Goal: Task Accomplishment & Management: Use online tool/utility

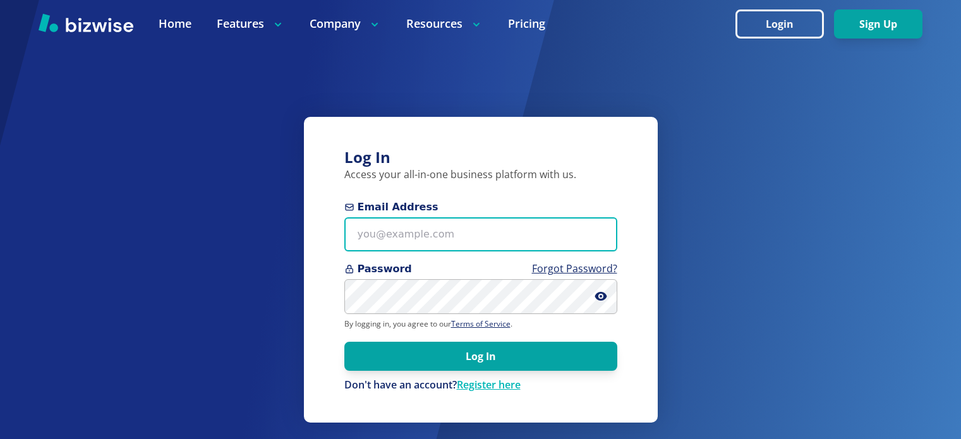
drag, startPoint x: 0, startPoint y: 0, endPoint x: 449, endPoint y: 244, distance: 510.5
click at [449, 244] on input "Email Address" at bounding box center [480, 234] width 273 height 35
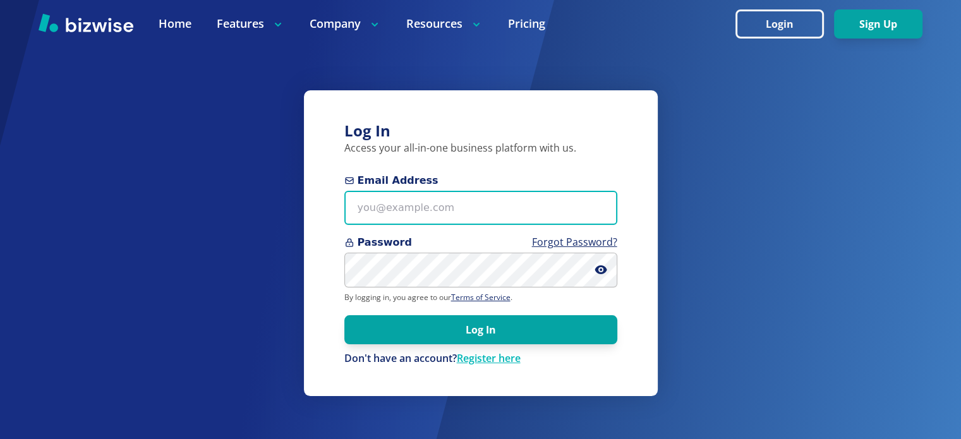
type input "[EMAIL_ADDRESS][DOMAIN_NAME]"
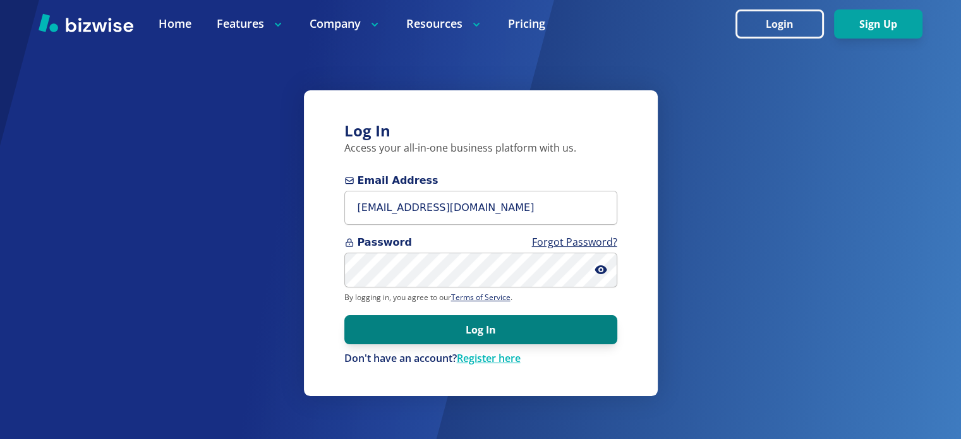
click at [506, 320] on button "Log In" at bounding box center [480, 329] width 273 height 29
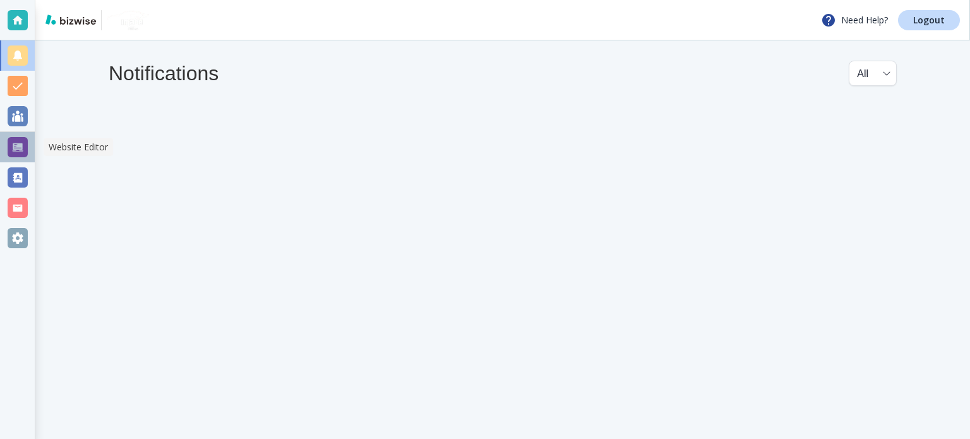
click at [18, 141] on div at bounding box center [18, 147] width 20 height 20
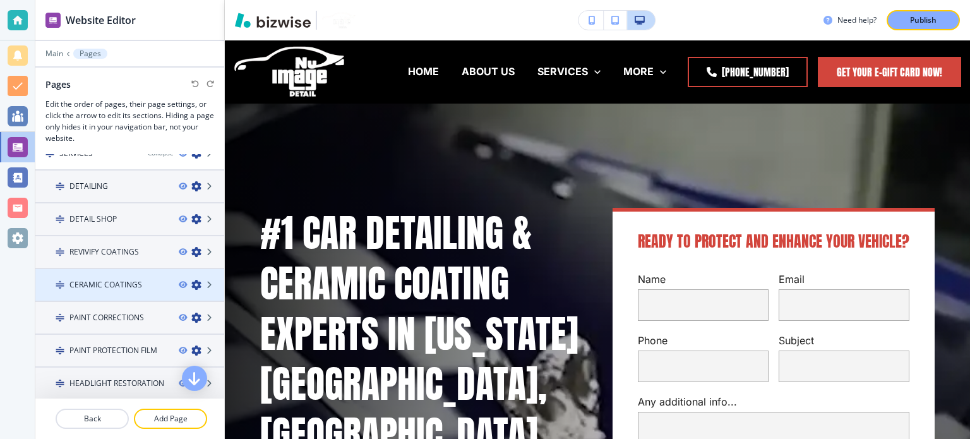
scroll to position [126, 0]
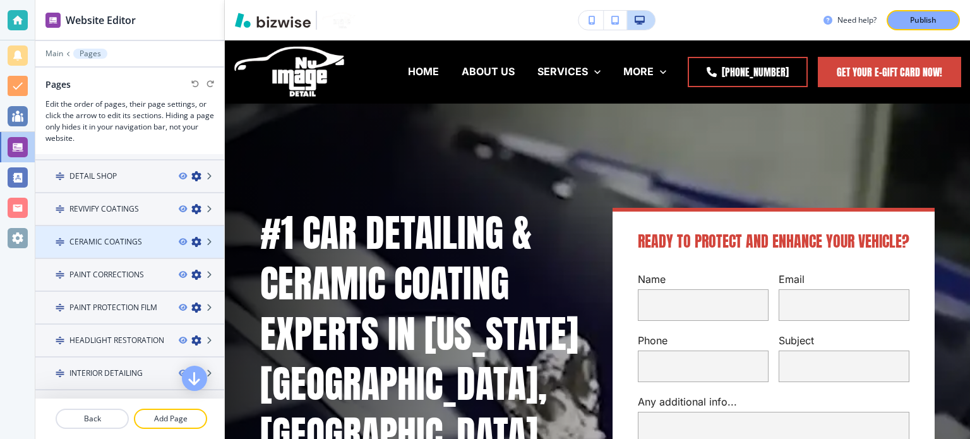
click at [119, 242] on h4 "CERAMIC COATINGS" at bounding box center [105, 241] width 73 height 11
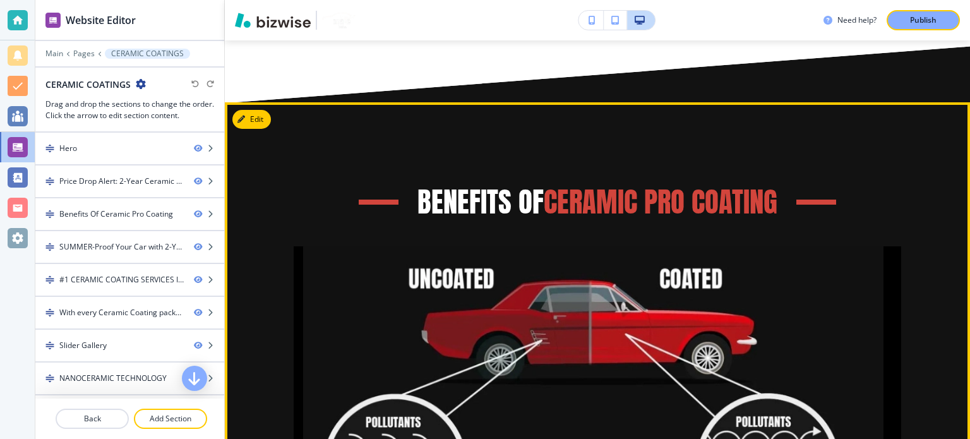
scroll to position [695, 0]
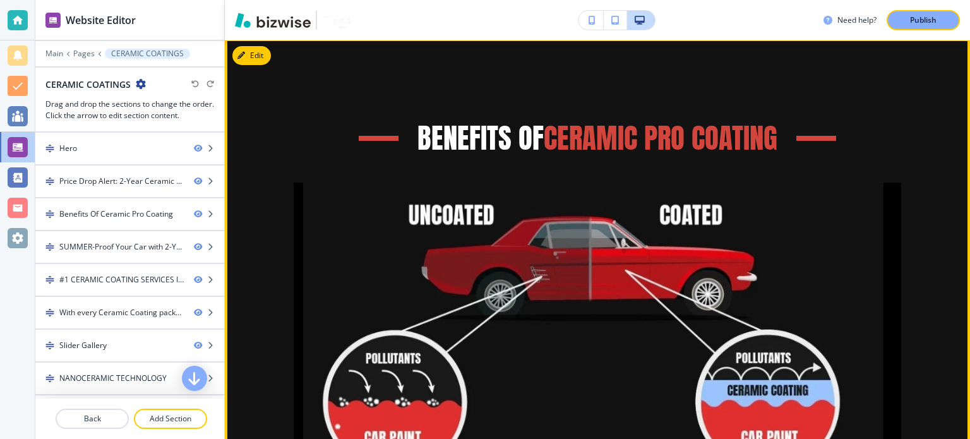
click at [648, 253] on img at bounding box center [593, 360] width 599 height 355
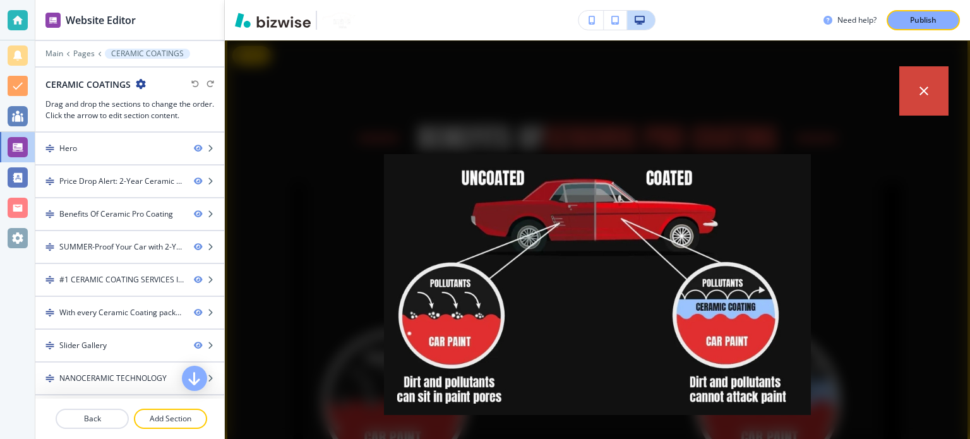
click at [300, 144] on div "placeholder" at bounding box center [597, 239] width 745 height 399
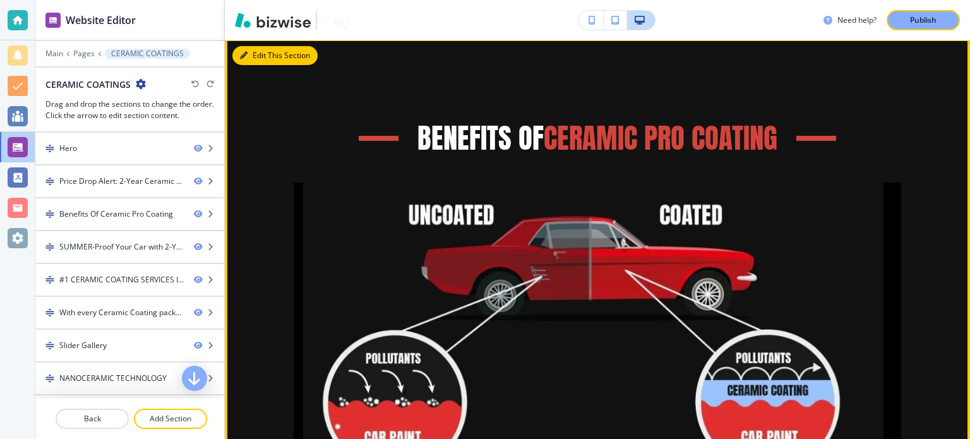
click at [248, 55] on button "Edit This Section" at bounding box center [274, 55] width 85 height 19
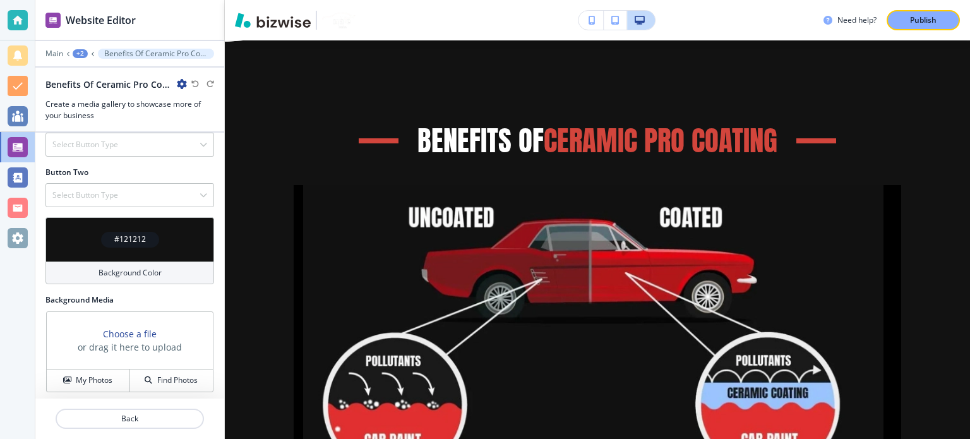
scroll to position [516, 0]
click at [134, 243] on div "#121212" at bounding box center [130, 239] width 58 height 16
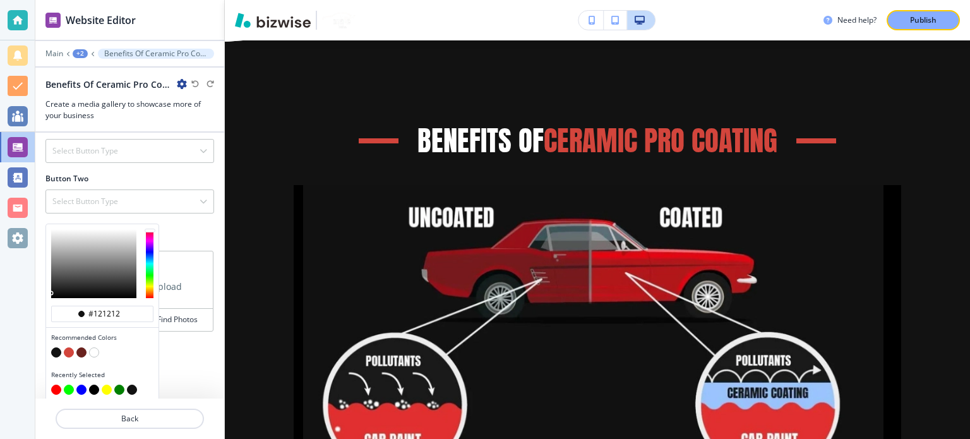
click at [54, 348] on button "button" at bounding box center [56, 352] width 10 height 10
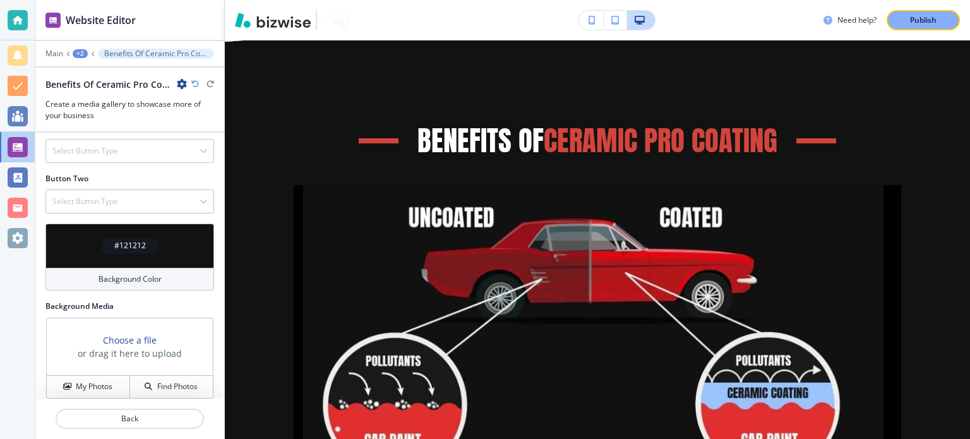
click at [116, 244] on h4 "#121212" at bounding box center [130, 245] width 32 height 11
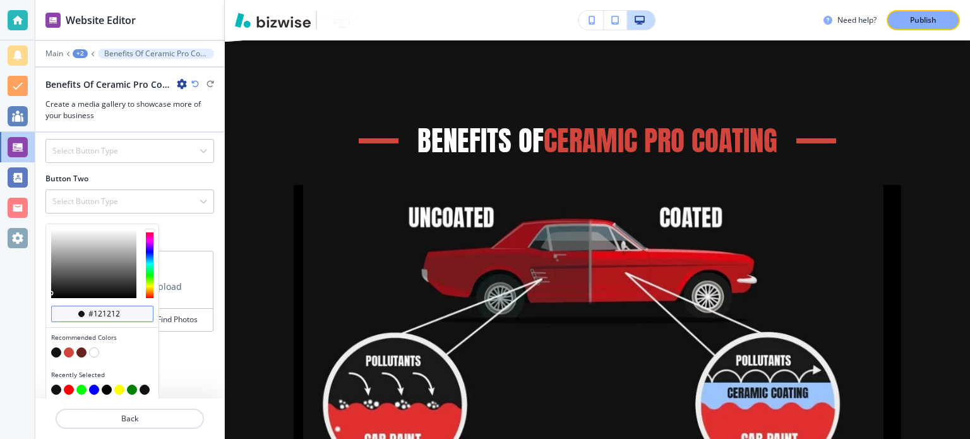
click at [113, 311] on input "#121212" at bounding box center [109, 314] width 44 height 10
paste input "11111"
type input "#111111"
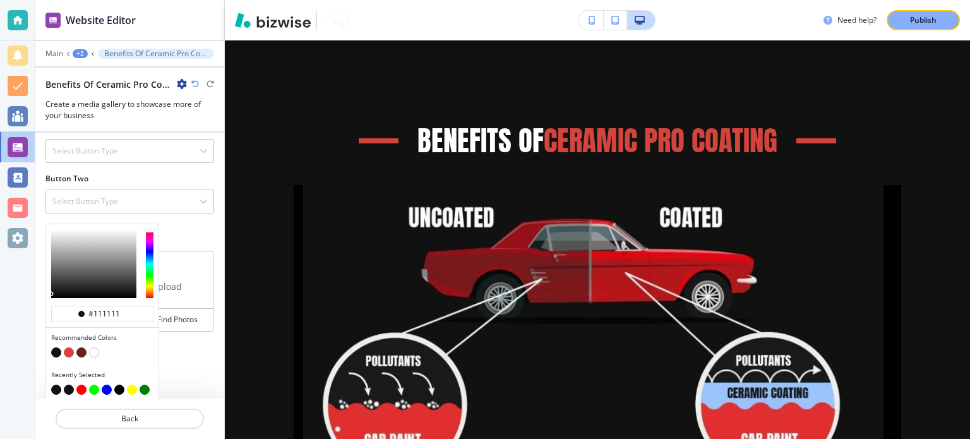
click at [172, 339] on div "Title Small Normal Large Huge Benefits Of Ceramic Pro Coating Subtitle Small No…" at bounding box center [129, 266] width 189 height 266
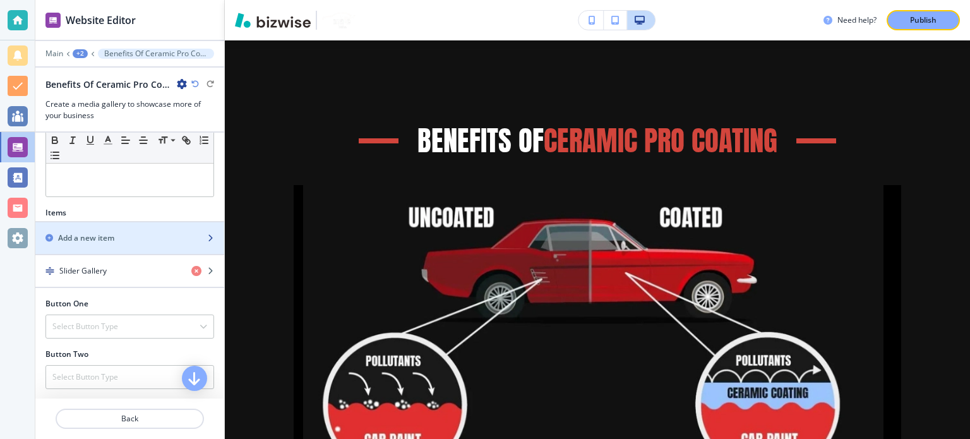
scroll to position [326, 0]
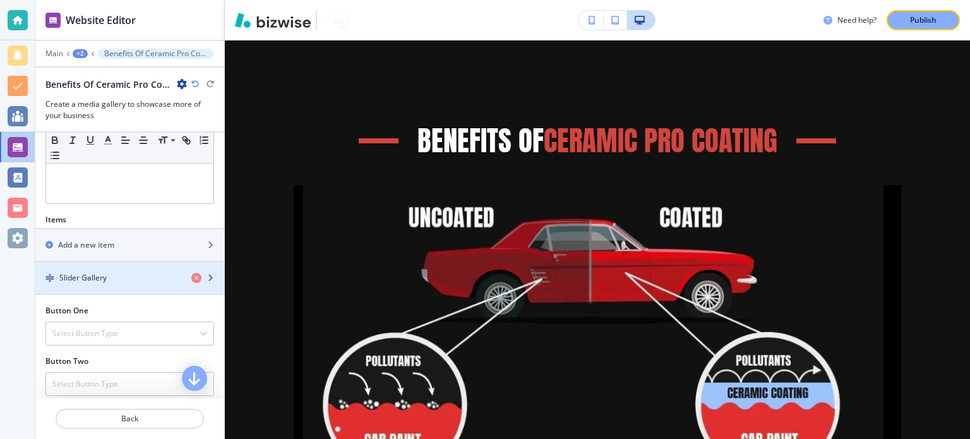
click at [109, 286] on div "button" at bounding box center [129, 289] width 189 height 10
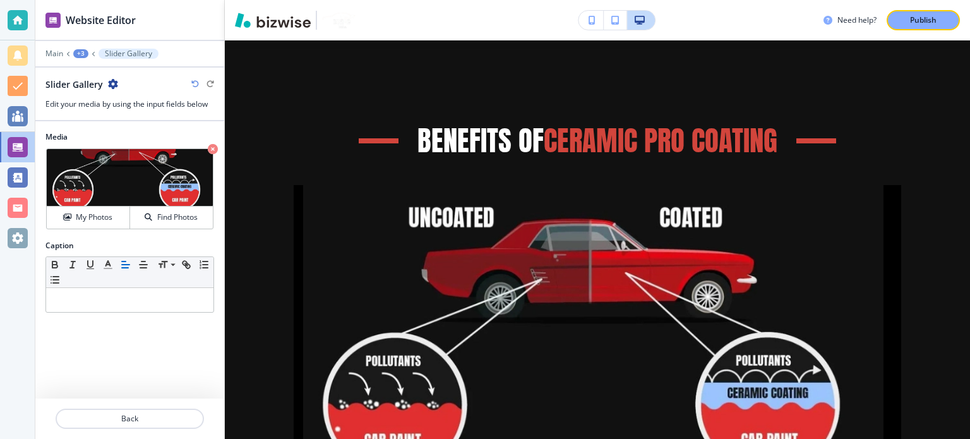
click at [85, 52] on div "+3" at bounding box center [80, 53] width 15 height 9
click at [114, 112] on p "Benefits Of Ceramic Pro Coating" at bounding box center [113, 117] width 64 height 11
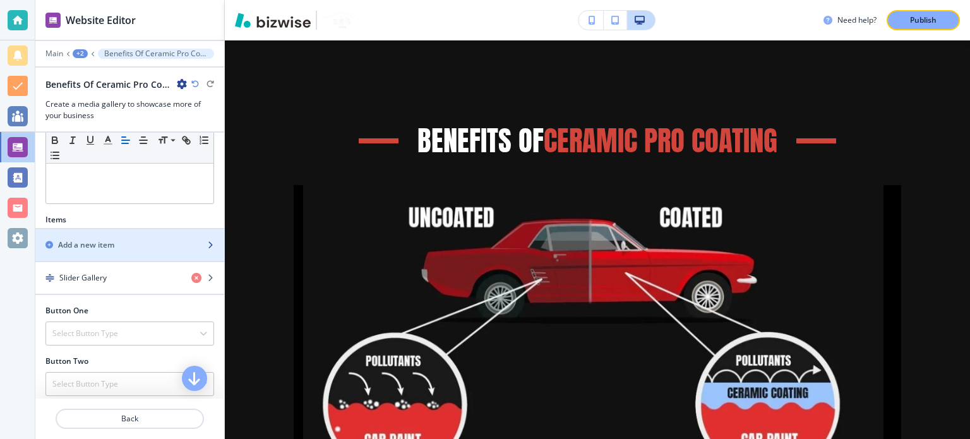
click at [112, 251] on div "button" at bounding box center [129, 256] width 189 height 10
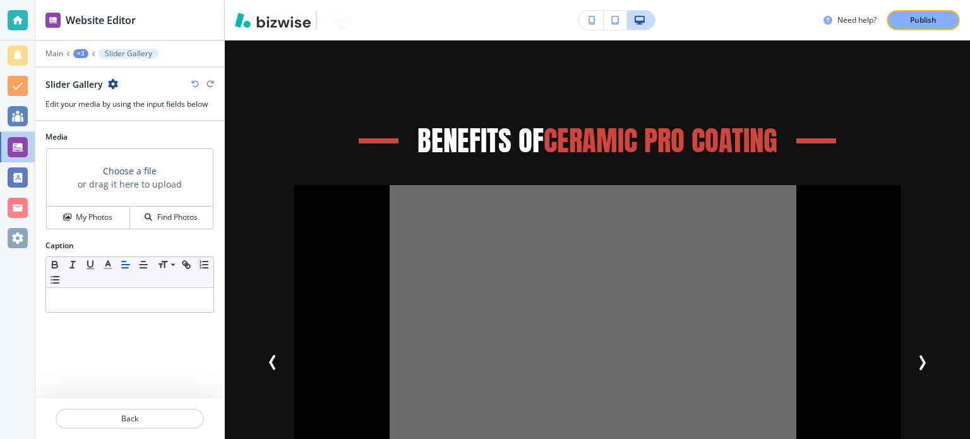
click at [111, 79] on icon "button" at bounding box center [113, 84] width 10 height 10
click at [159, 152] on p "Delete Slider Gallery" at bounding box center [148, 149] width 64 height 11
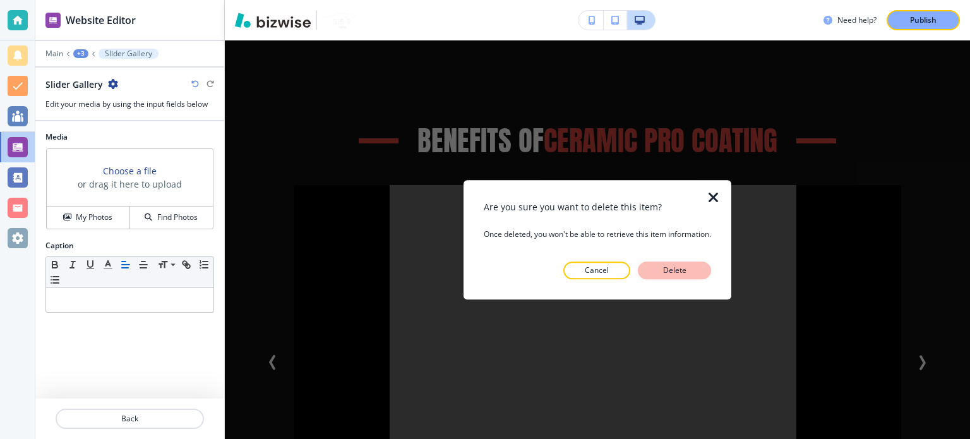
click at [690, 272] on p "Delete" at bounding box center [675, 270] width 30 height 11
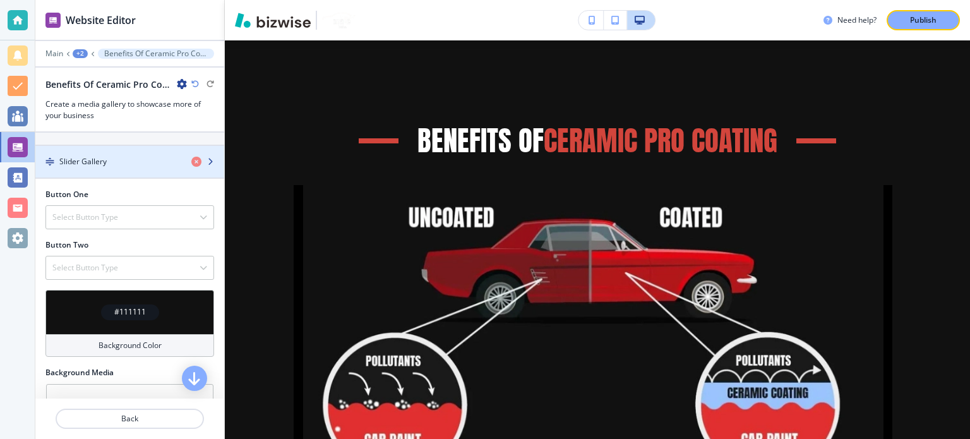
scroll to position [316, 0]
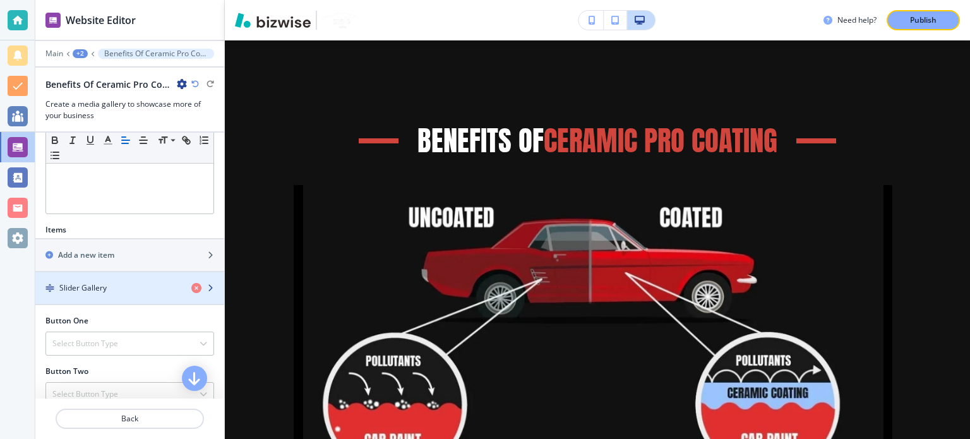
click at [87, 279] on div "button" at bounding box center [129, 277] width 189 height 10
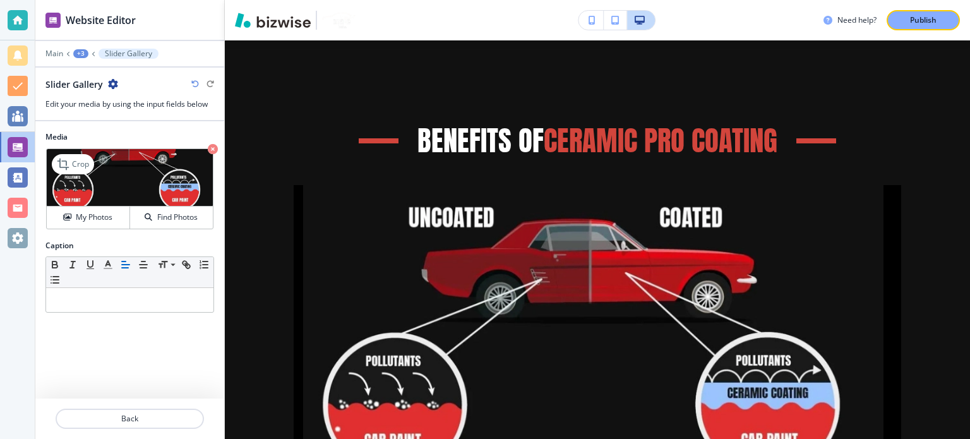
click at [121, 181] on img at bounding box center [130, 177] width 166 height 57
click at [93, 212] on h4 "My Photos" at bounding box center [94, 217] width 37 height 11
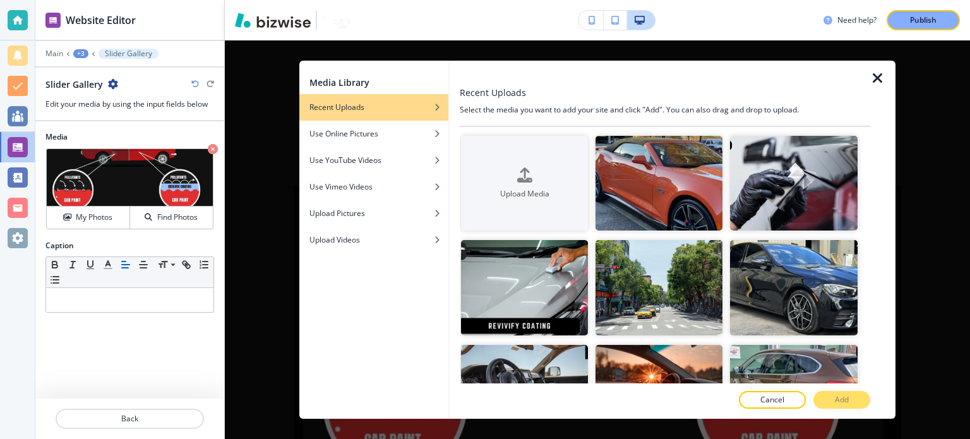
click at [874, 78] on icon "button" at bounding box center [878, 78] width 15 height 15
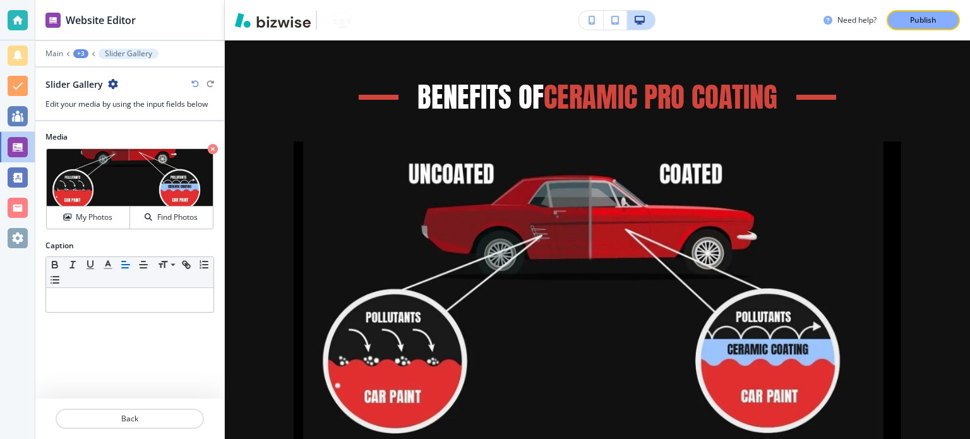
scroll to position [756, 0]
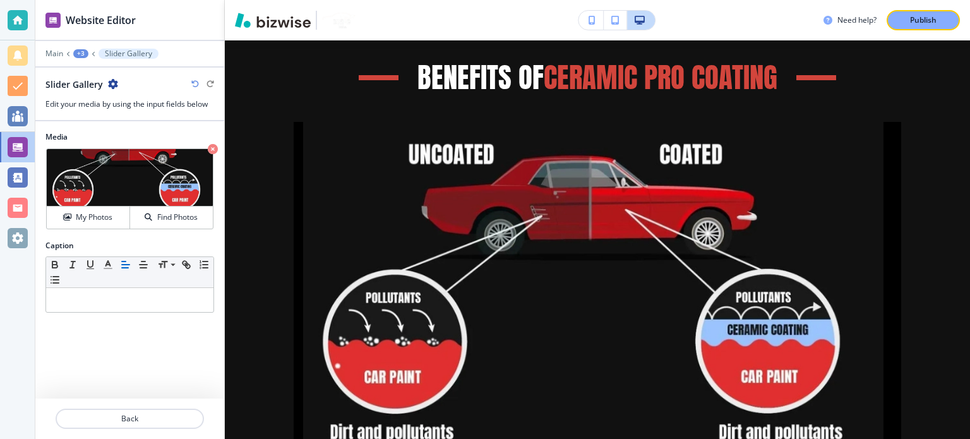
click at [83, 54] on div "+3" at bounding box center [80, 53] width 15 height 9
click at [101, 123] on button "Benefits Of Ceramic Pro Coating" at bounding box center [113, 118] width 81 height 23
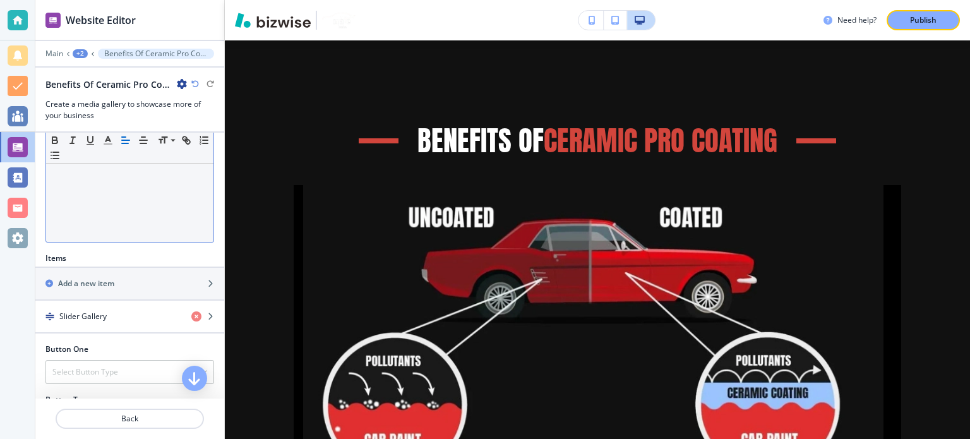
scroll to position [316, 0]
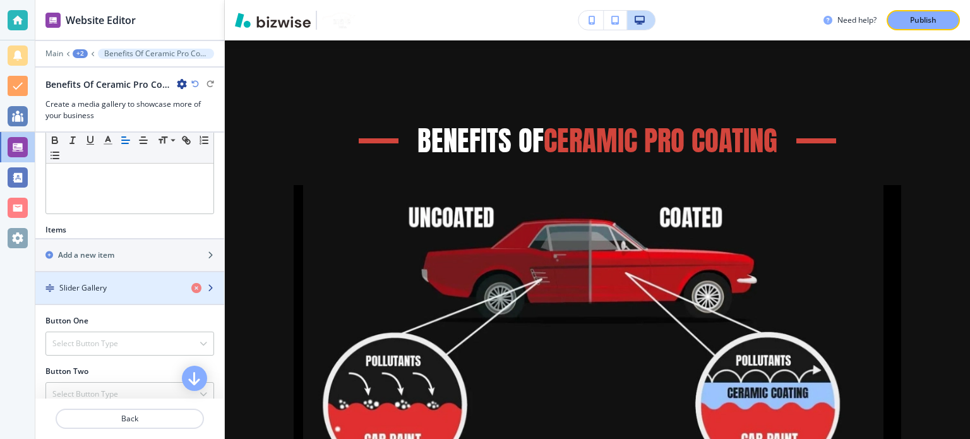
click at [116, 285] on div "Slider Gallery" at bounding box center [108, 287] width 146 height 11
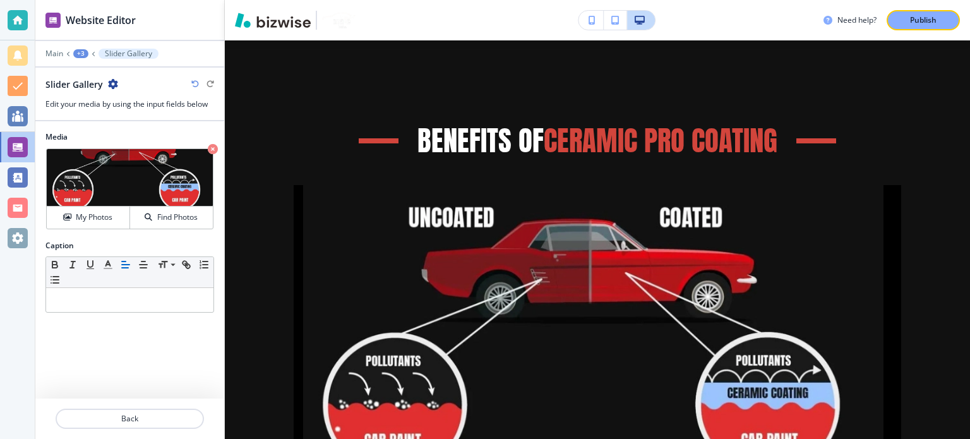
click at [86, 54] on div "+3" at bounding box center [80, 53] width 15 height 9
click at [101, 121] on p "Benefits Of Ceramic Pro Coating" at bounding box center [113, 117] width 64 height 11
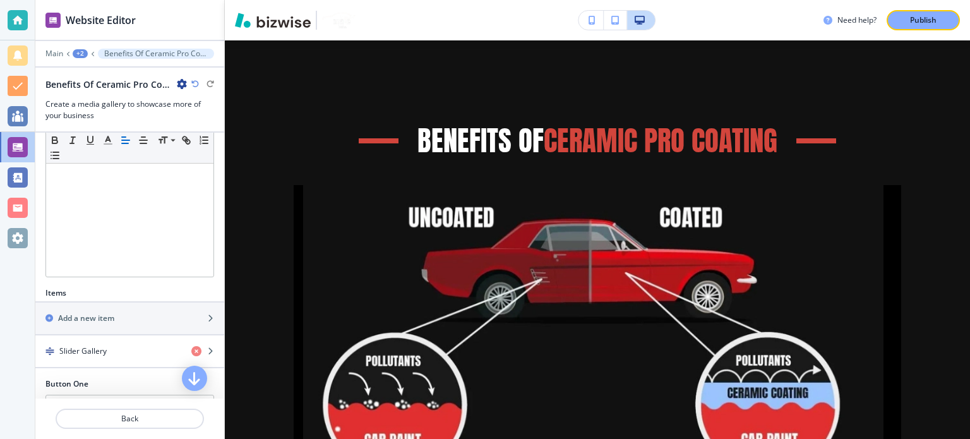
scroll to position [505, 0]
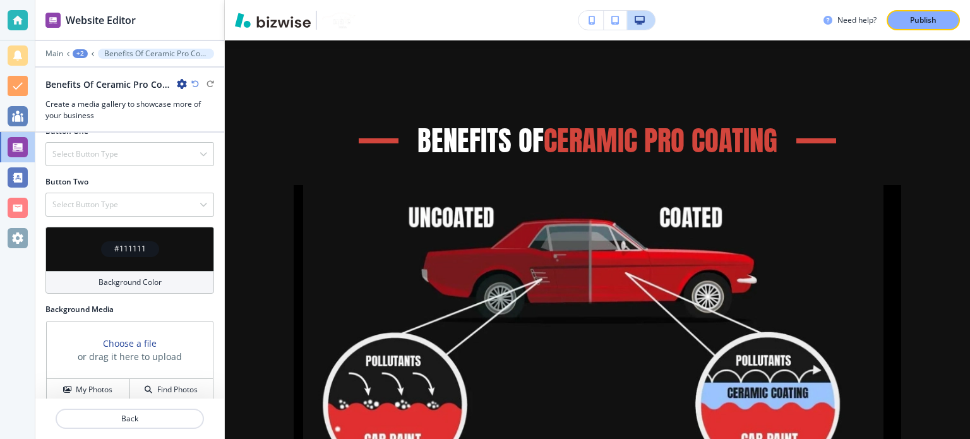
click at [147, 242] on div "#111111" at bounding box center [130, 249] width 58 height 16
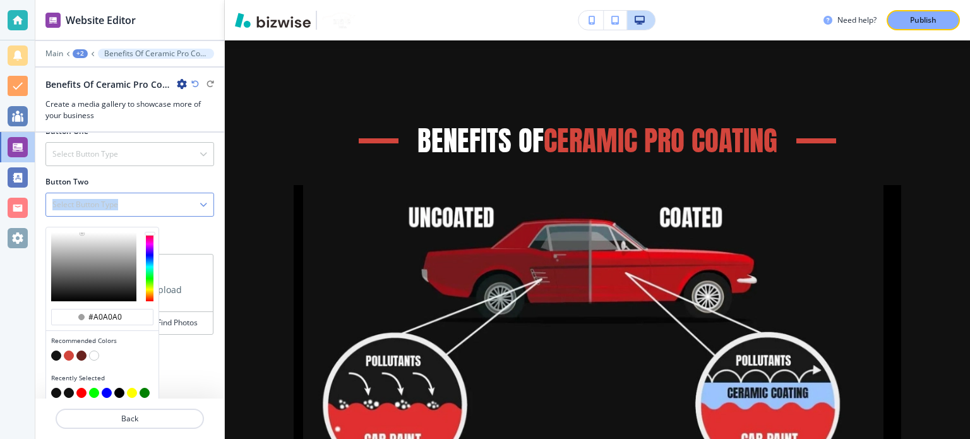
drag, startPoint x: 99, startPoint y: 246, endPoint x: 52, endPoint y: 209, distance: 59.4
click at [52, 209] on div "Title Small Normal Large Huge Benefits Of Ceramic Pro Coating Subtitle Small No…" at bounding box center [129, 266] width 189 height 266
click at [97, 259] on div at bounding box center [93, 266] width 85 height 69
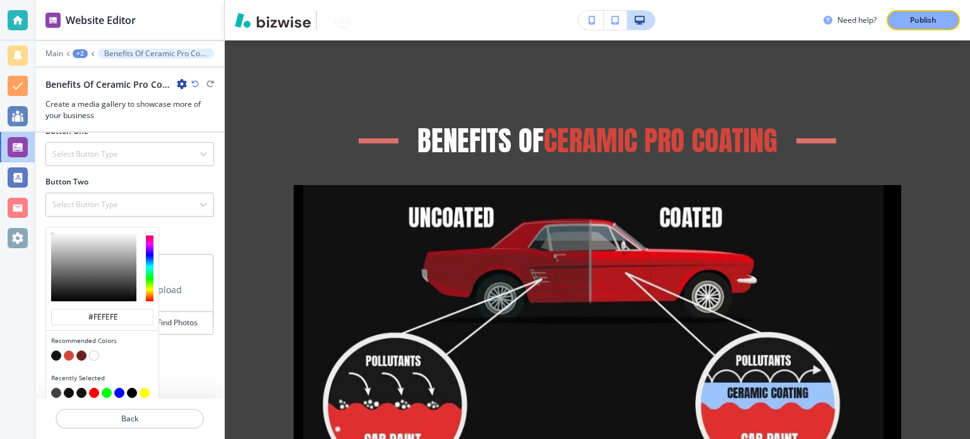
drag, startPoint x: 92, startPoint y: 253, endPoint x: 51, endPoint y: 228, distance: 48.2
click at [51, 228] on div at bounding box center [102, 266] width 112 height 79
click at [111, 312] on input "#fefefe" at bounding box center [109, 317] width 44 height 10
paste input "#111111"
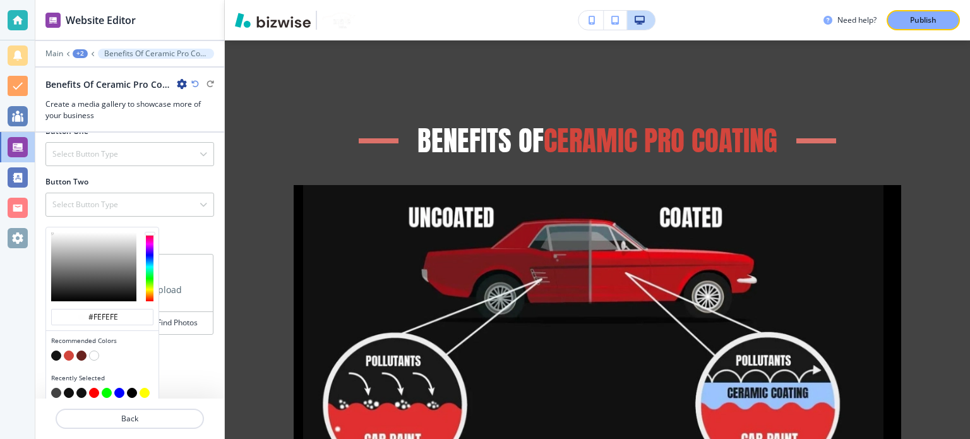
click at [133, 336] on h4 "Recommended Colors" at bounding box center [102, 340] width 102 height 9
click at [132, 323] on div "#fefefe" at bounding box center [102, 320] width 112 height 22
click at [124, 314] on input "#fefefe" at bounding box center [109, 317] width 44 height 10
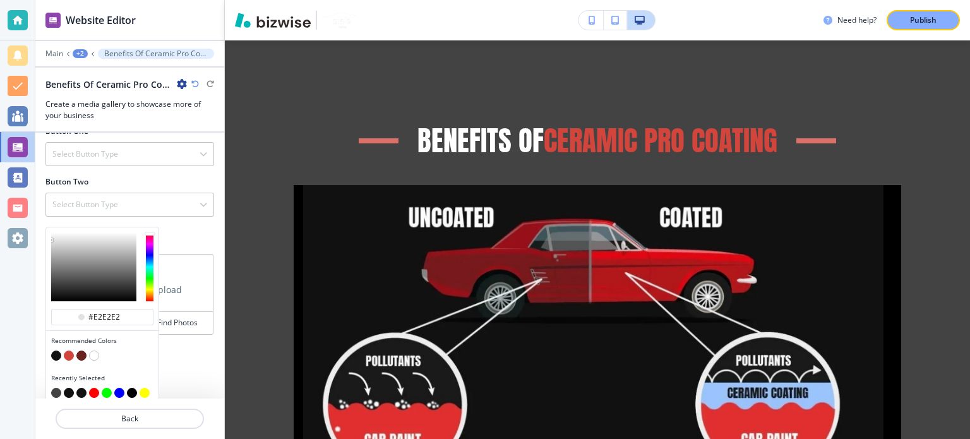
drag, startPoint x: 54, startPoint y: 229, endPoint x: 59, endPoint y: 288, distance: 59.5
click at [59, 288] on div at bounding box center [93, 266] width 85 height 69
drag, startPoint x: 53, startPoint y: 281, endPoint x: 52, endPoint y: 290, distance: 8.9
click at [52, 290] on div at bounding box center [93, 266] width 85 height 69
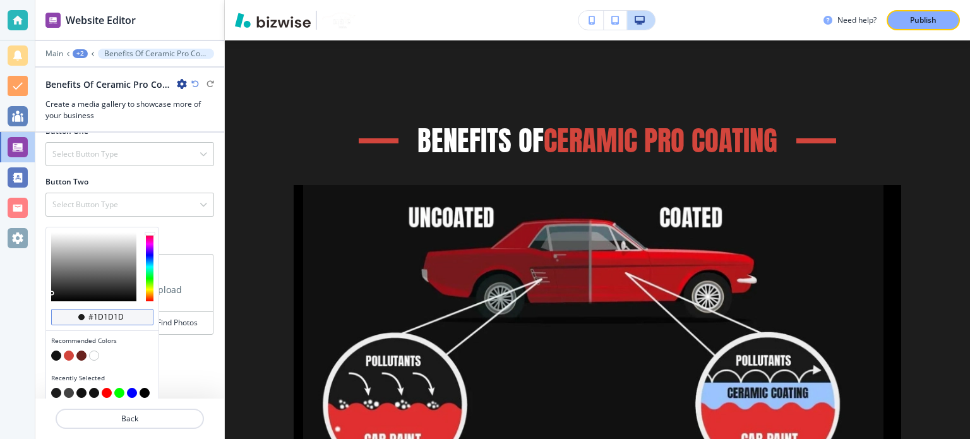
click at [97, 315] on input "#1d1d1d" at bounding box center [109, 317] width 44 height 10
click at [100, 317] on input "#1d1d1d" at bounding box center [109, 317] width 44 height 10
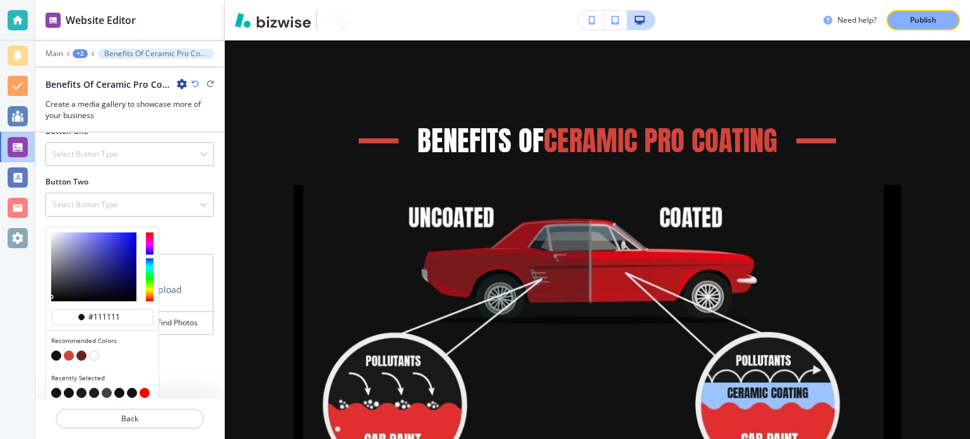
type input "#111111"
click at [146, 358] on div at bounding box center [102, 357] width 102 height 13
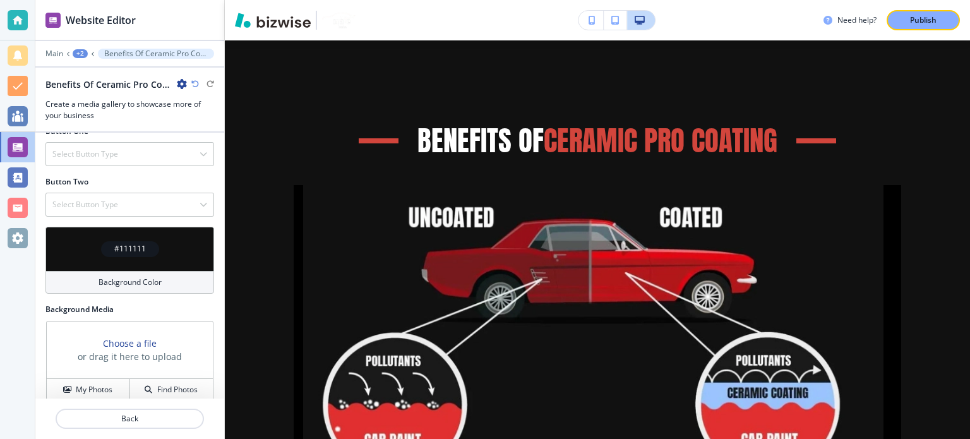
click at [176, 359] on div "Title Small Normal Large Huge Benefits Of Ceramic Pro Coating Subtitle Small No…" at bounding box center [129, 266] width 189 height 266
click at [591, 17] on icon "button" at bounding box center [592, 20] width 7 height 9
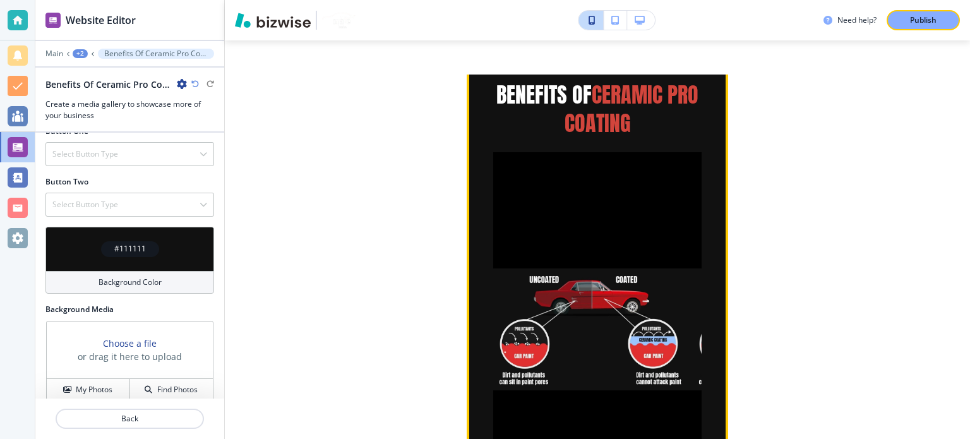
scroll to position [674, 0]
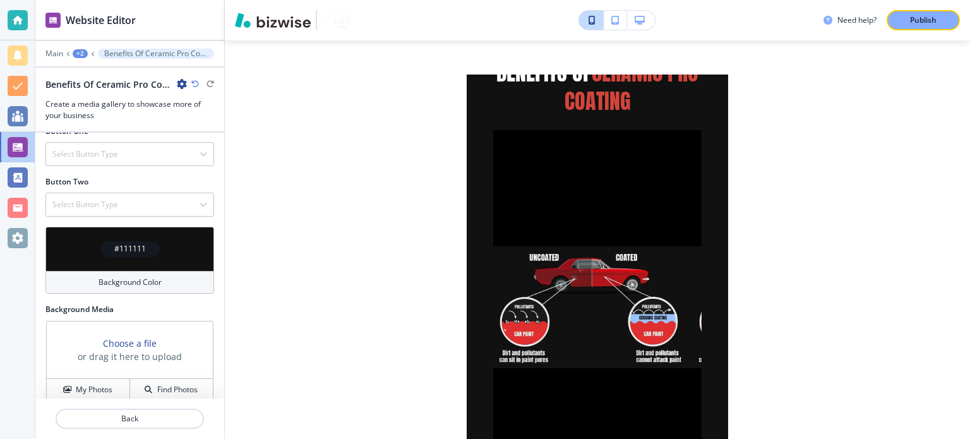
click at [136, 232] on div "#111111" at bounding box center [129, 249] width 169 height 44
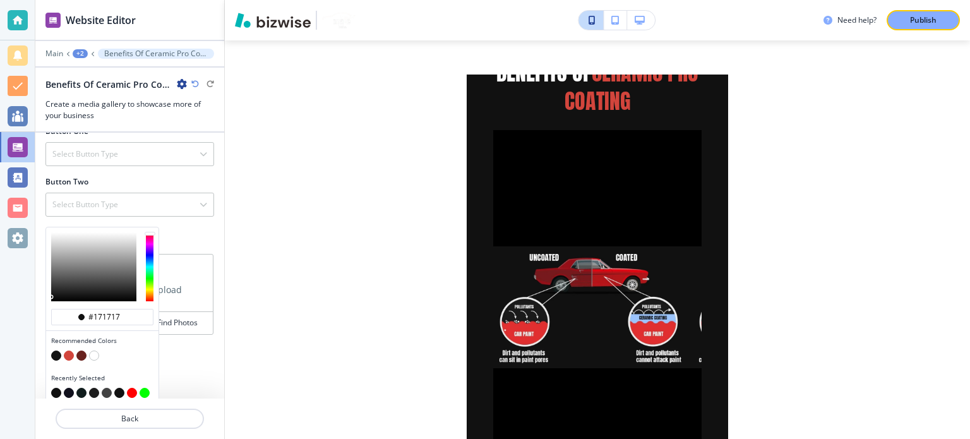
click at [128, 234] on div at bounding box center [93, 266] width 85 height 69
click at [116, 239] on div at bounding box center [93, 266] width 85 height 69
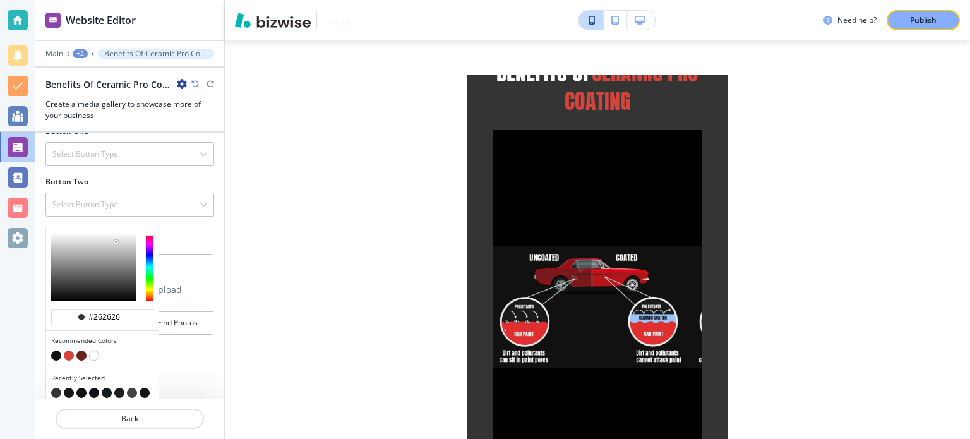
click at [116, 255] on div at bounding box center [93, 266] width 85 height 69
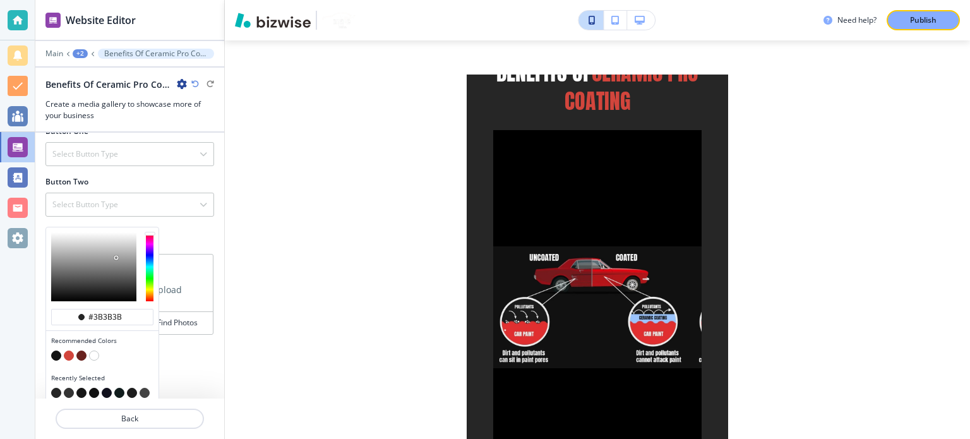
click at [100, 261] on div at bounding box center [93, 266] width 85 height 69
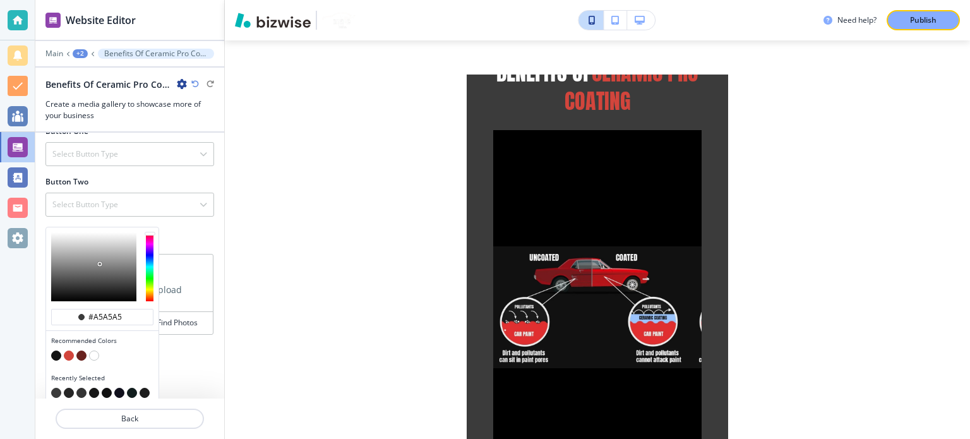
click at [51, 253] on div at bounding box center [93, 266] width 85 height 69
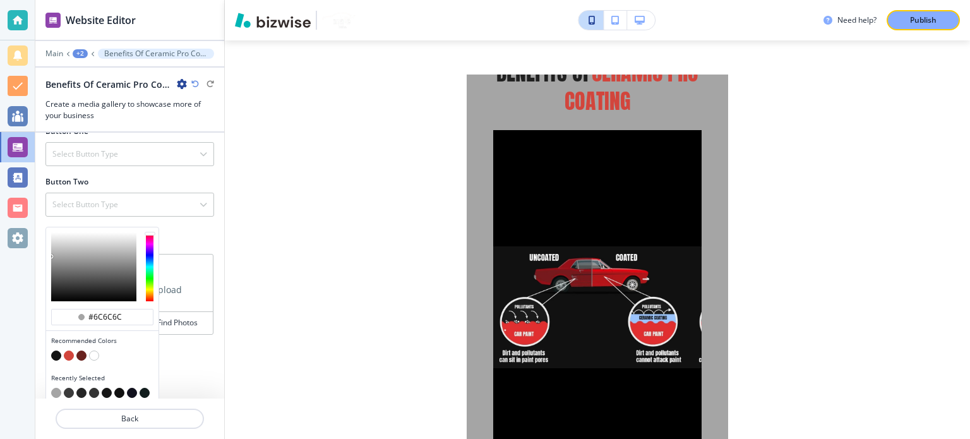
click at [60, 265] on div at bounding box center [93, 266] width 85 height 69
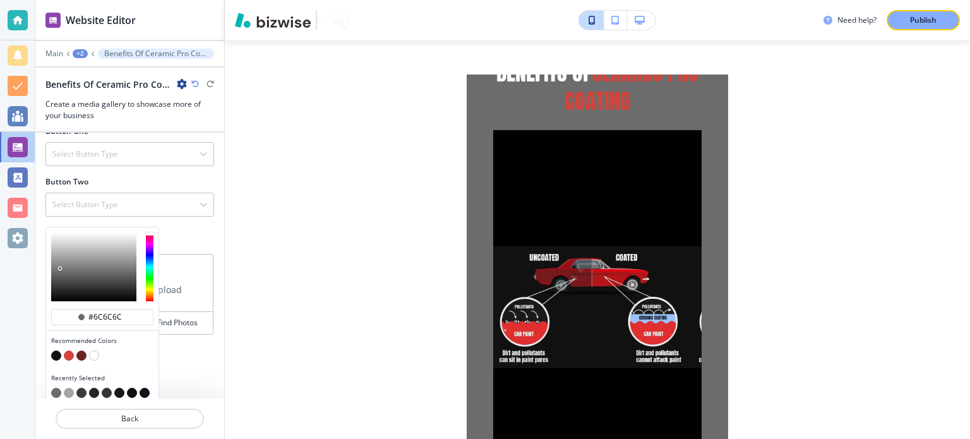
type input "#343434"
click at [59, 282] on div at bounding box center [93, 266] width 85 height 69
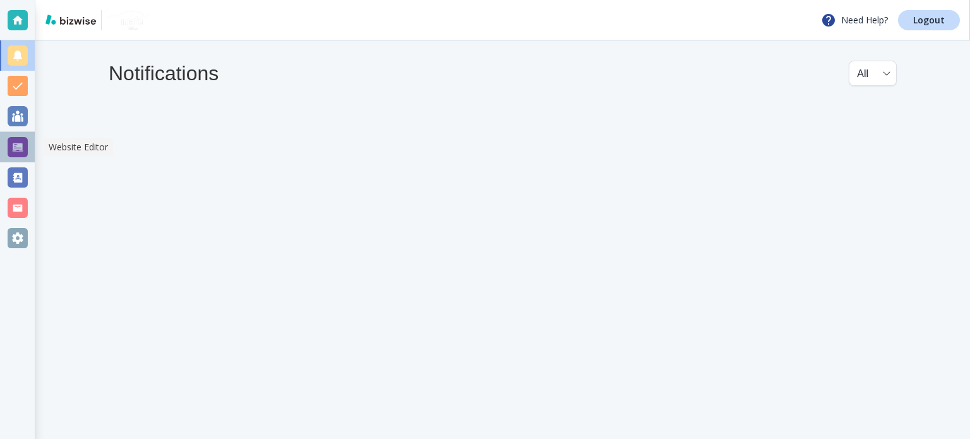
click at [8, 143] on div at bounding box center [18, 147] width 20 height 20
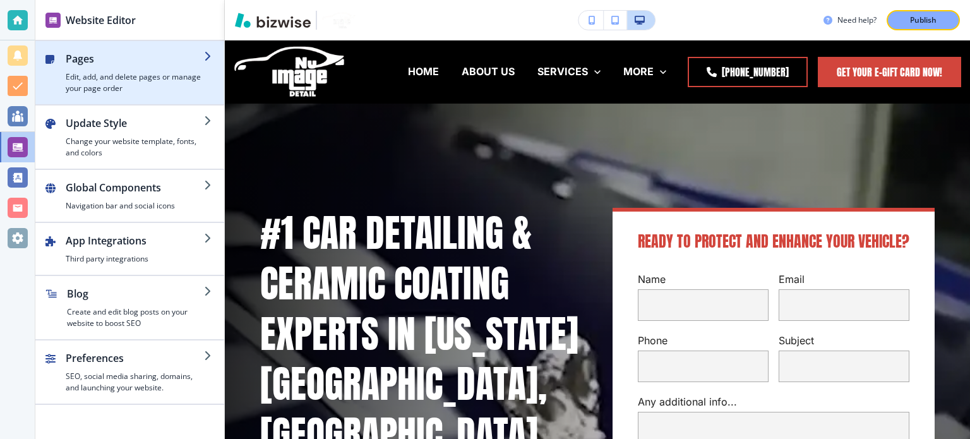
click at [118, 61] on h2 "Pages" at bounding box center [135, 58] width 138 height 15
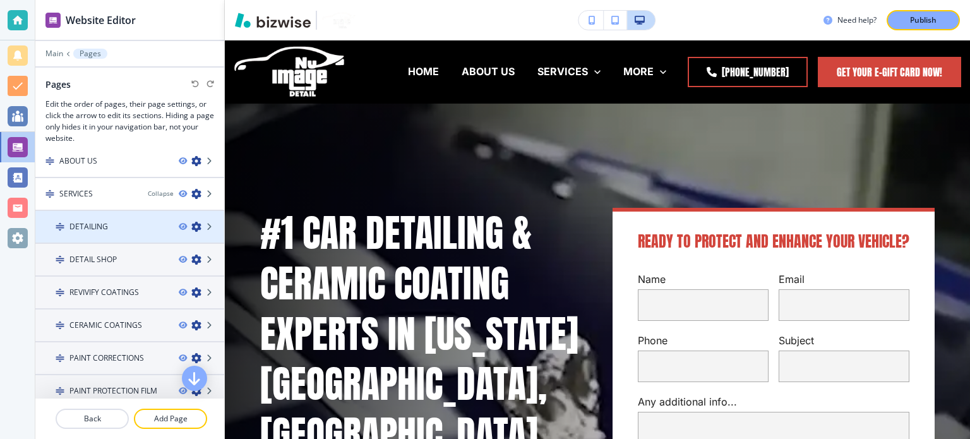
scroll to position [126, 0]
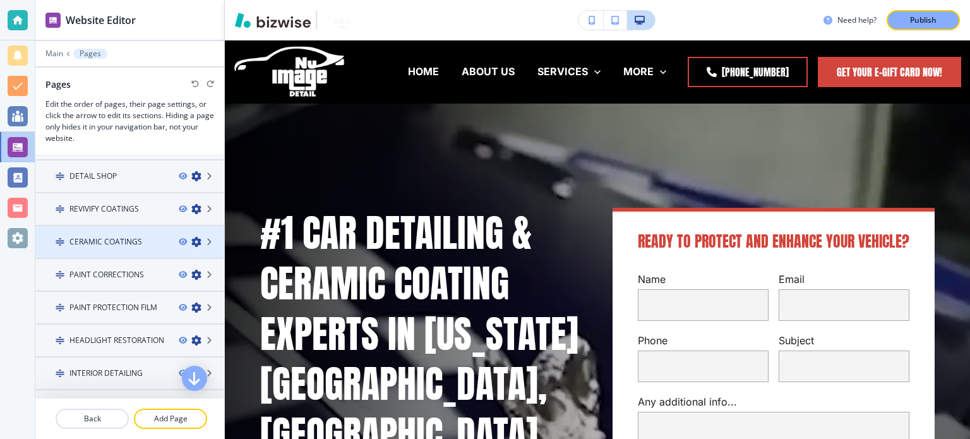
click at [119, 238] on h4 "CERAMIC COATINGS" at bounding box center [105, 241] width 73 height 11
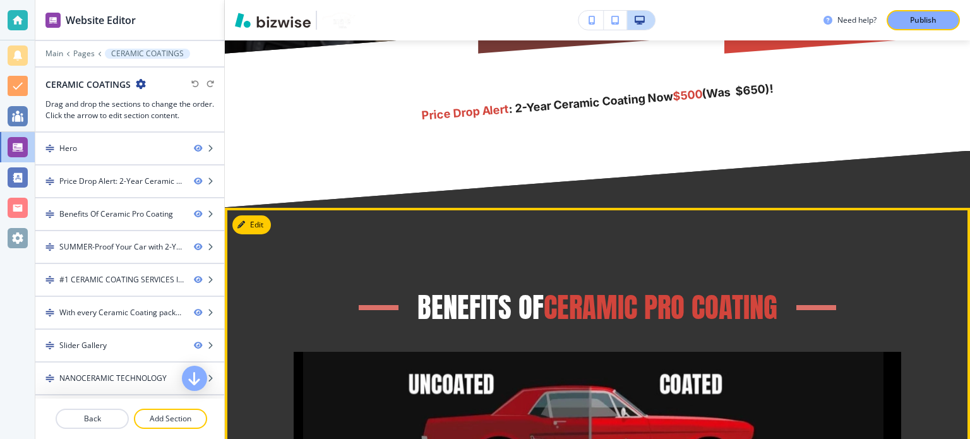
scroll to position [695, 0]
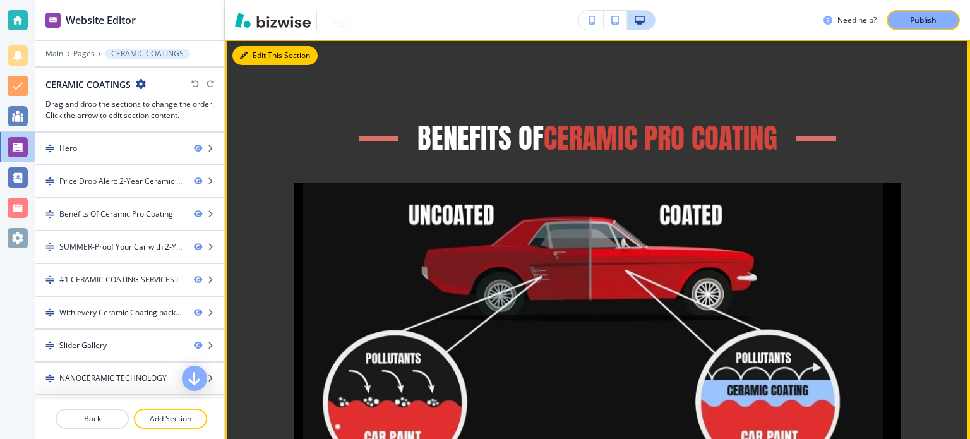
click at [250, 52] on button "Edit This Section" at bounding box center [274, 55] width 85 height 19
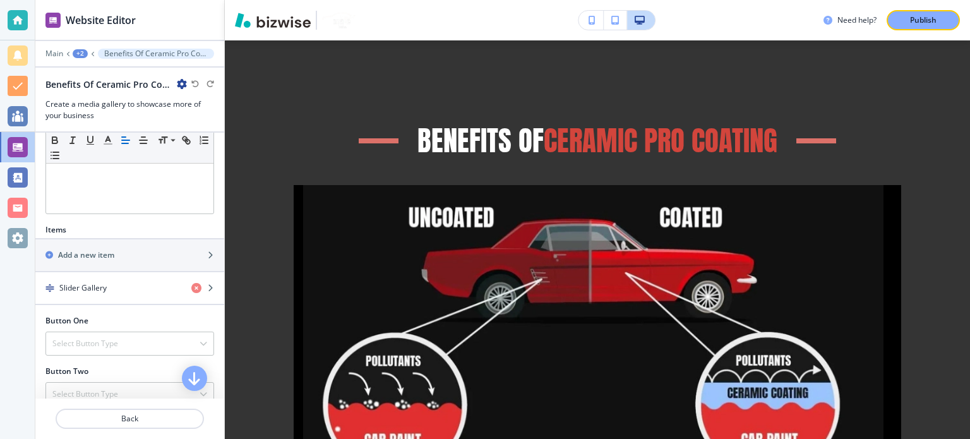
scroll to position [516, 0]
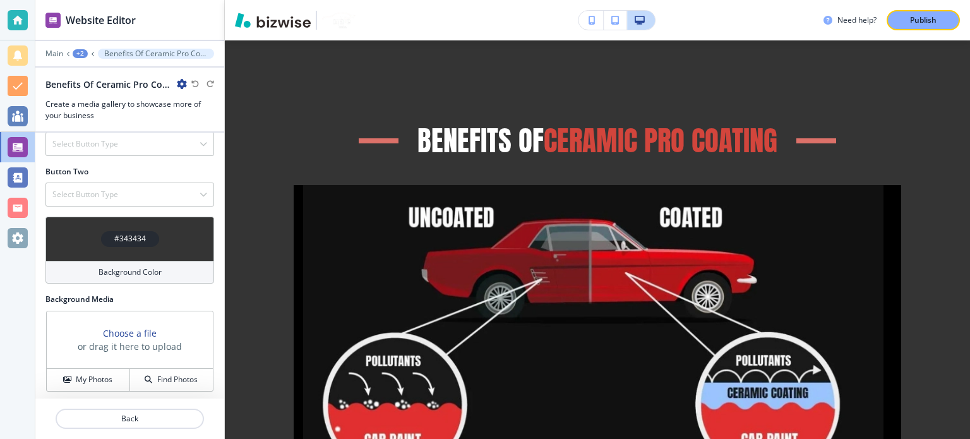
click at [95, 239] on div "#343434" at bounding box center [129, 239] width 169 height 44
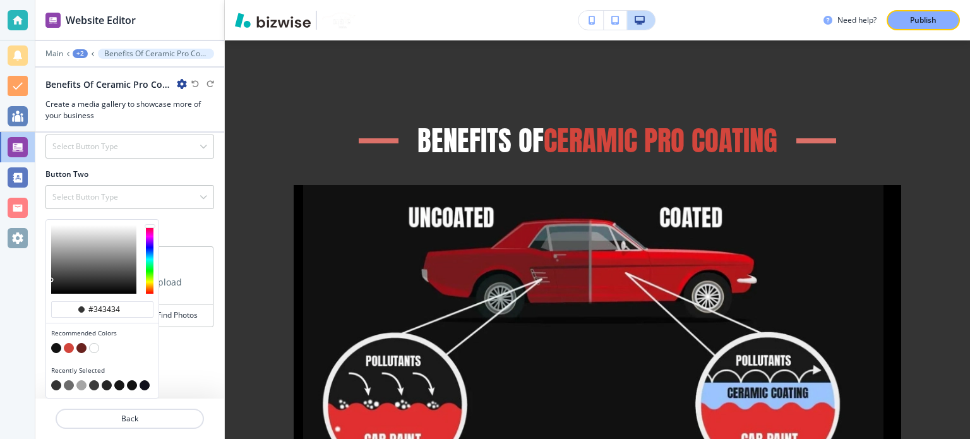
scroll to position [509, 0]
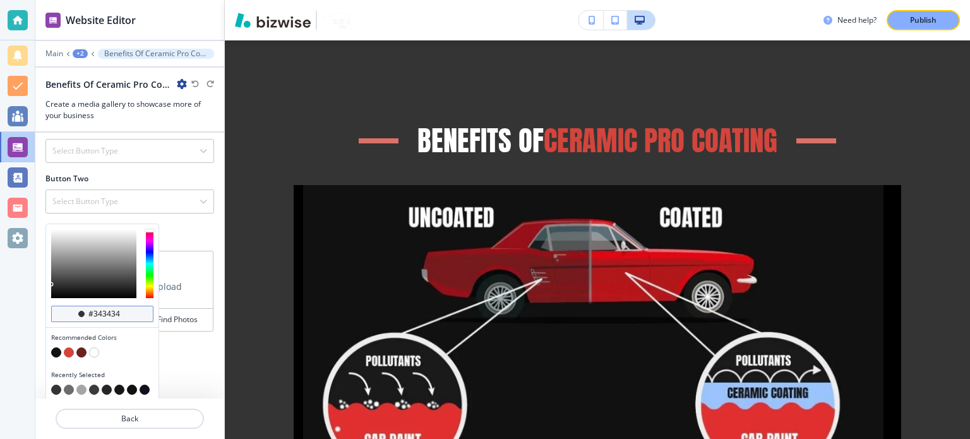
click at [99, 310] on input "#343434" at bounding box center [109, 314] width 44 height 10
drag, startPoint x: 121, startPoint y: 308, endPoint x: 93, endPoint y: 315, distance: 28.8
click at [93, 315] on div "#343434" at bounding box center [102, 314] width 102 height 16
type input "#111111"
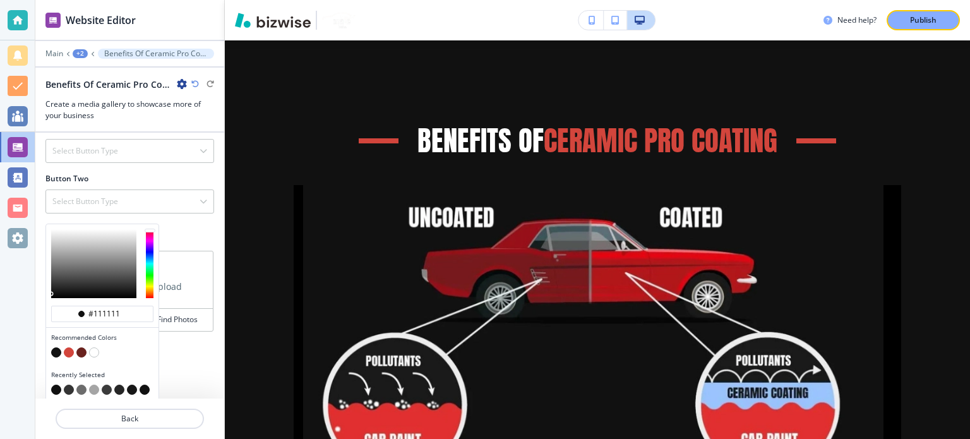
click at [202, 239] on div "Title Small Normal Large Huge Benefits Of Ceramic Pro Coating Subtitle Small No…" at bounding box center [129, 266] width 189 height 266
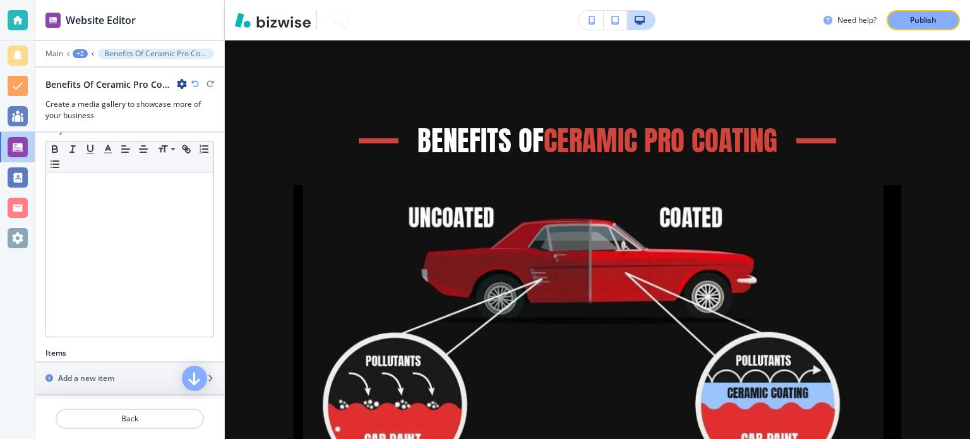
scroll to position [382, 0]
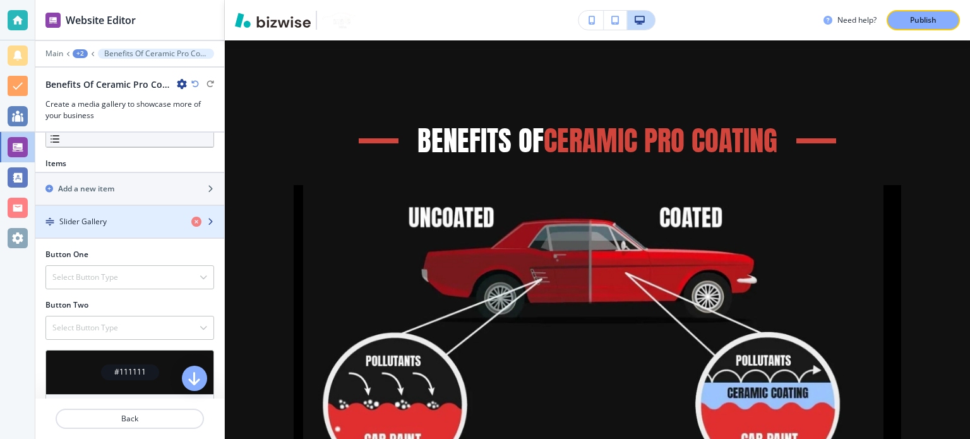
click at [121, 221] on div "Slider Gallery" at bounding box center [108, 221] width 146 height 11
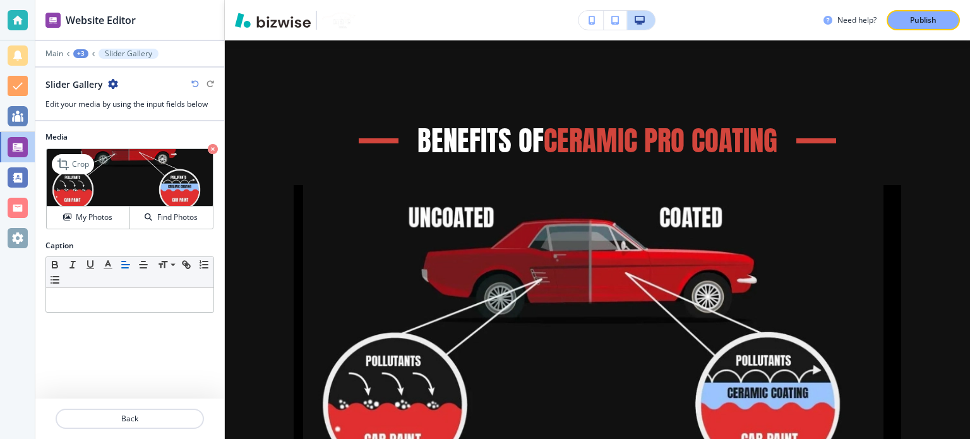
click at [147, 184] on img at bounding box center [130, 177] width 166 height 57
click at [76, 210] on button "My Photos" at bounding box center [88, 218] width 83 height 22
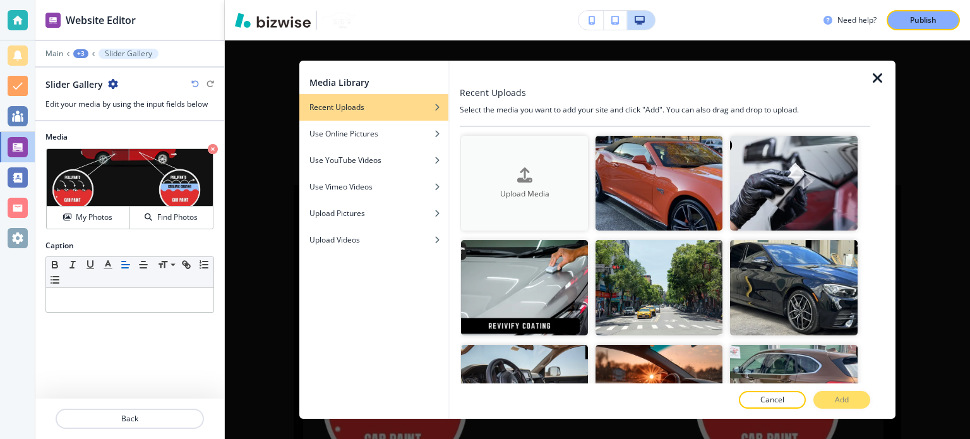
click at [499, 170] on div "Upload Media" at bounding box center [524, 183] width 127 height 32
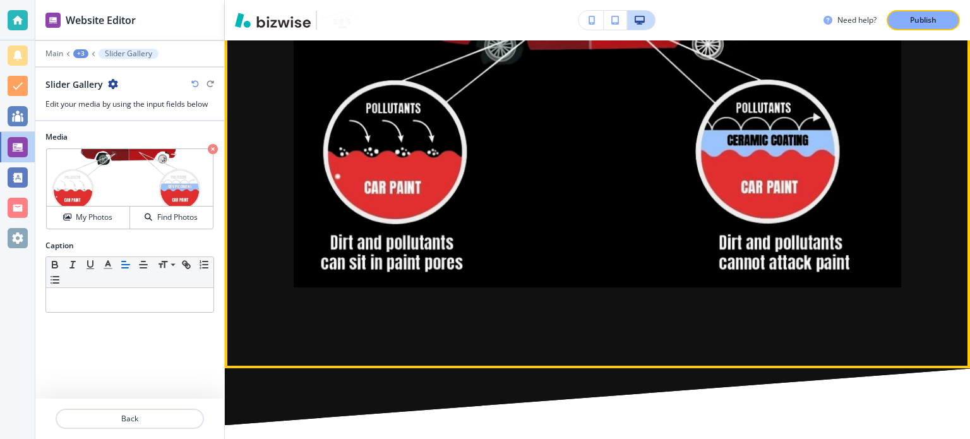
scroll to position [819, 0]
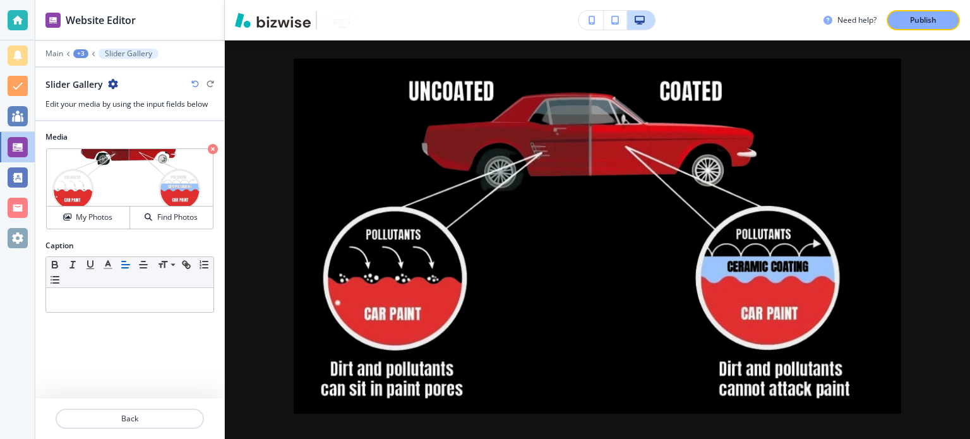
click at [587, 21] on button "button" at bounding box center [591, 20] width 25 height 19
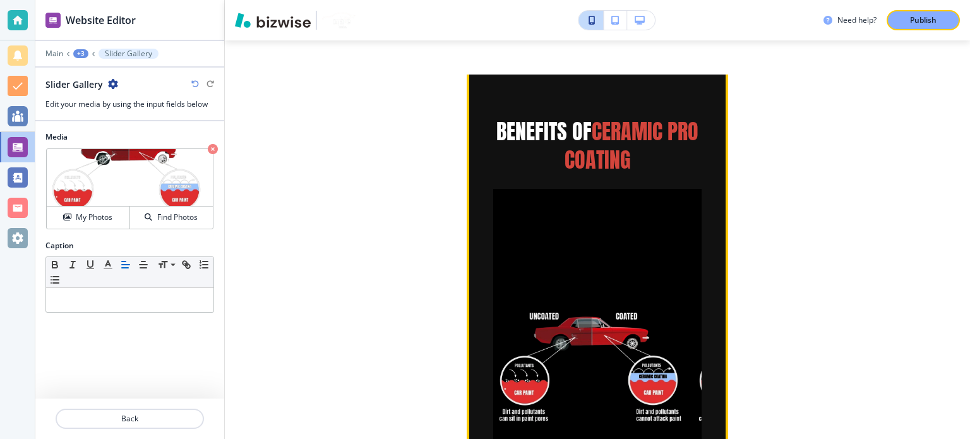
scroll to position [611, 0]
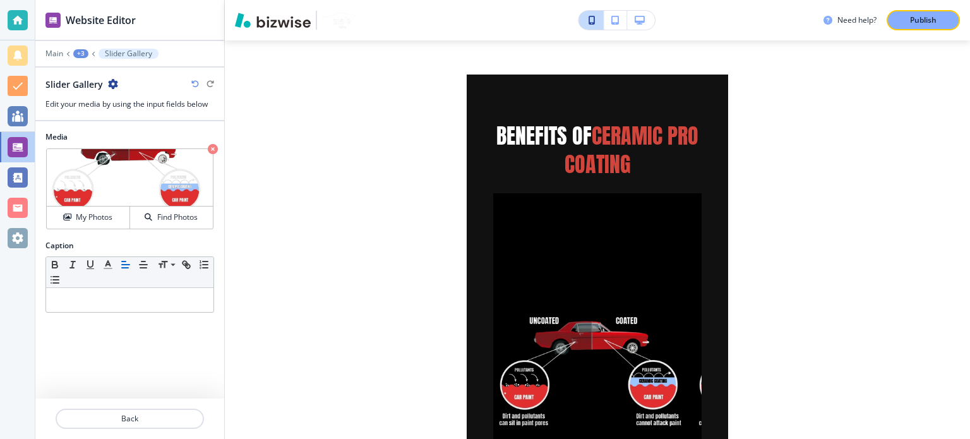
click at [108, 50] on p "Slider Gallery" at bounding box center [128, 53] width 47 height 9
click at [77, 52] on div "+3" at bounding box center [80, 53] width 15 height 9
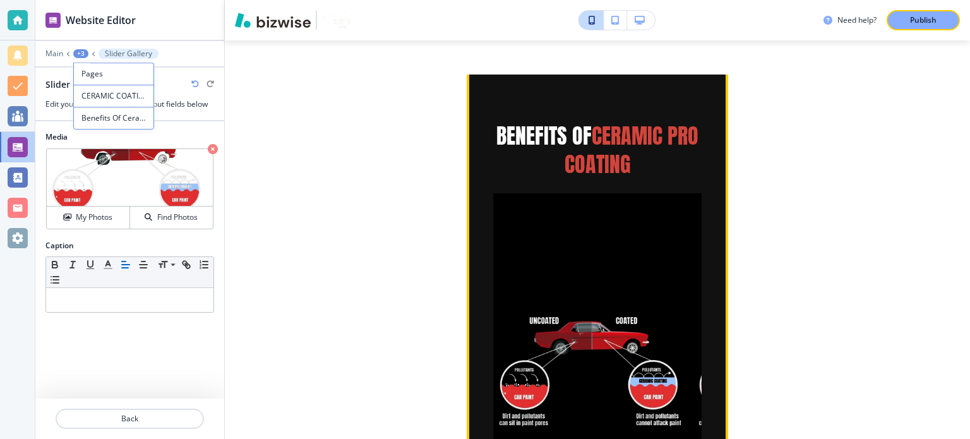
scroll to position [674, 0]
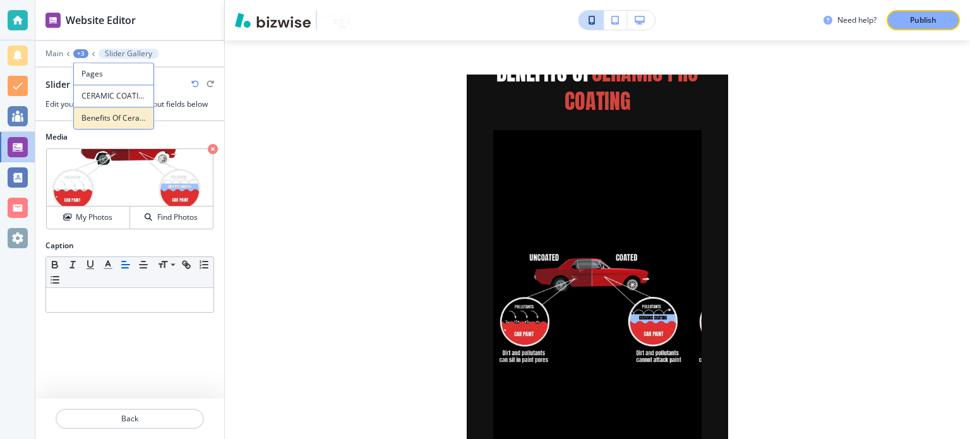
click at [130, 121] on p "Benefits Of Ceramic Pro Coating" at bounding box center [113, 117] width 64 height 11
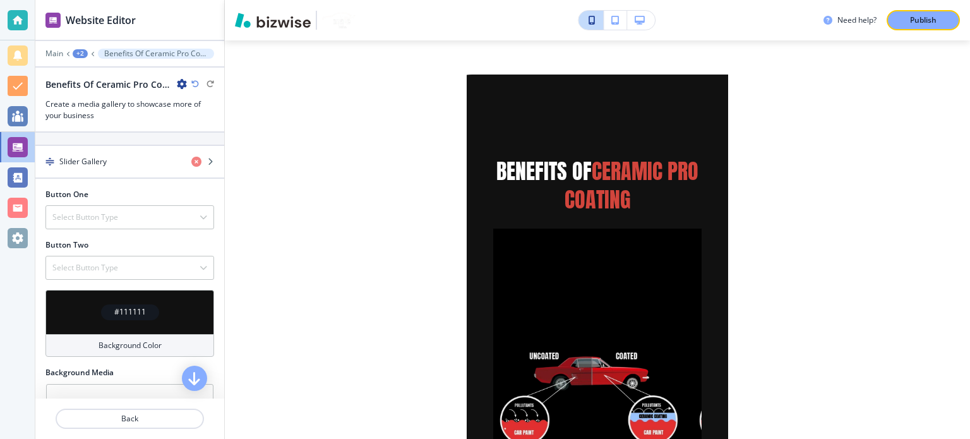
scroll to position [379, 0]
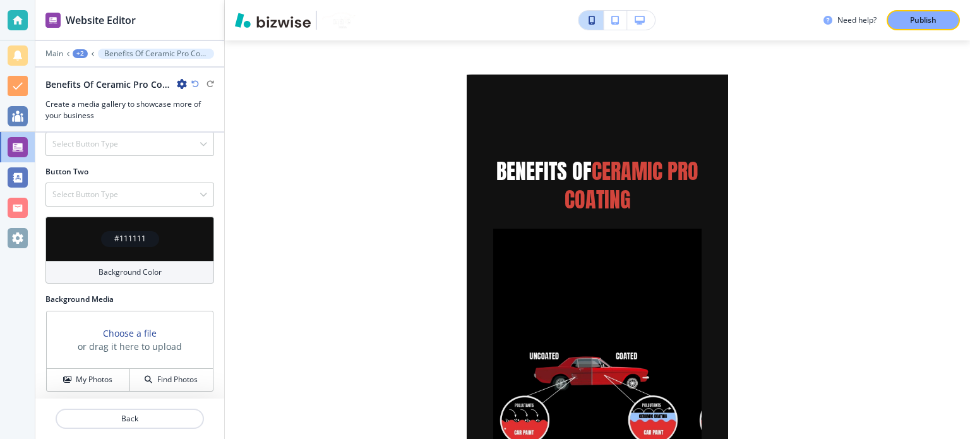
click at [136, 236] on h4 "#111111" at bounding box center [130, 238] width 32 height 11
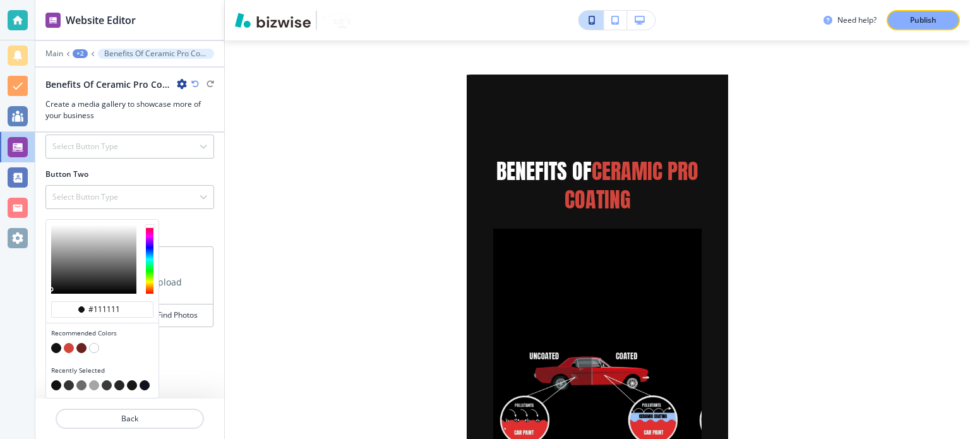
scroll to position [509, 0]
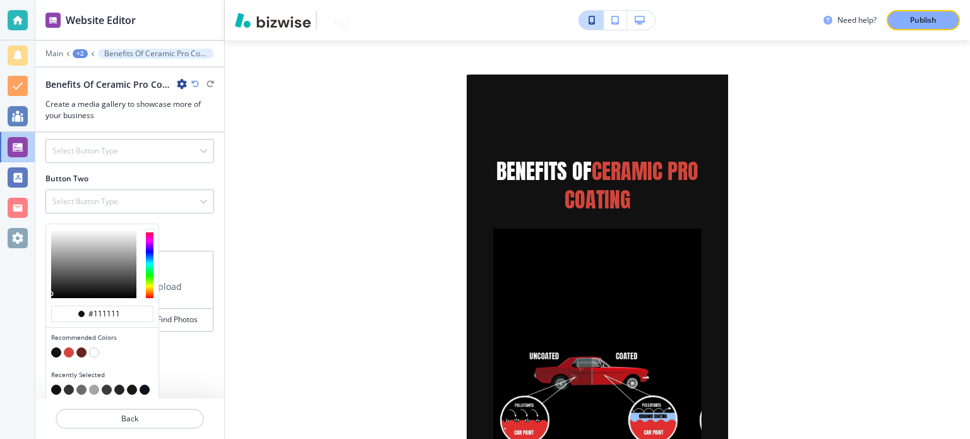
type input "#252525"
click at [122, 236] on div at bounding box center [93, 263] width 85 height 69
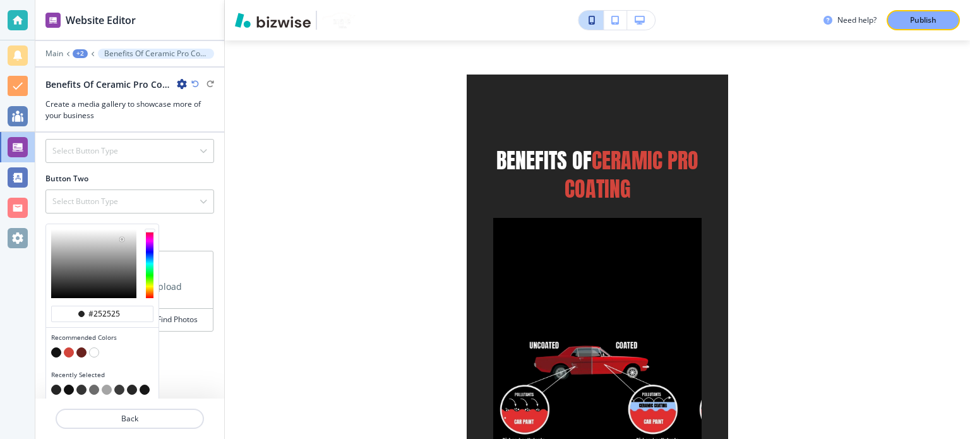
scroll to position [702, 0]
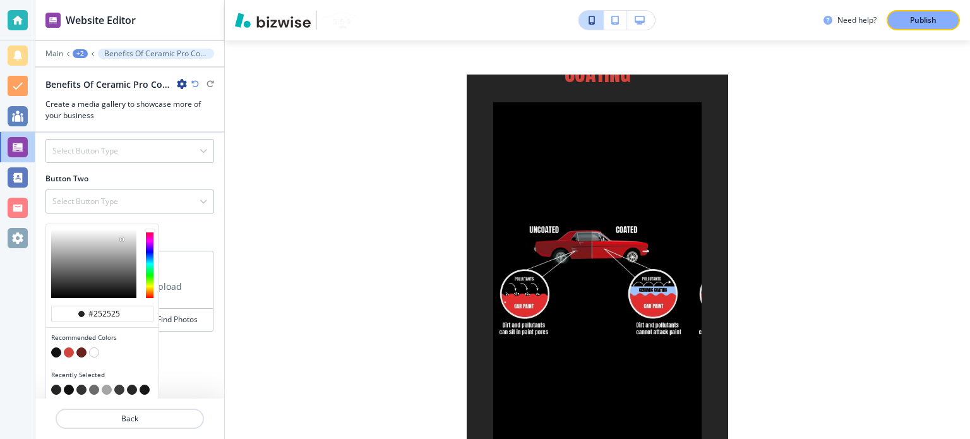
click at [118, 385] on button "button" at bounding box center [119, 390] width 10 height 10
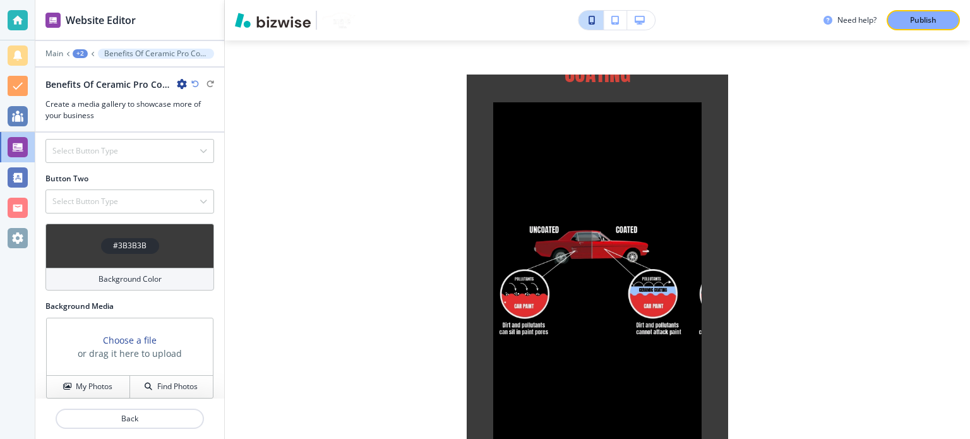
click at [123, 240] on h4 "#3B3B3B" at bounding box center [129, 245] width 33 height 11
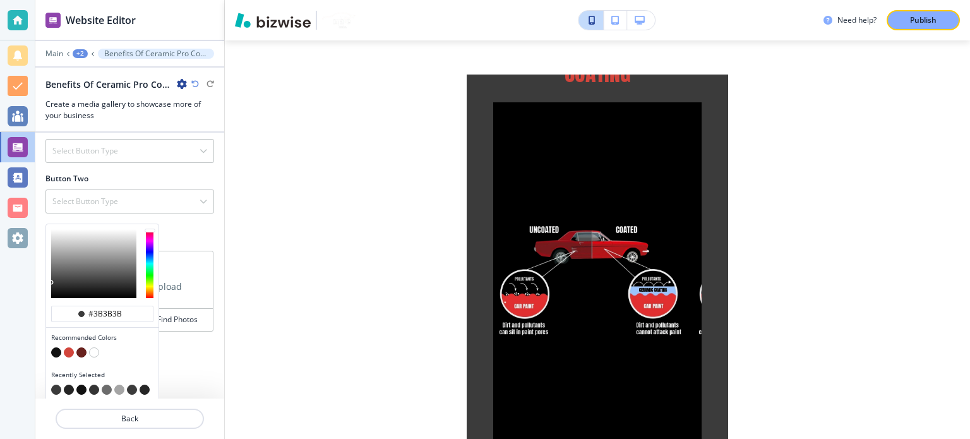
click at [143, 385] on button "button" at bounding box center [145, 390] width 10 height 10
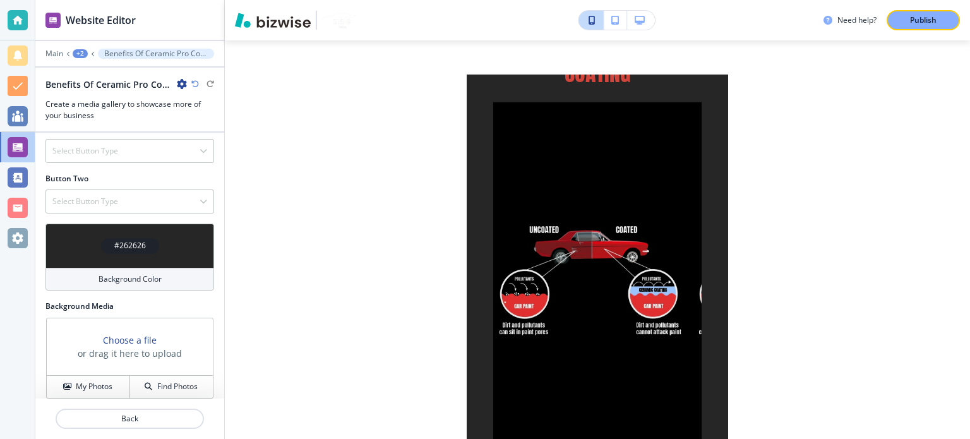
click at [122, 228] on div "#262626" at bounding box center [129, 246] width 169 height 44
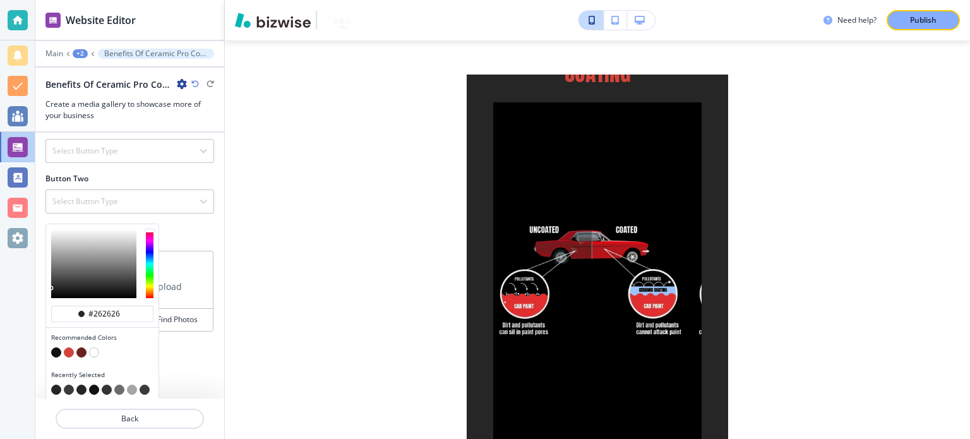
click at [52, 347] on button "button" at bounding box center [56, 352] width 10 height 10
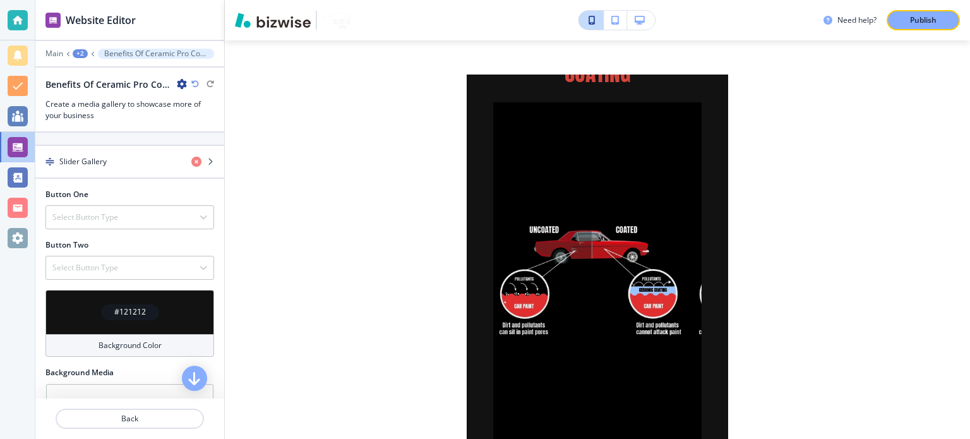
scroll to position [389, 0]
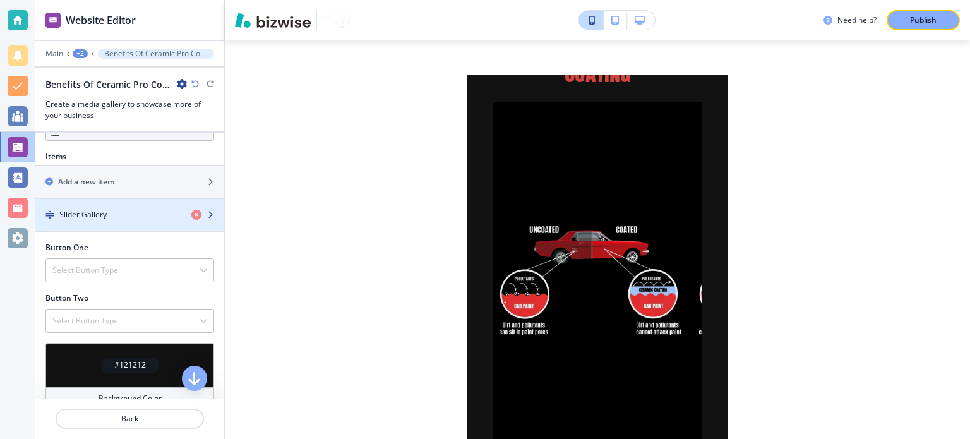
click at [130, 209] on div "Slider Gallery" at bounding box center [108, 214] width 146 height 11
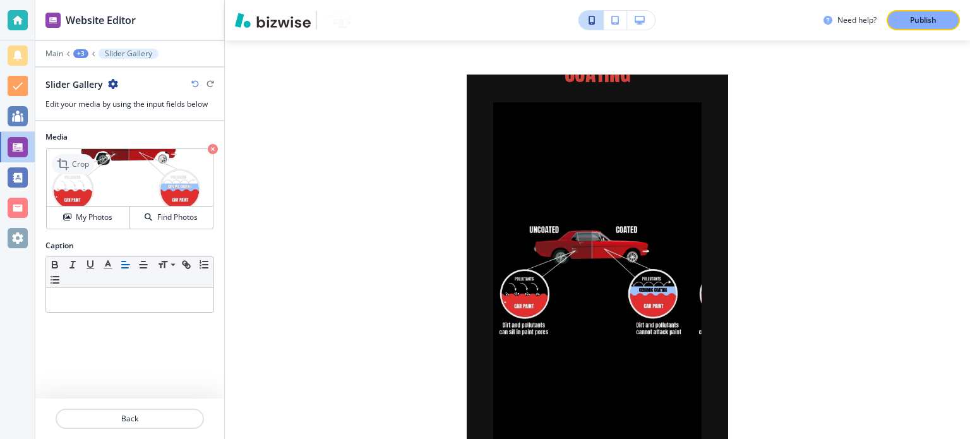
click at [57, 160] on icon at bounding box center [64, 164] width 15 height 15
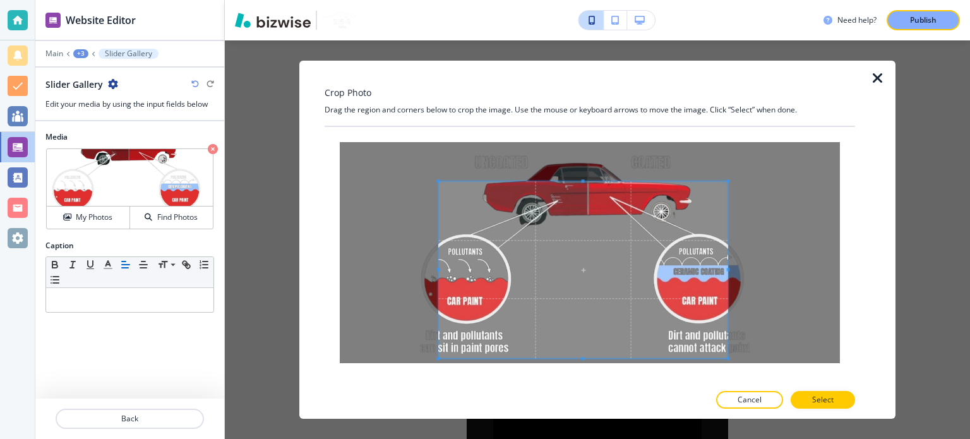
click at [546, 225] on span at bounding box center [583, 269] width 289 height 177
click at [884, 76] on icon "button" at bounding box center [878, 78] width 15 height 15
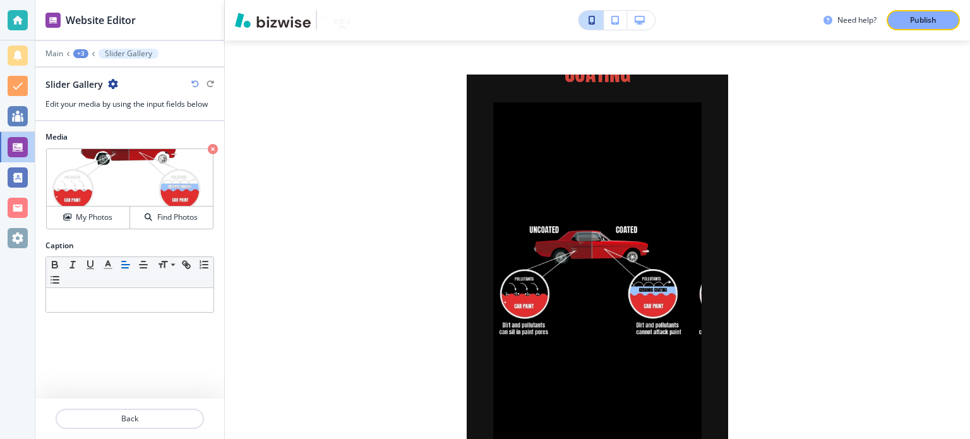
click at [116, 85] on icon "button" at bounding box center [113, 84] width 10 height 10
click at [85, 53] on div "+3" at bounding box center [80, 53] width 15 height 9
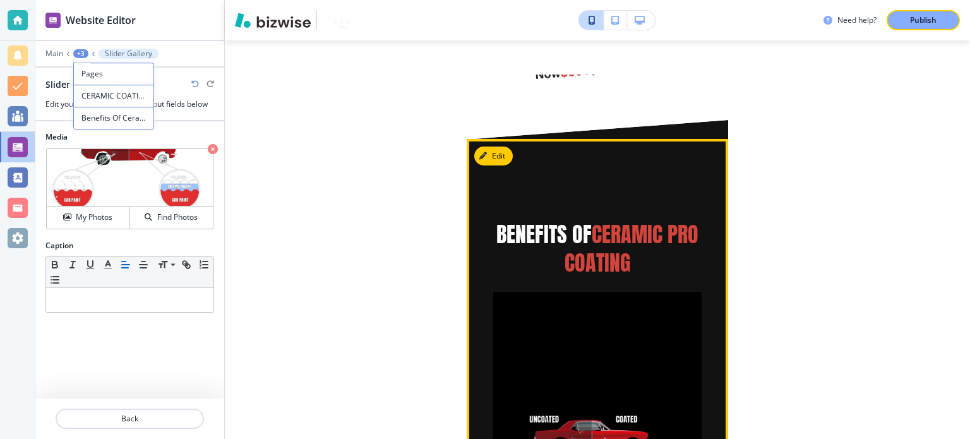
scroll to position [639, 0]
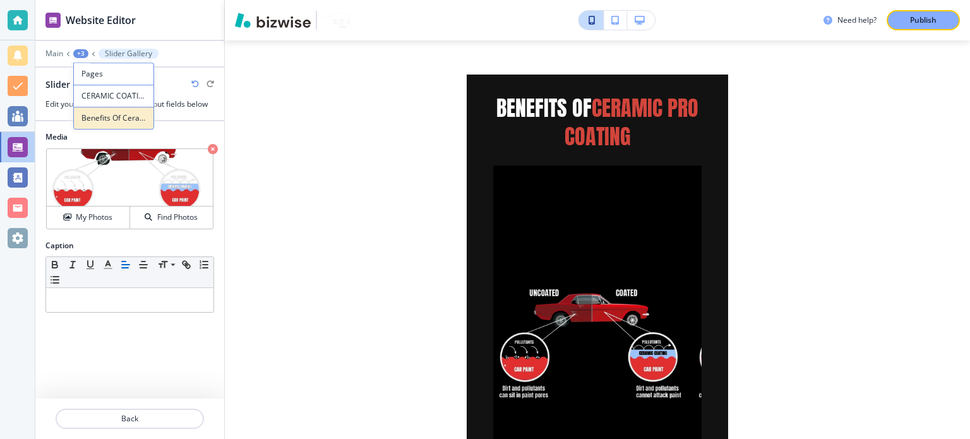
click at [95, 126] on button "Benefits Of Ceramic Pro Coating" at bounding box center [113, 118] width 81 height 23
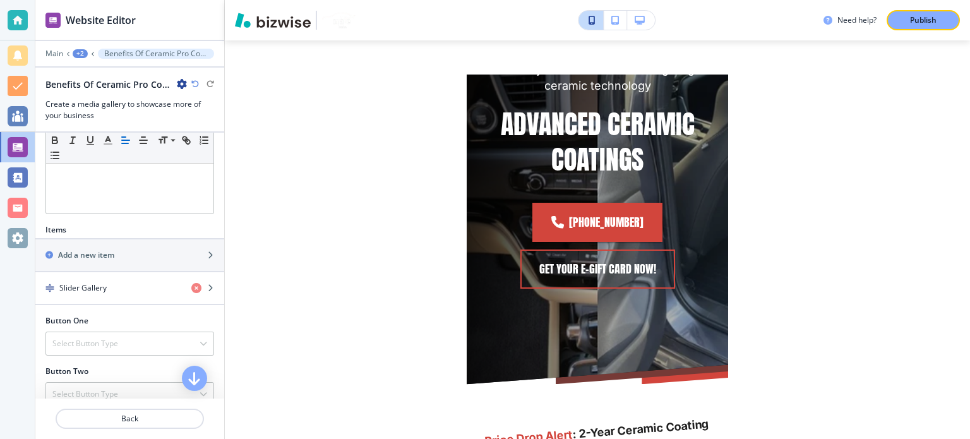
scroll to position [0, 0]
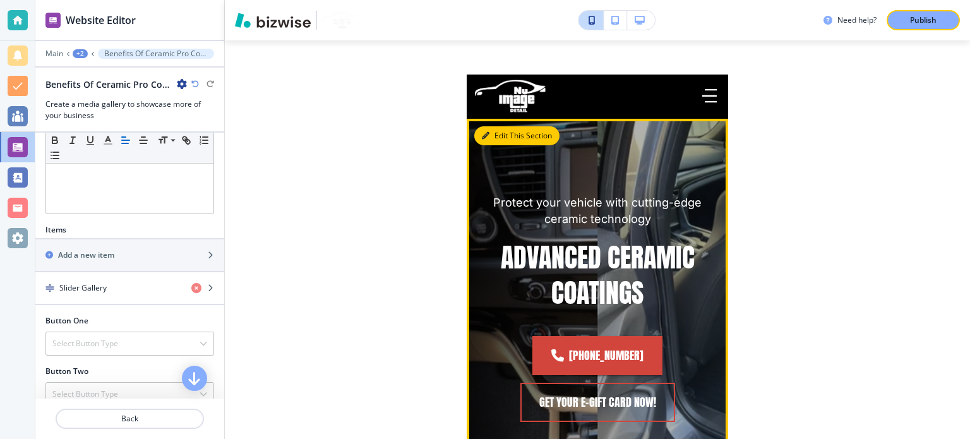
click at [483, 135] on icon "button" at bounding box center [486, 136] width 8 height 8
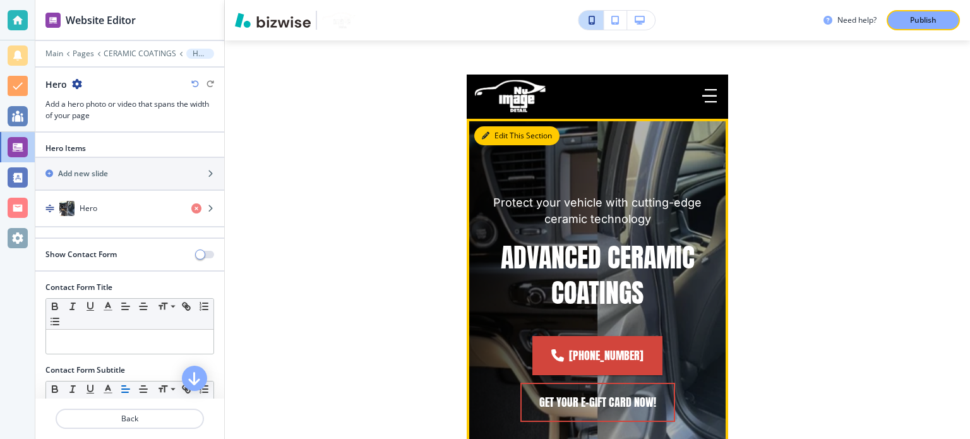
scroll to position [44, 0]
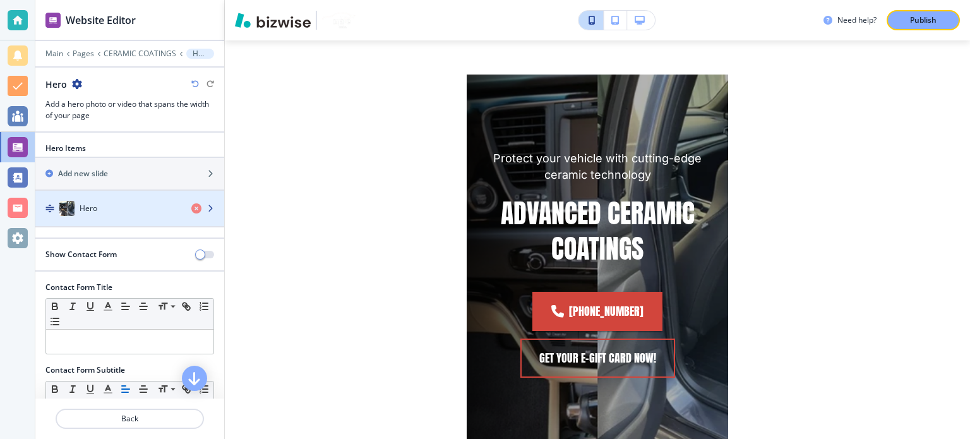
click at [102, 210] on div "Hero" at bounding box center [108, 208] width 146 height 15
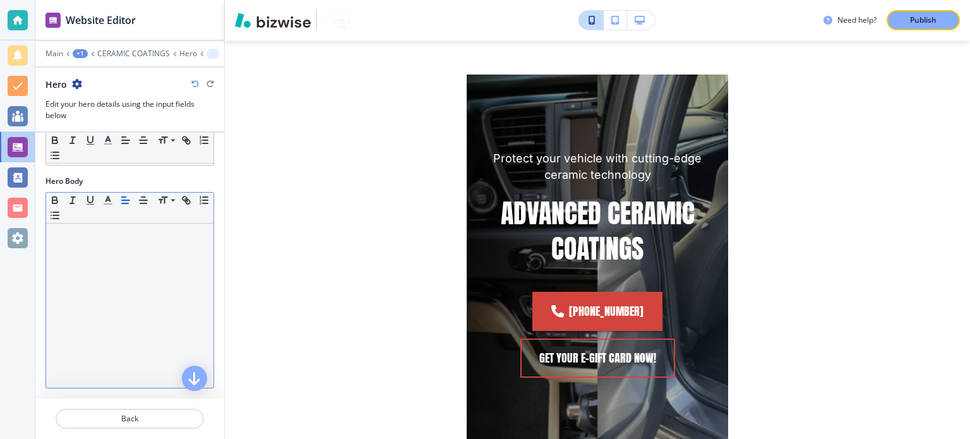
scroll to position [190, 0]
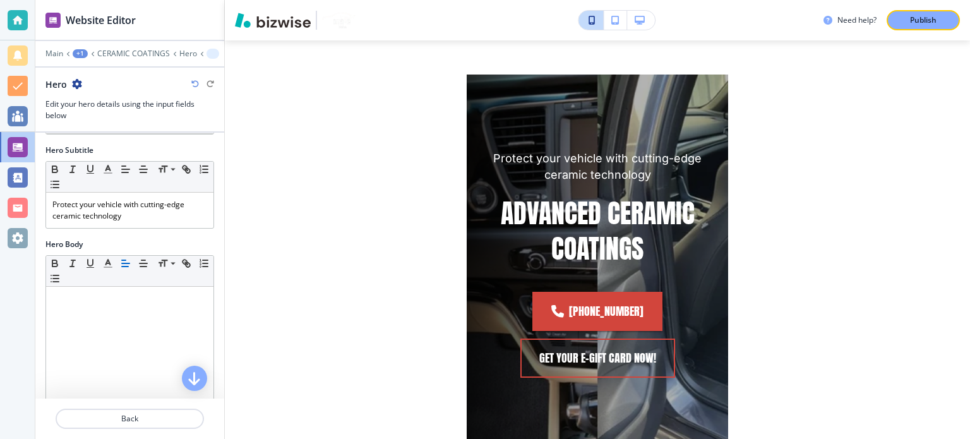
click at [137, 227] on div "Hero Subtitle Small Normal Large Huge Protect your vehicle with cutting-edge ce…" at bounding box center [129, 192] width 189 height 94
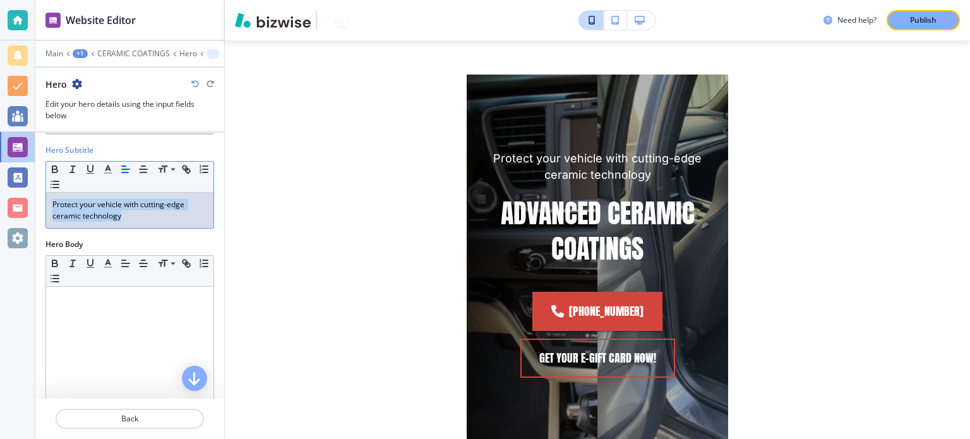
copy p "Protect your vehicle with cutting-edge ceramic technology"
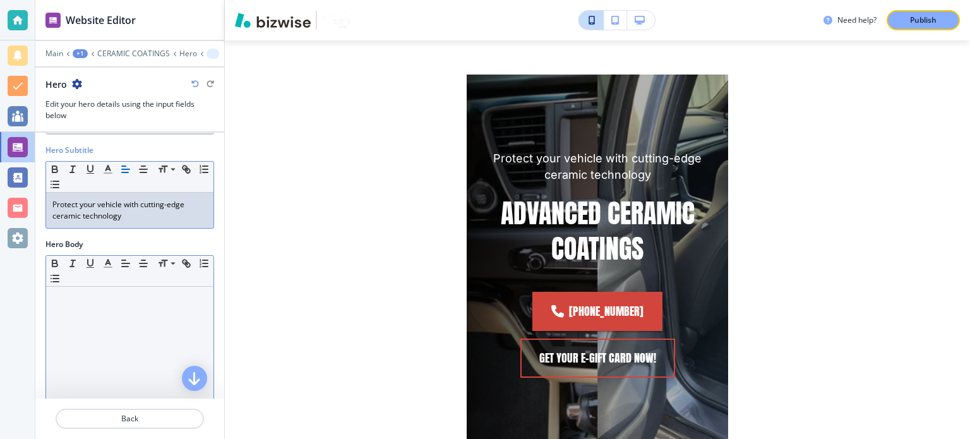
click at [115, 306] on div at bounding box center [129, 369] width 167 height 164
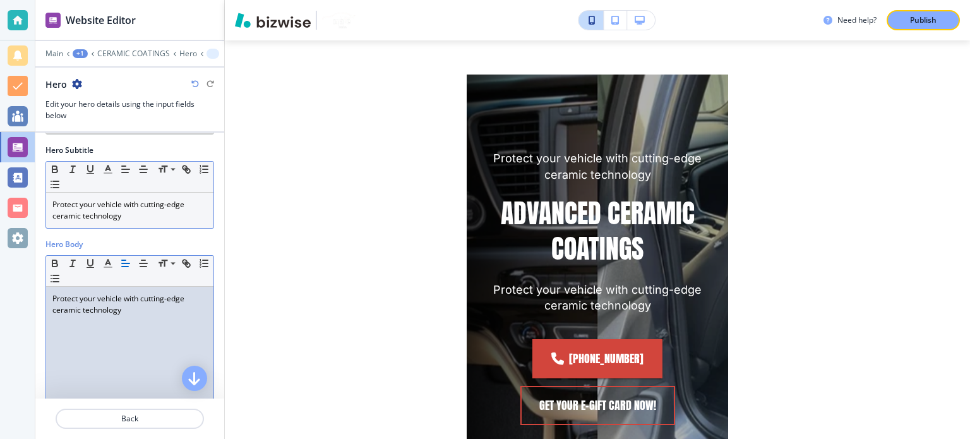
click at [102, 209] on p "Protect your vehicle with cutting-edge ceramic technology" at bounding box center [129, 210] width 155 height 23
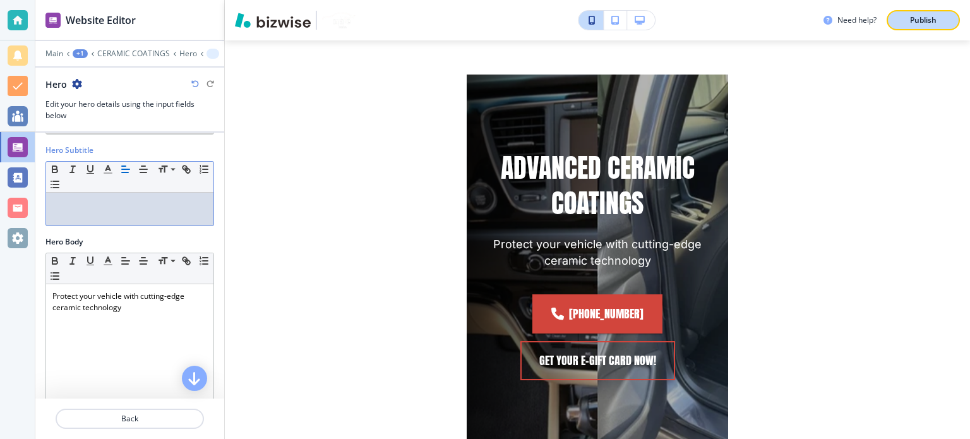
click at [941, 15] on div "Publish" at bounding box center [923, 20] width 40 height 11
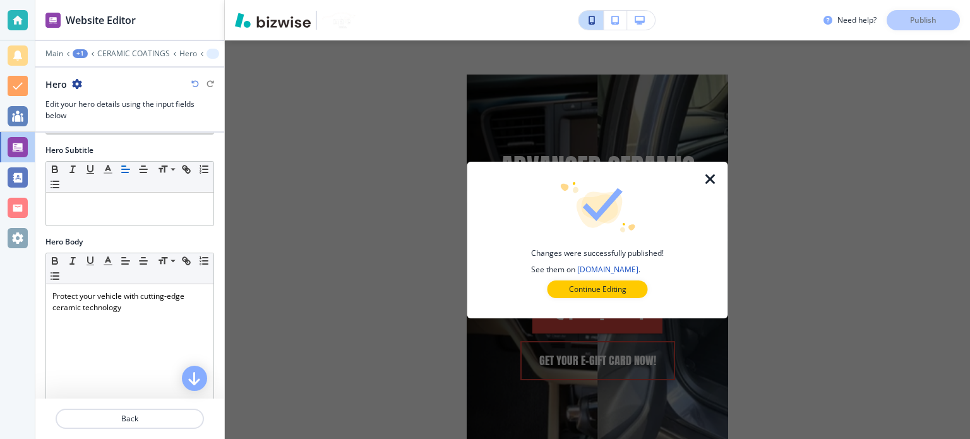
click at [715, 179] on icon "button" at bounding box center [710, 179] width 15 height 15
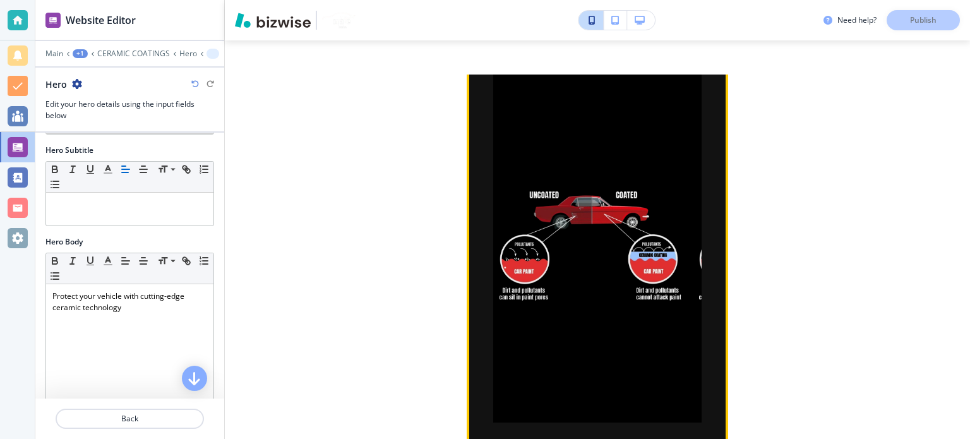
scroll to position [676, 0]
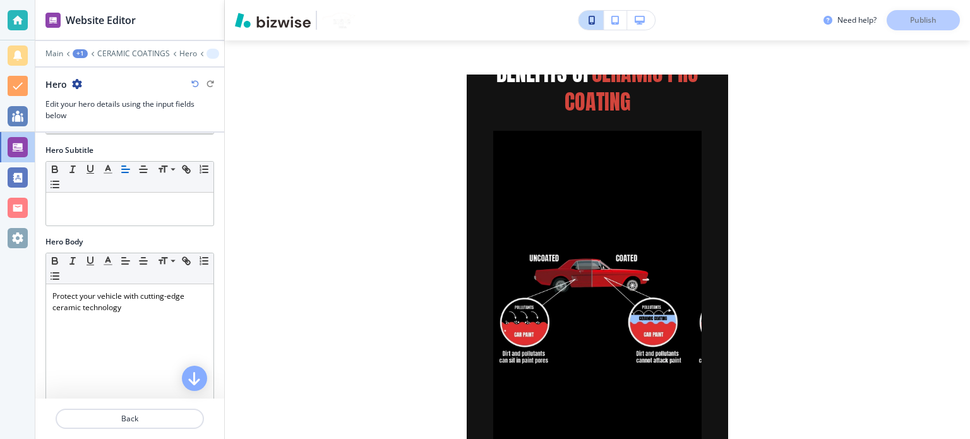
click at [646, 25] on button "button" at bounding box center [641, 20] width 28 height 19
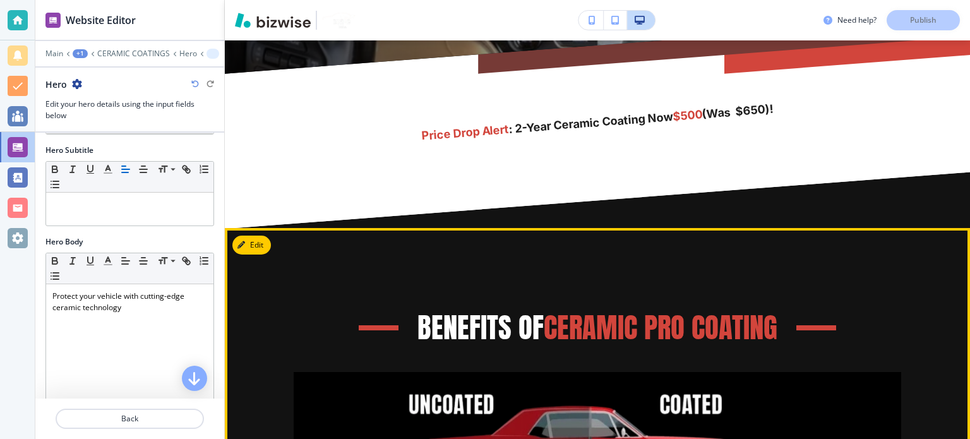
scroll to position [505, 0]
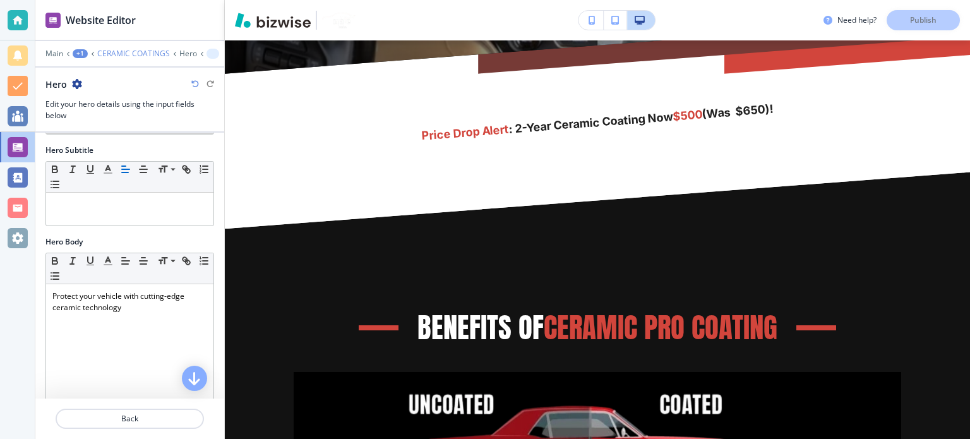
click at [113, 57] on p "CERAMIC COATINGS" at bounding box center [133, 53] width 73 height 9
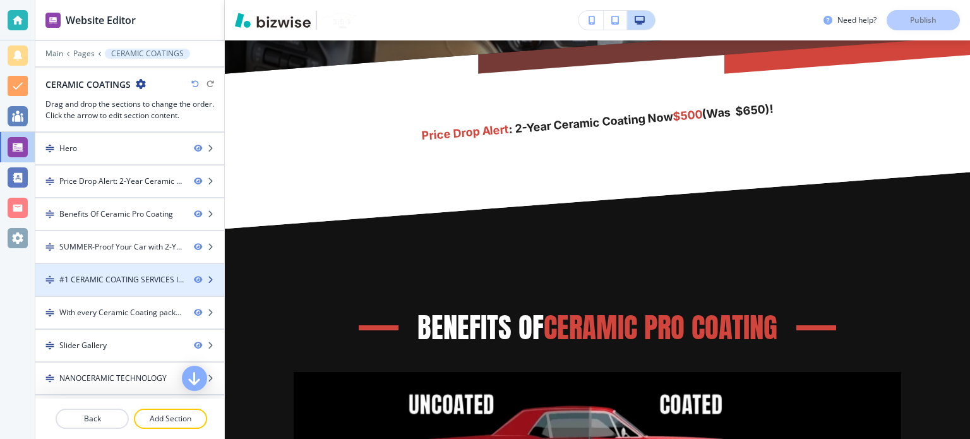
scroll to position [255, 0]
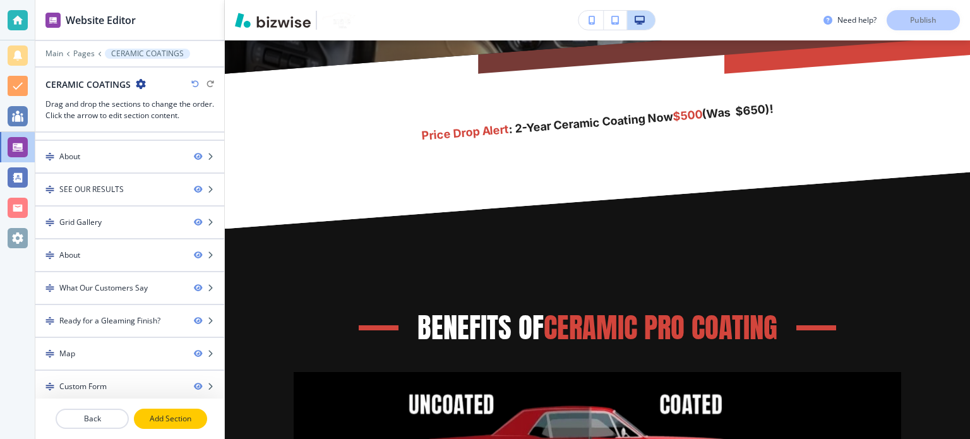
click at [162, 413] on button "Add Section" at bounding box center [170, 419] width 73 height 20
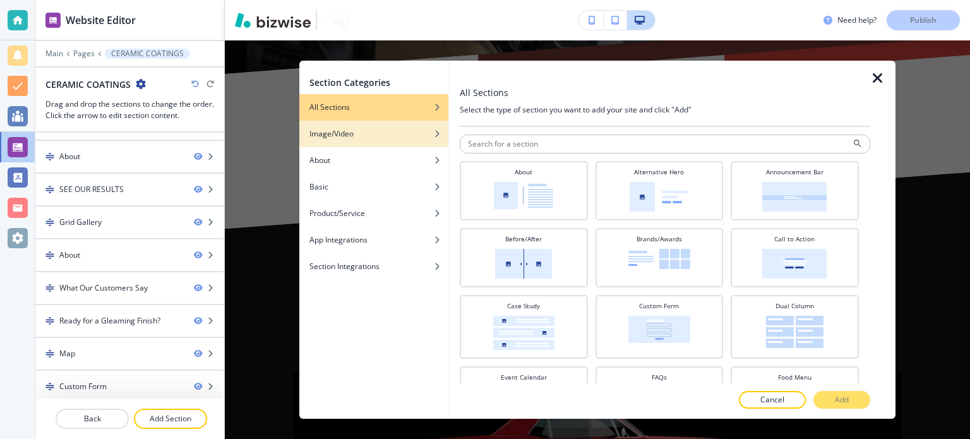
click at [339, 140] on div "button" at bounding box center [373, 144] width 149 height 8
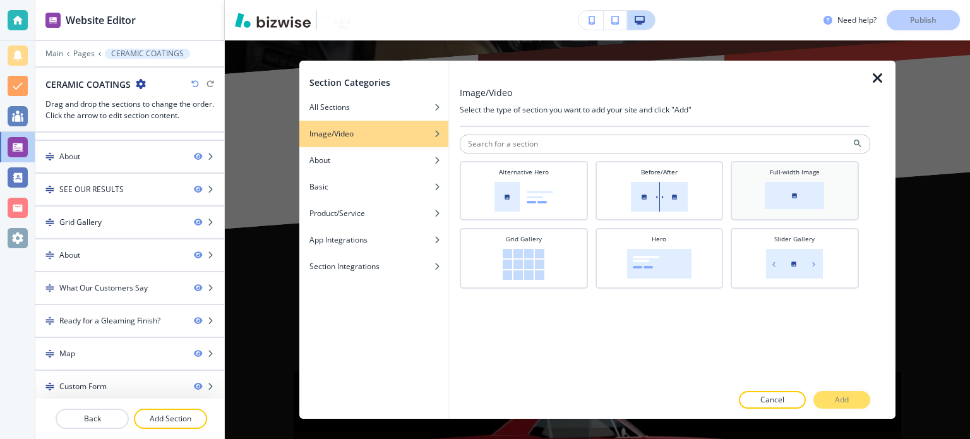
click at [767, 194] on img at bounding box center [794, 195] width 59 height 27
click at [819, 395] on button "Add" at bounding box center [842, 400] width 57 height 18
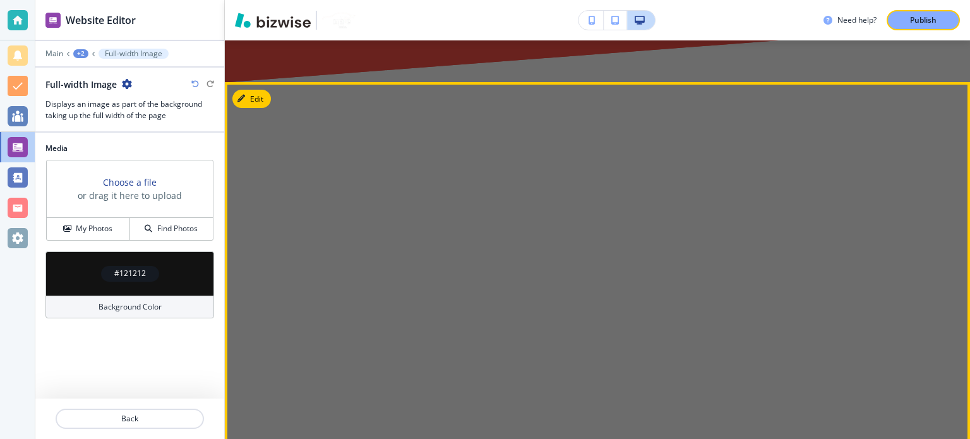
scroll to position [9883, 0]
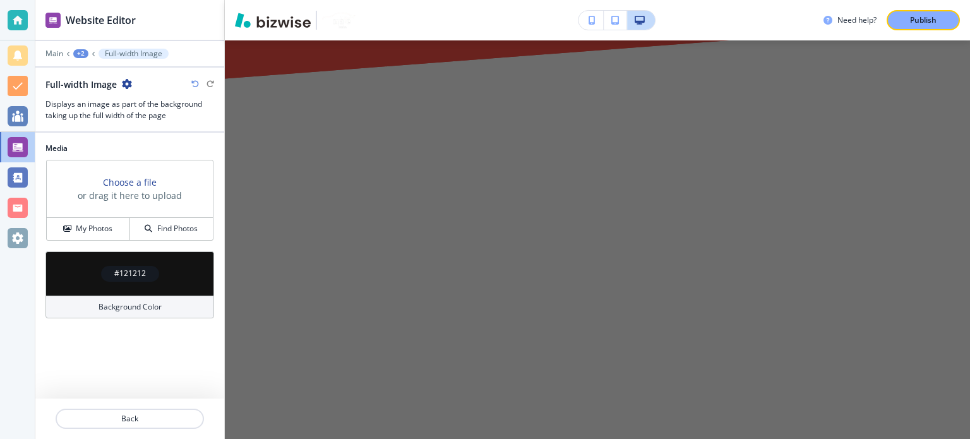
click at [131, 210] on div "Choose a file or drag it here to upload" at bounding box center [130, 188] width 166 height 57
click at [78, 239] on button "My Photos" at bounding box center [88, 229] width 83 height 22
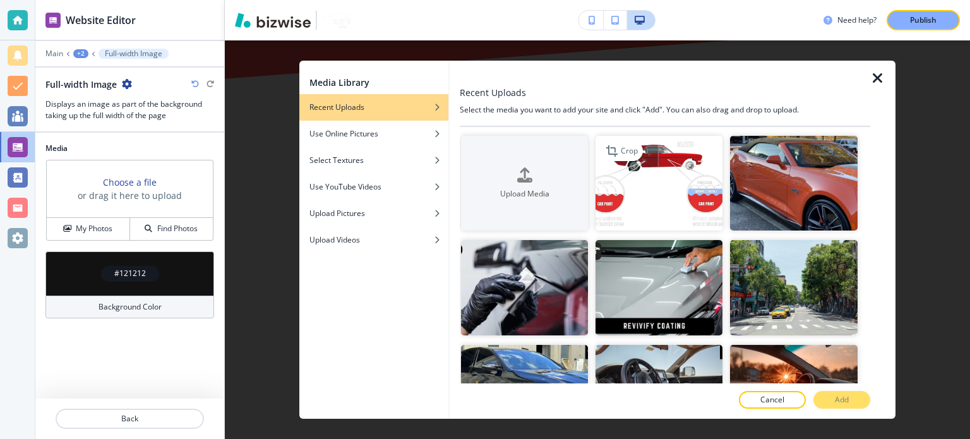
click at [673, 164] on img "button" at bounding box center [659, 183] width 127 height 95
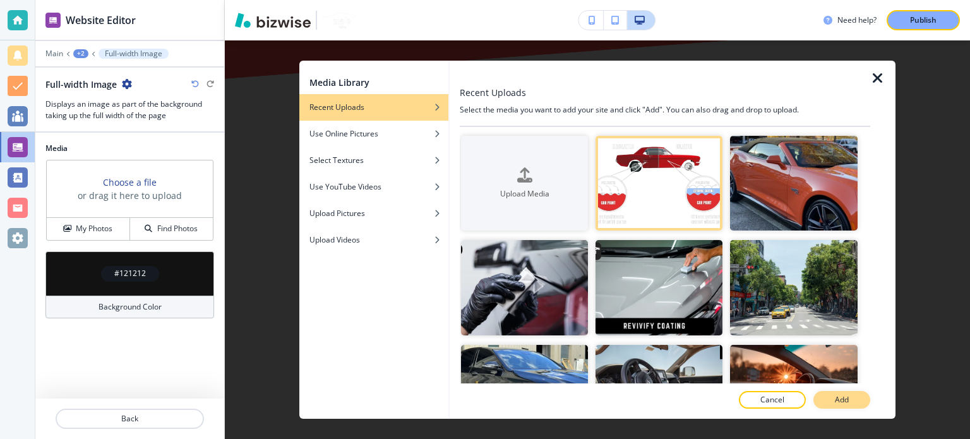
click at [835, 399] on p "Add" at bounding box center [842, 399] width 14 height 11
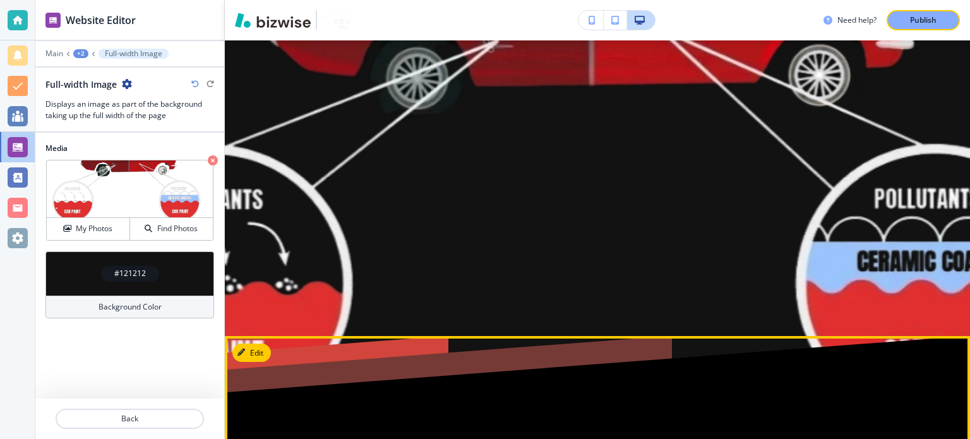
scroll to position [10009, 0]
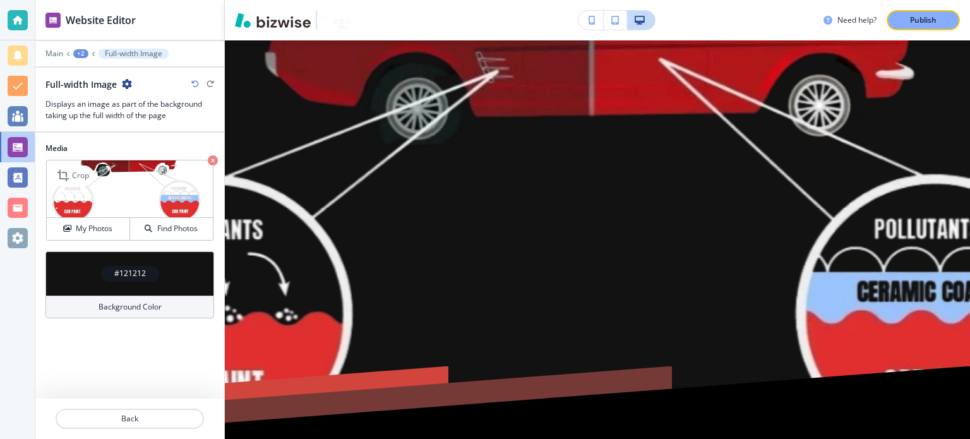
click at [104, 190] on img at bounding box center [130, 188] width 166 height 57
click at [85, 222] on button "My Photos" at bounding box center [88, 229] width 83 height 22
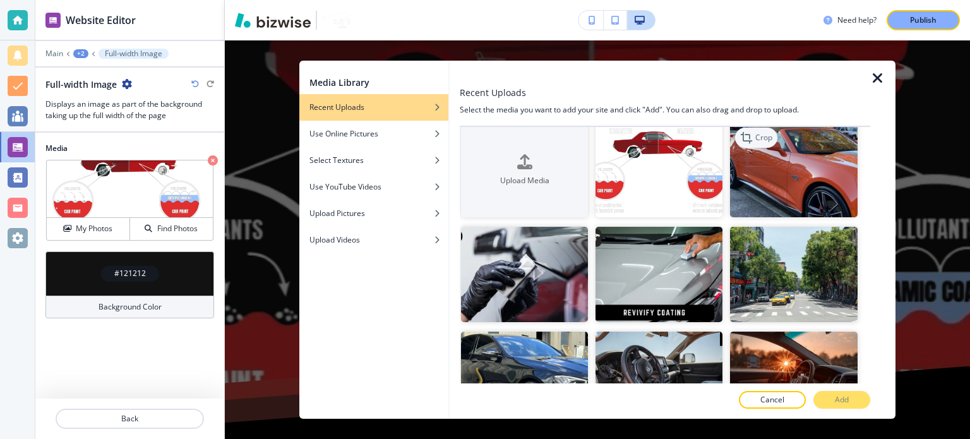
scroll to position [0, 0]
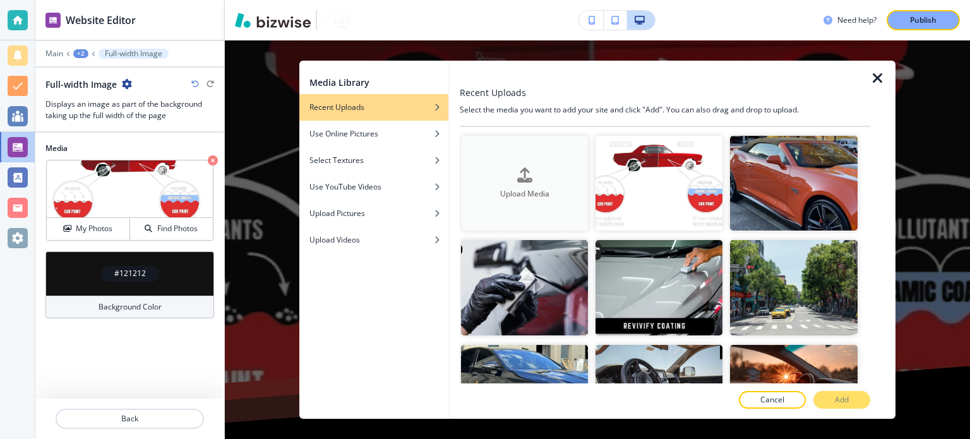
click at [553, 155] on button "Upload Media" at bounding box center [524, 183] width 127 height 95
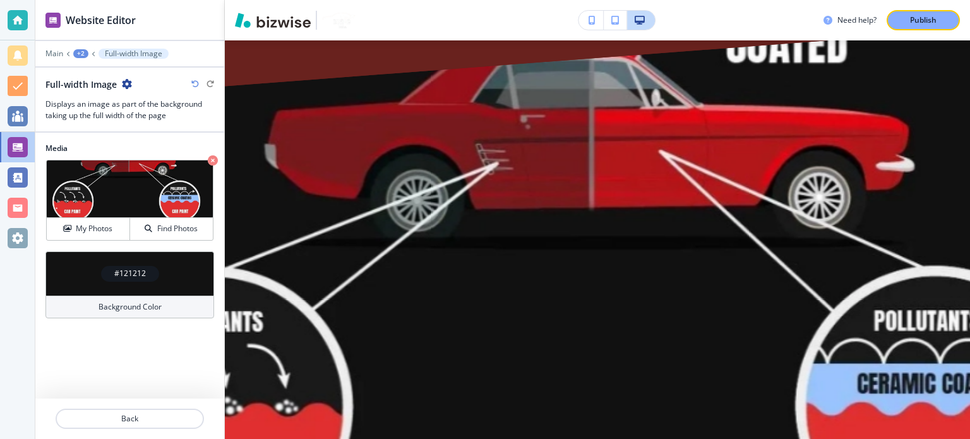
scroll to position [9883, 0]
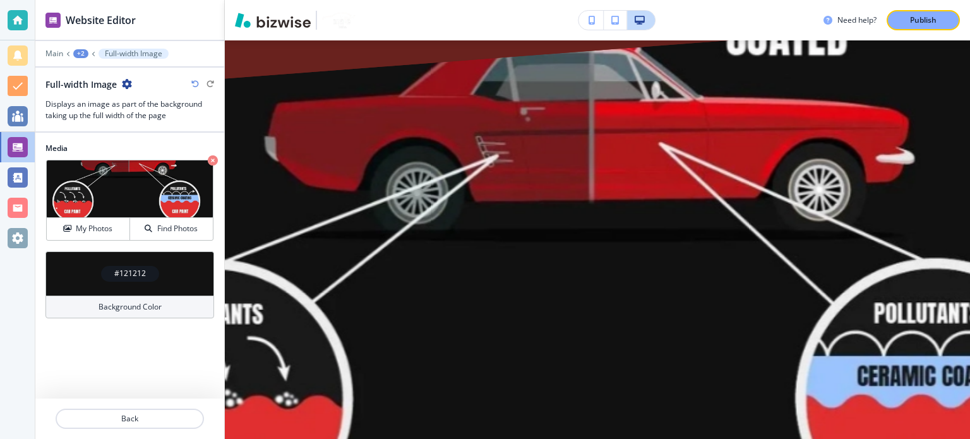
click at [119, 84] on div "Full-width Image" at bounding box center [88, 84] width 87 height 13
click at [124, 84] on icon "button" at bounding box center [127, 84] width 10 height 10
click at [93, 346] on div "Media Crop My Photos Find Photos #121212 Background Color" at bounding box center [129, 266] width 189 height 266
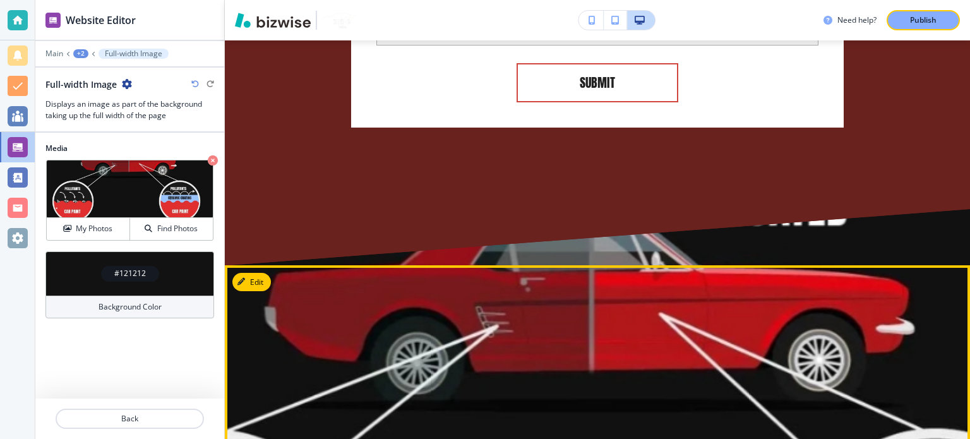
scroll to position [9694, 0]
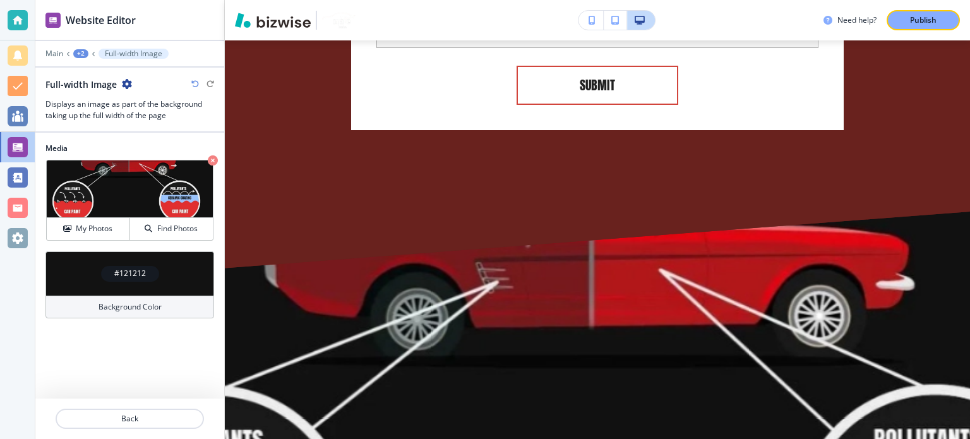
click at [129, 80] on icon "button" at bounding box center [127, 84] width 10 height 10
click at [159, 152] on p "Delete Section" at bounding box center [162, 149] width 64 height 11
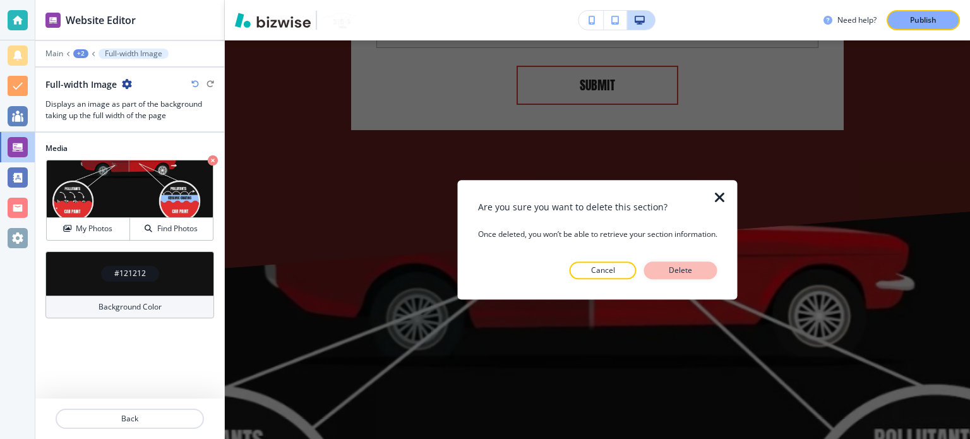
click at [676, 265] on p "Delete" at bounding box center [681, 270] width 30 height 11
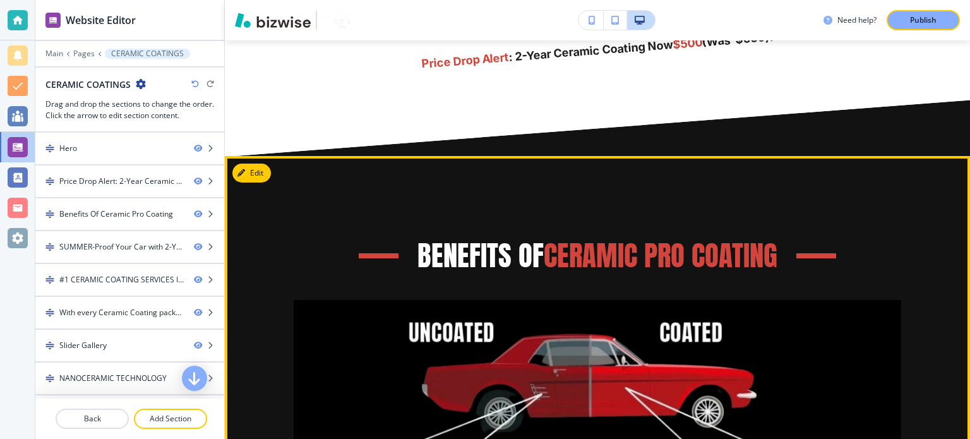
scroll to position [596, 0]
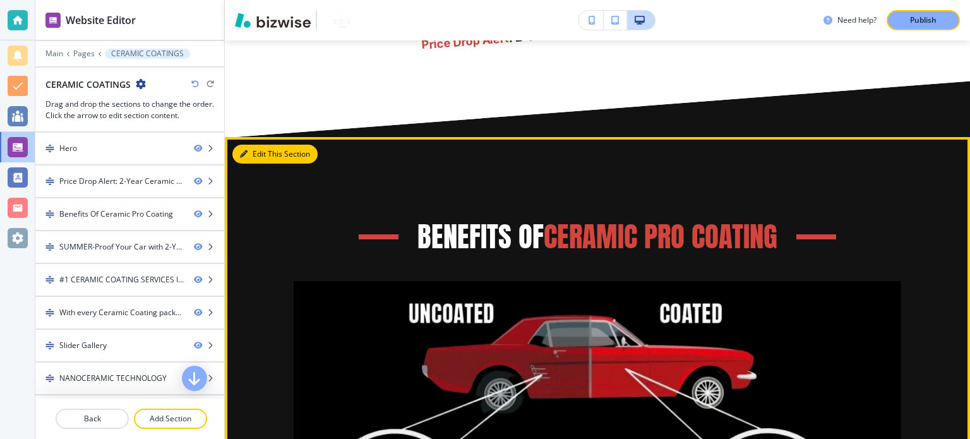
click at [263, 150] on button "Edit This Section" at bounding box center [274, 154] width 85 height 19
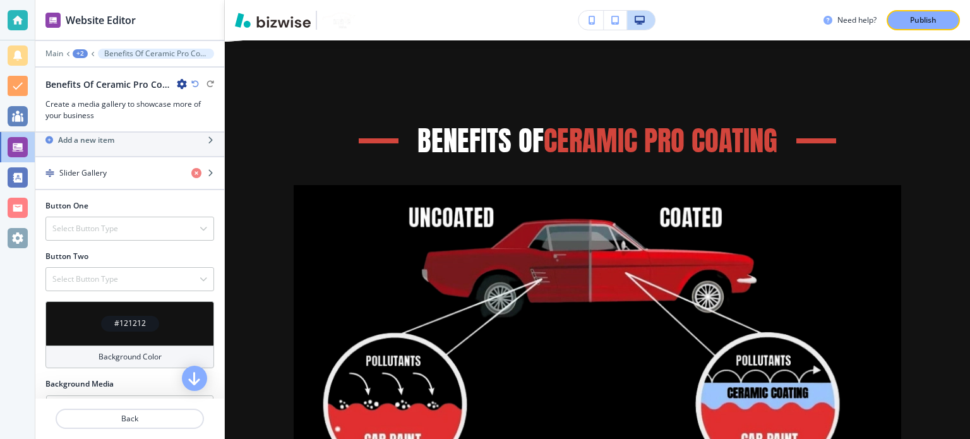
scroll to position [516, 0]
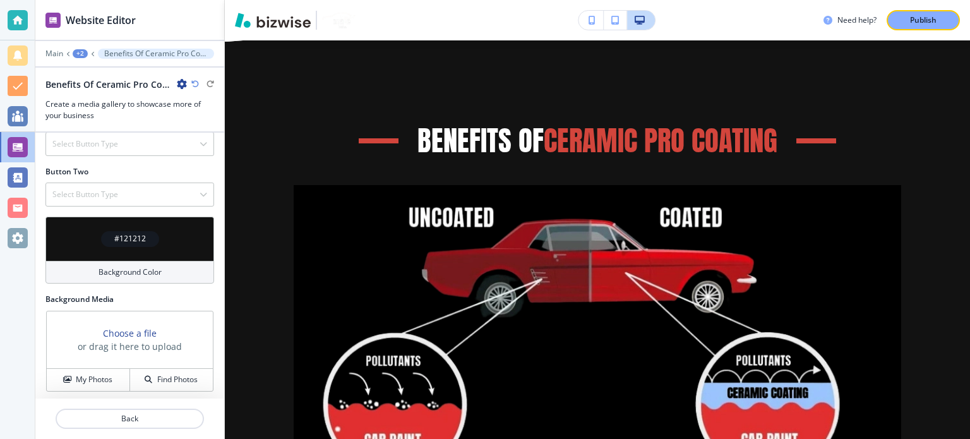
click at [104, 231] on div "#121212" at bounding box center [130, 239] width 58 height 16
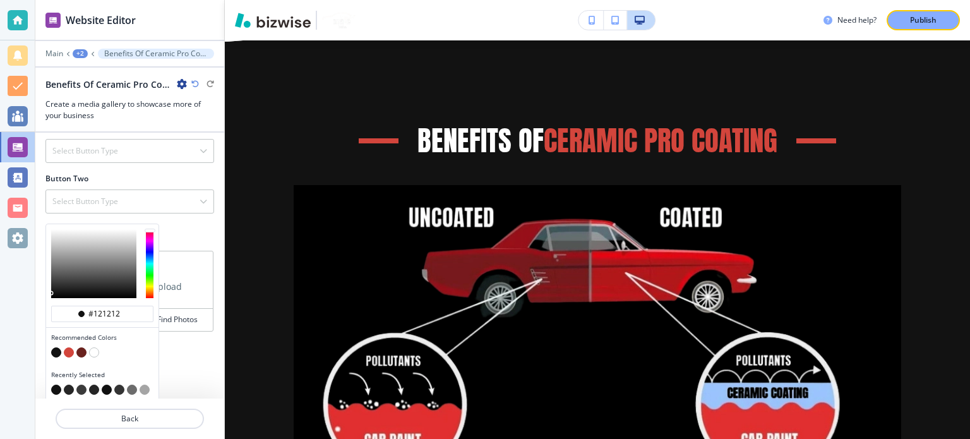
click at [186, 360] on div "Title Small Normal Large Huge Benefits Of Ceramic Pro Coating Subtitle Small No…" at bounding box center [129, 266] width 189 height 266
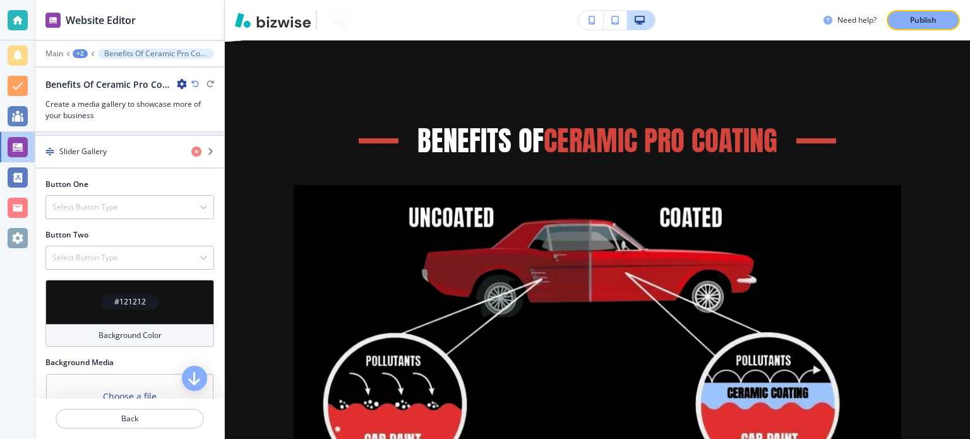
scroll to position [452, 0]
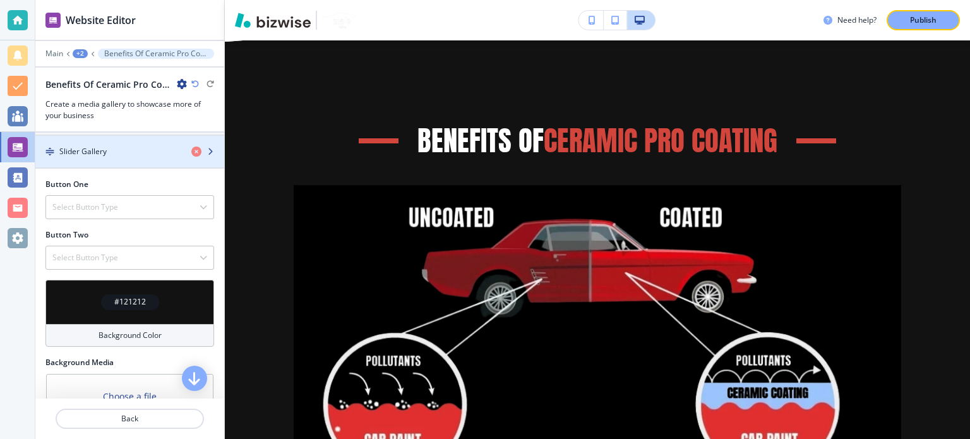
click at [104, 146] on h4 "Slider Gallery" at bounding box center [82, 151] width 47 height 11
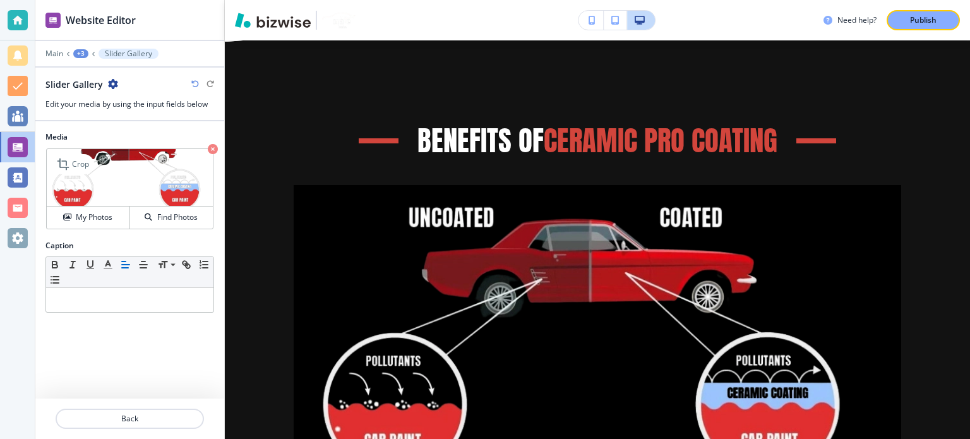
click at [126, 176] on img at bounding box center [130, 177] width 166 height 57
click at [97, 213] on h4 "My Photos" at bounding box center [94, 217] width 37 height 11
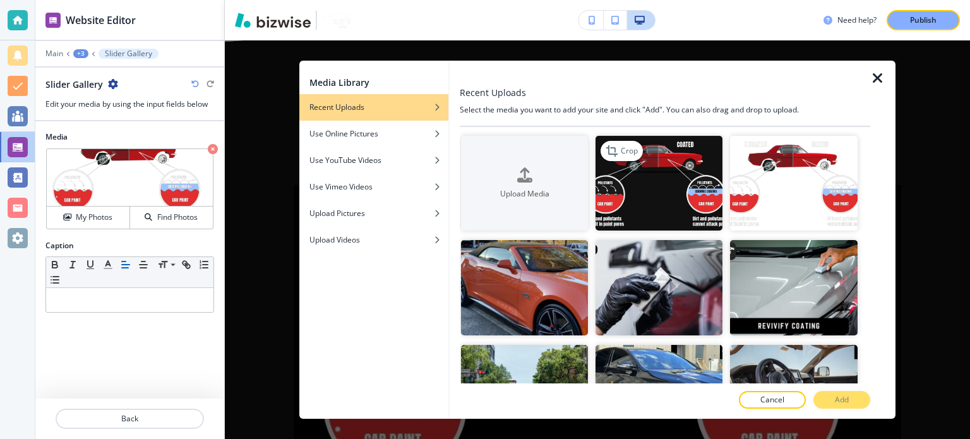
click at [630, 197] on img "button" at bounding box center [659, 183] width 127 height 95
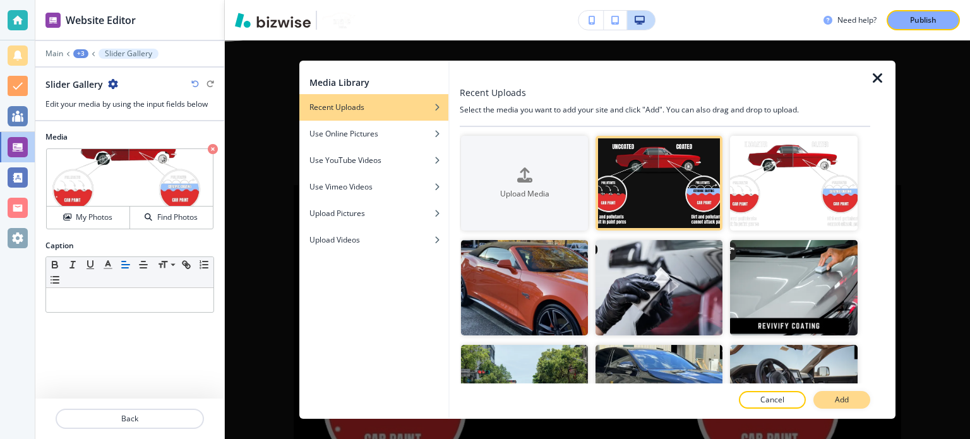
click at [824, 397] on button "Add" at bounding box center [842, 400] width 57 height 18
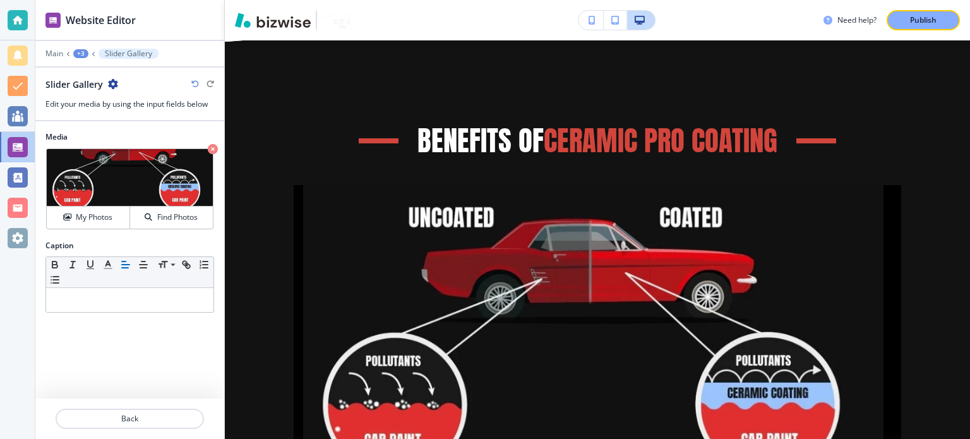
click at [600, 20] on button "button" at bounding box center [591, 20] width 25 height 19
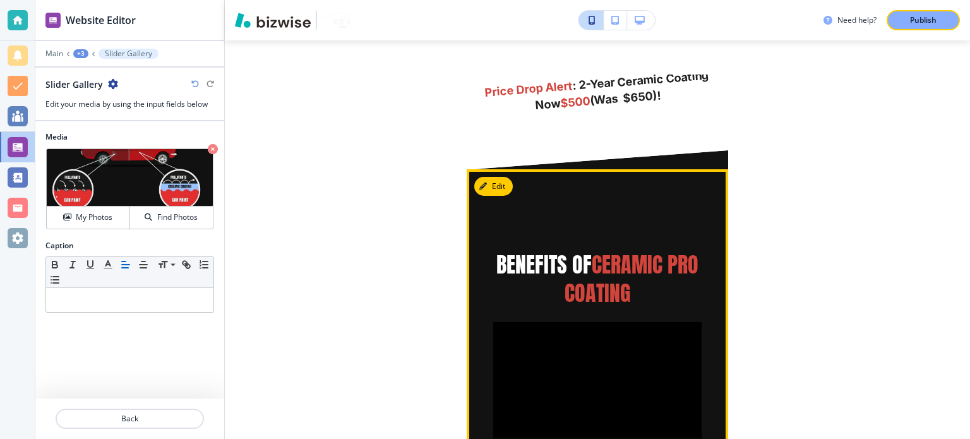
scroll to position [611, 0]
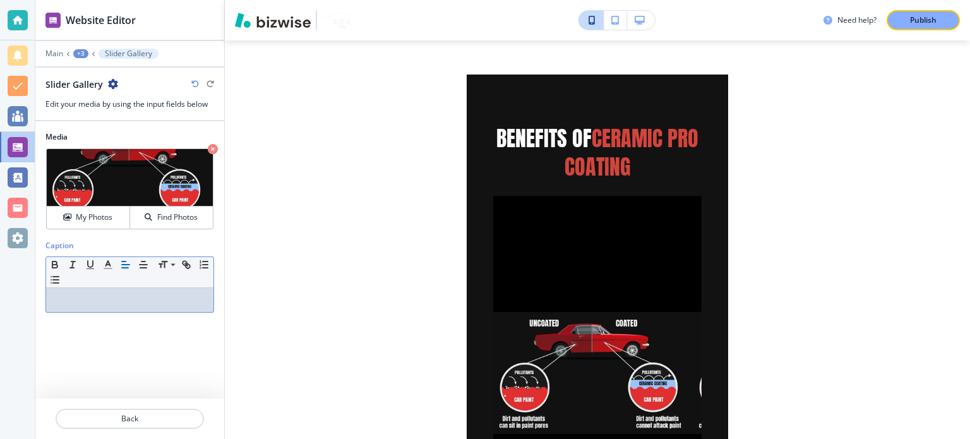
click at [93, 303] on p at bounding box center [129, 299] width 155 height 11
click at [83, 52] on div "+3" at bounding box center [80, 53] width 15 height 9
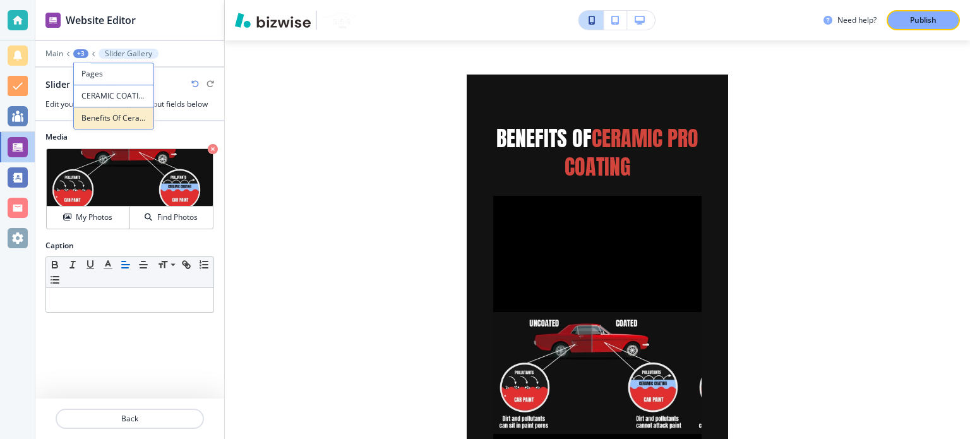
click at [124, 122] on p "Benefits Of Ceramic Pro Coating" at bounding box center [113, 117] width 64 height 11
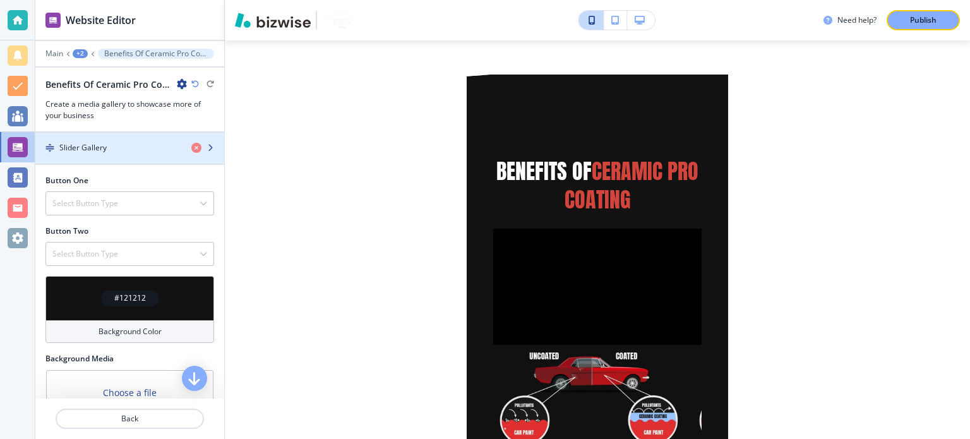
scroll to position [516, 0]
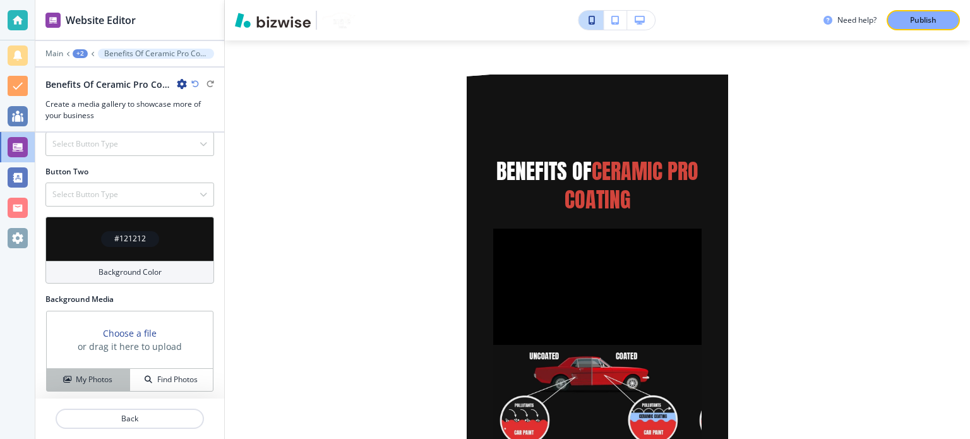
click at [96, 379] on h4 "My Photos" at bounding box center [94, 379] width 37 height 11
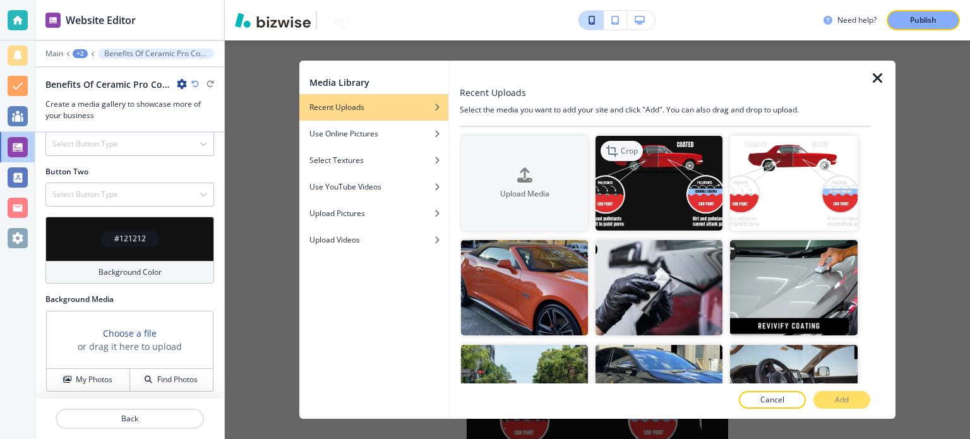
click at [637, 151] on div "Crop" at bounding box center [622, 151] width 42 height 20
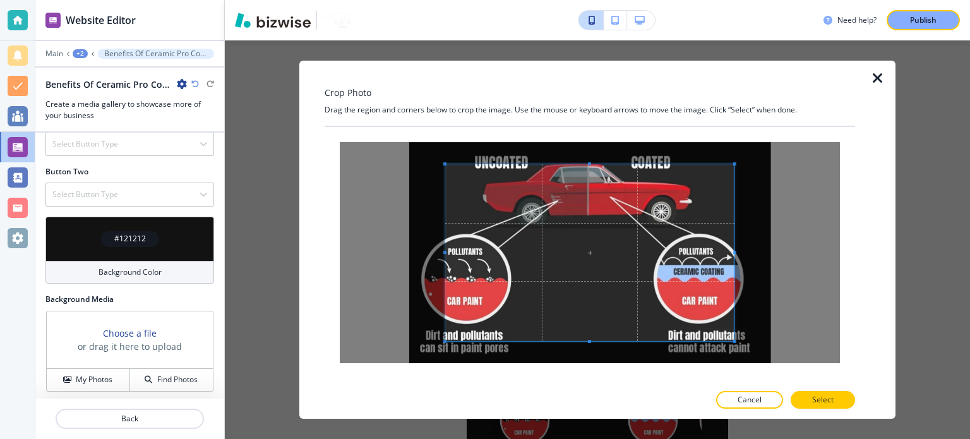
click at [871, 78] on icon "button" at bounding box center [878, 78] width 15 height 15
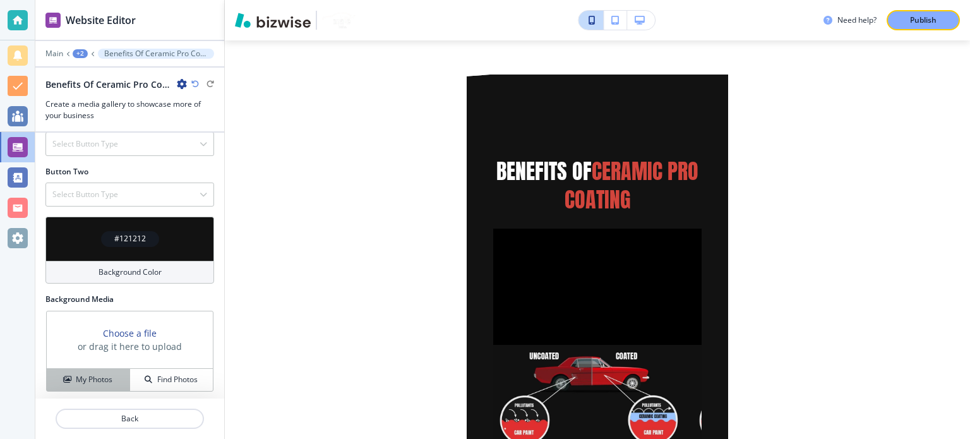
click at [92, 374] on h4 "My Photos" at bounding box center [94, 379] width 37 height 11
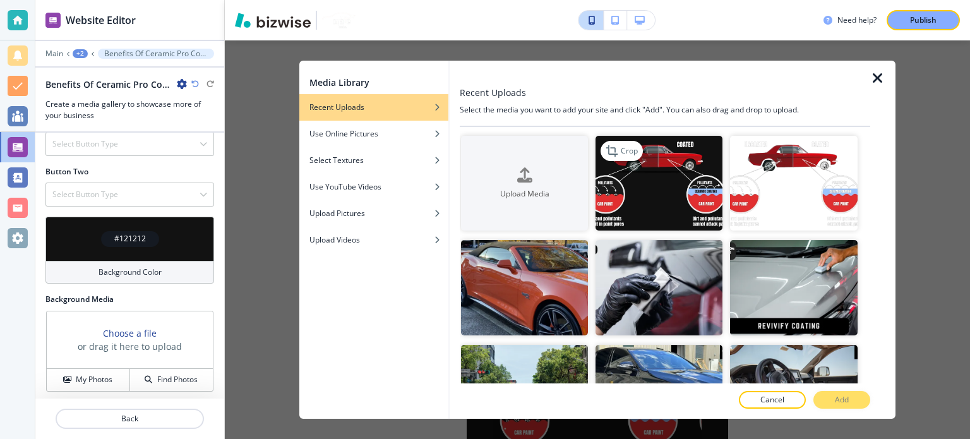
click at [667, 181] on img "button" at bounding box center [659, 183] width 127 height 95
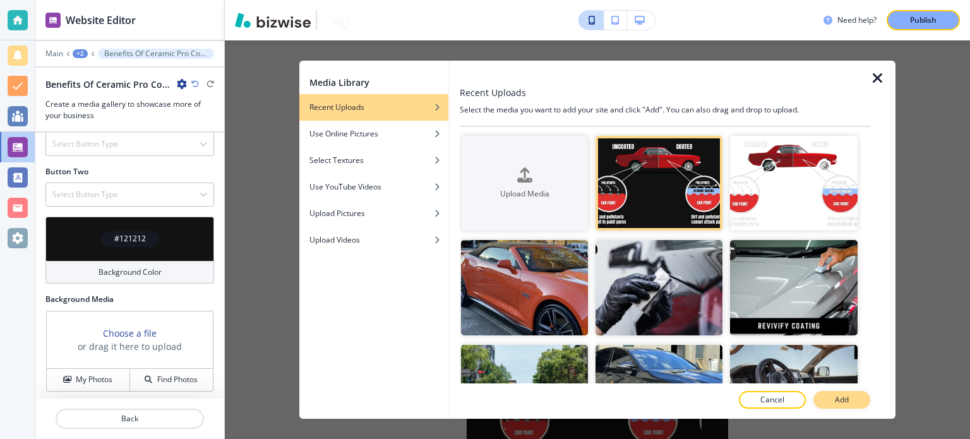
click at [845, 395] on p "Add" at bounding box center [842, 399] width 14 height 11
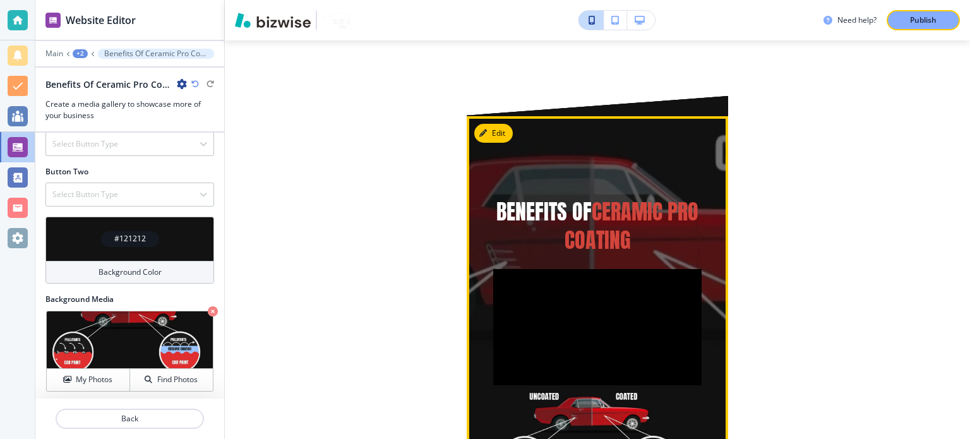
scroll to position [641, 0]
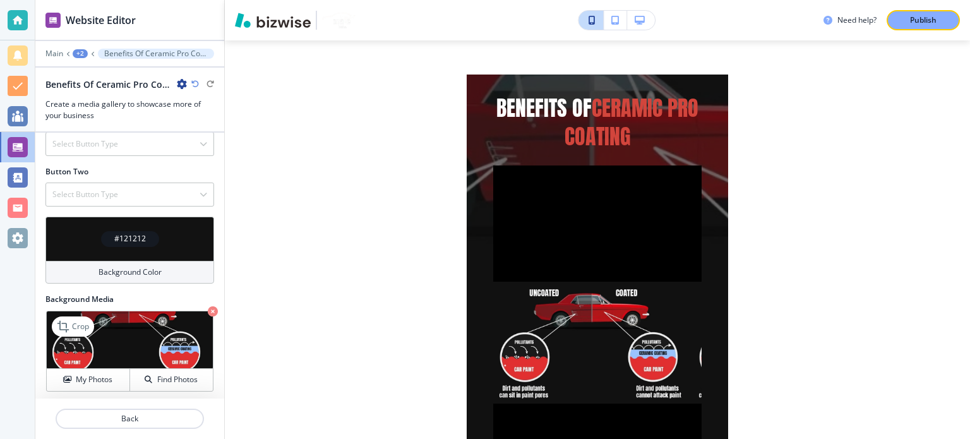
click at [208, 306] on icon "button" at bounding box center [213, 311] width 10 height 10
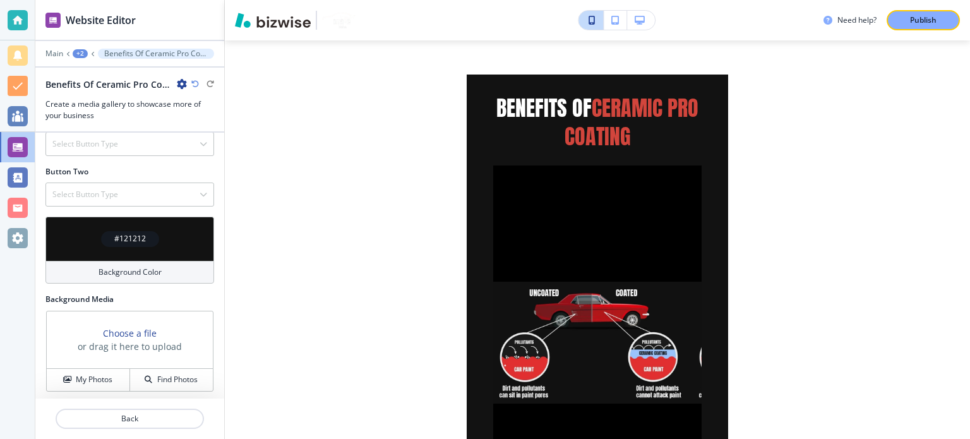
click at [644, 23] on icon "button" at bounding box center [640, 20] width 10 height 9
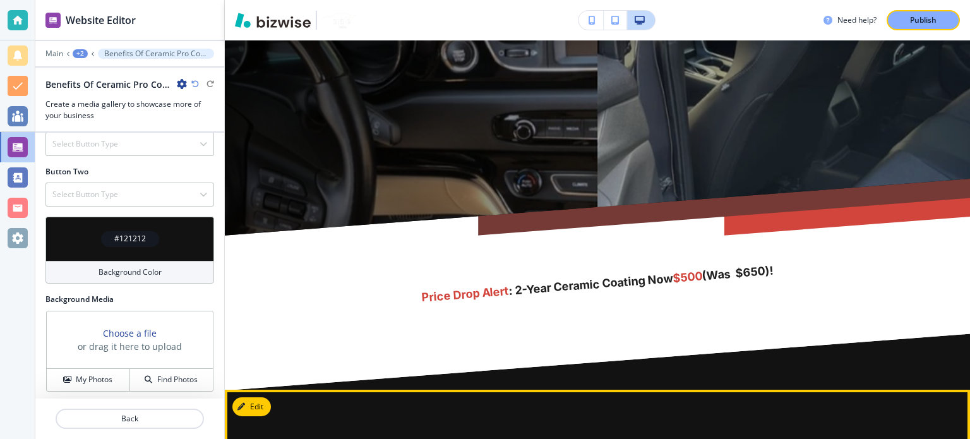
scroll to position [596, 0]
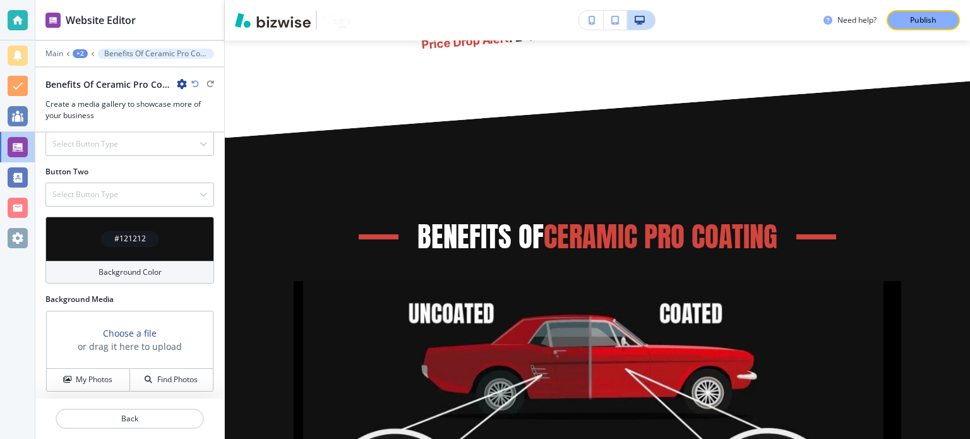
click at [76, 55] on div "+2" at bounding box center [80, 53] width 15 height 9
click at [99, 102] on button "CERAMIC COATINGS" at bounding box center [113, 96] width 81 height 23
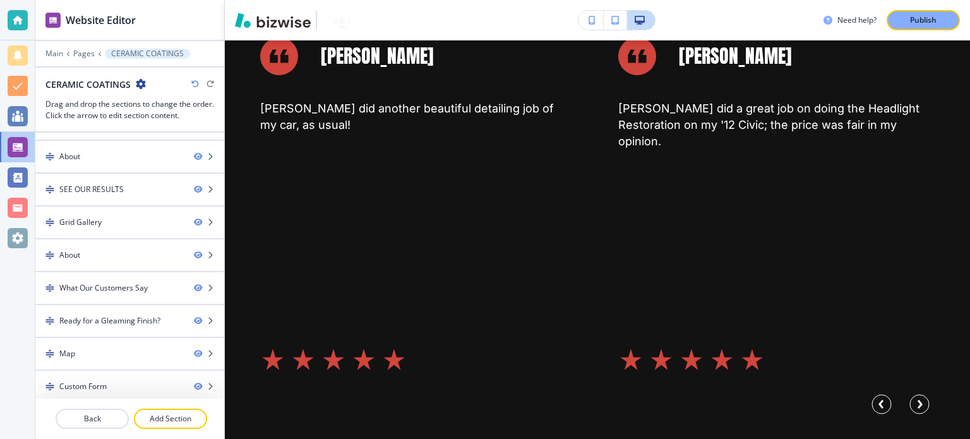
scroll to position [7482, 0]
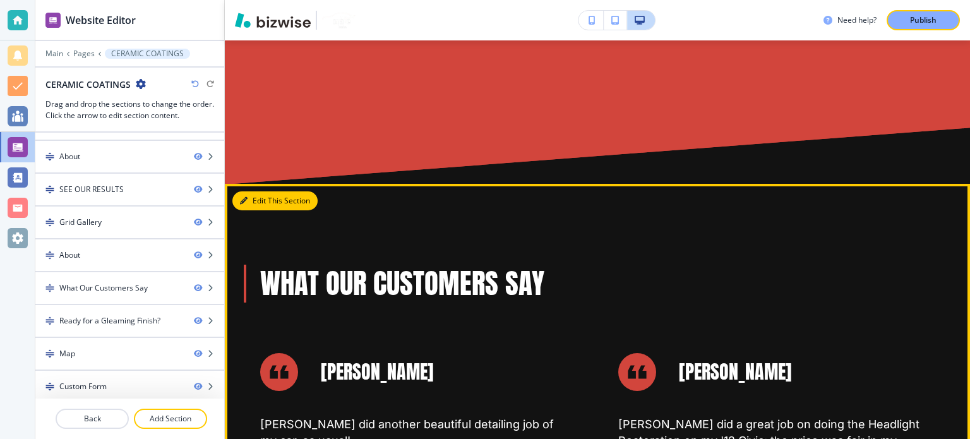
click at [256, 191] on button "Edit This Section" at bounding box center [274, 200] width 85 height 19
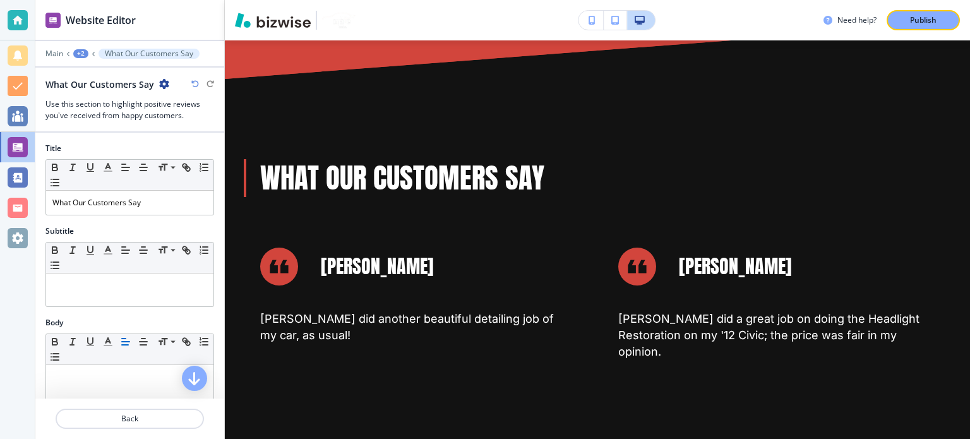
scroll to position [7589, 0]
click at [78, 52] on div "+2" at bounding box center [80, 53] width 15 height 9
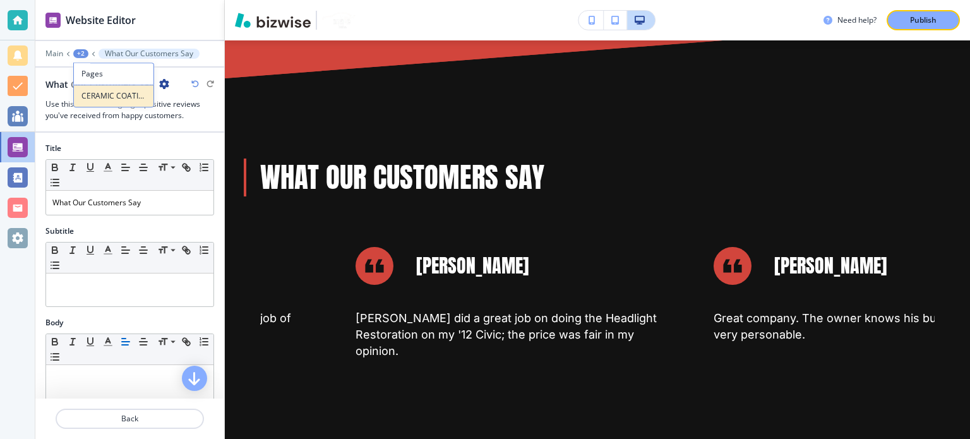
click at [103, 103] on button "CERAMIC COATINGS" at bounding box center [113, 96] width 81 height 23
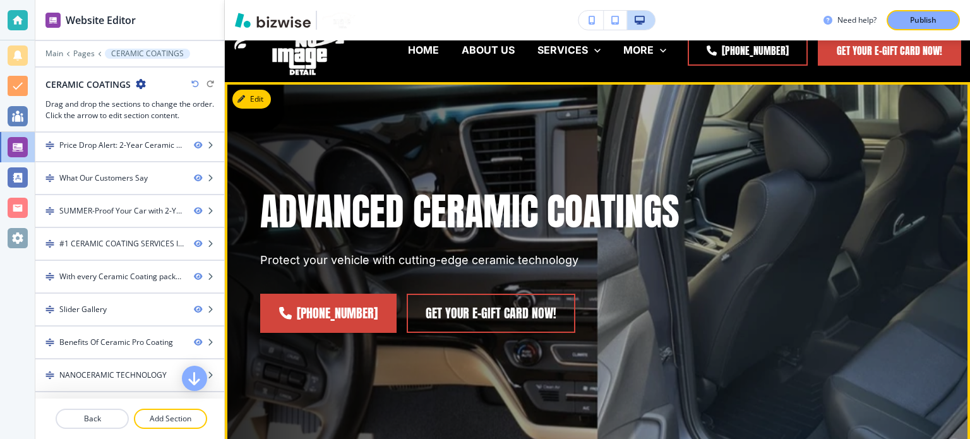
scroll to position [0, 0]
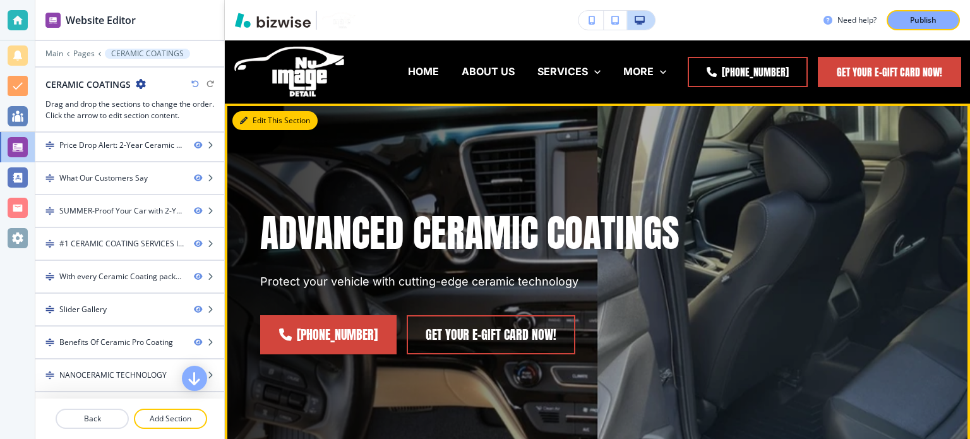
click at [262, 122] on button "Edit This Section" at bounding box center [274, 120] width 85 height 19
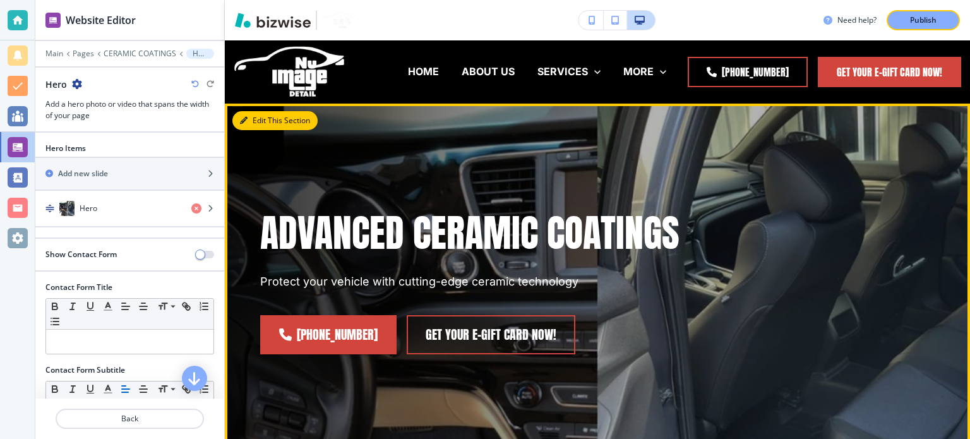
scroll to position [63, 0]
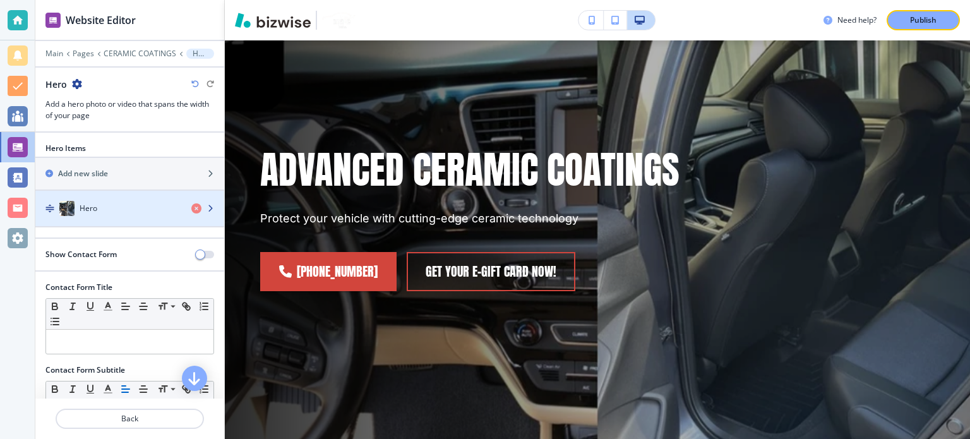
click at [87, 201] on div "Hero" at bounding box center [108, 208] width 146 height 15
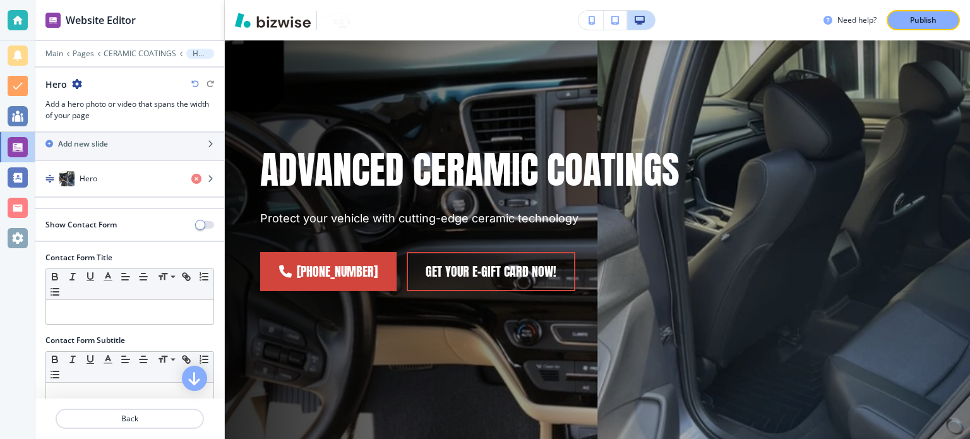
scroll to position [45, 0]
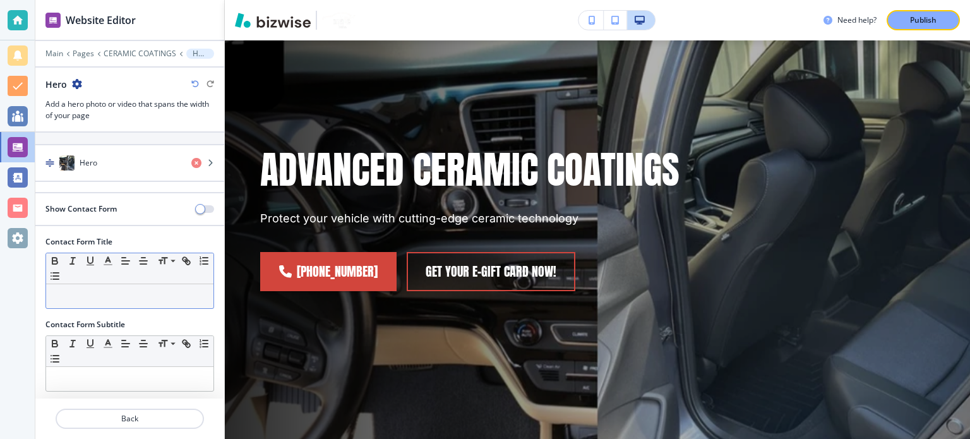
click at [116, 291] on p at bounding box center [129, 296] width 155 height 11
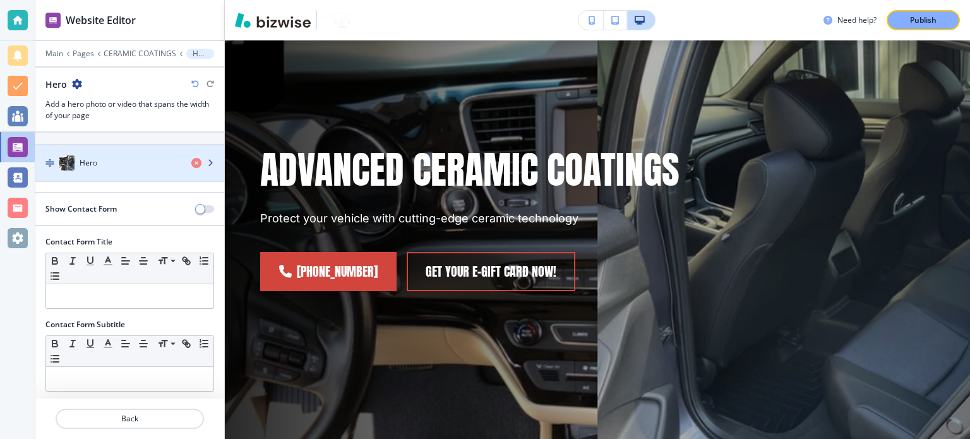
click at [119, 163] on div "Hero" at bounding box center [108, 162] width 146 height 15
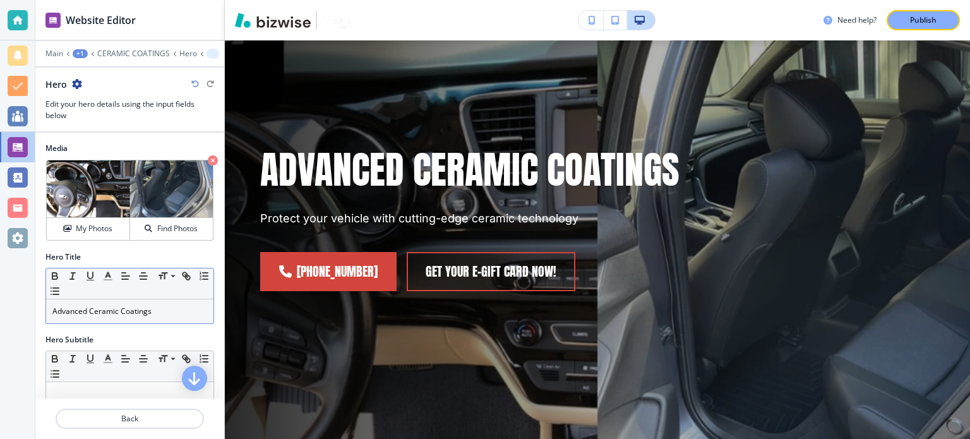
scroll to position [63, 0]
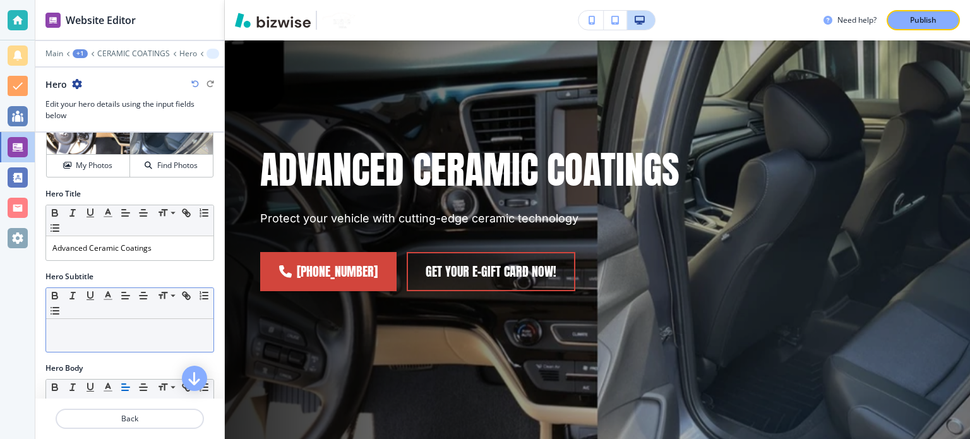
click at [112, 325] on p at bounding box center [129, 330] width 155 height 11
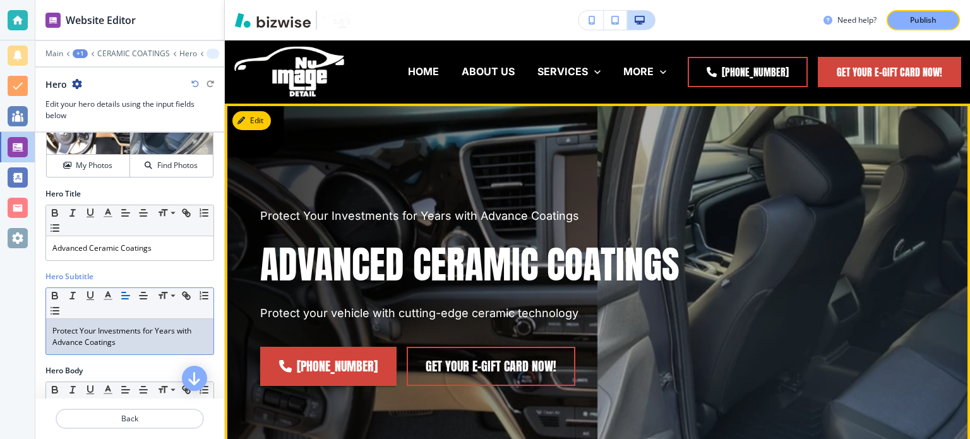
scroll to position [126, 0]
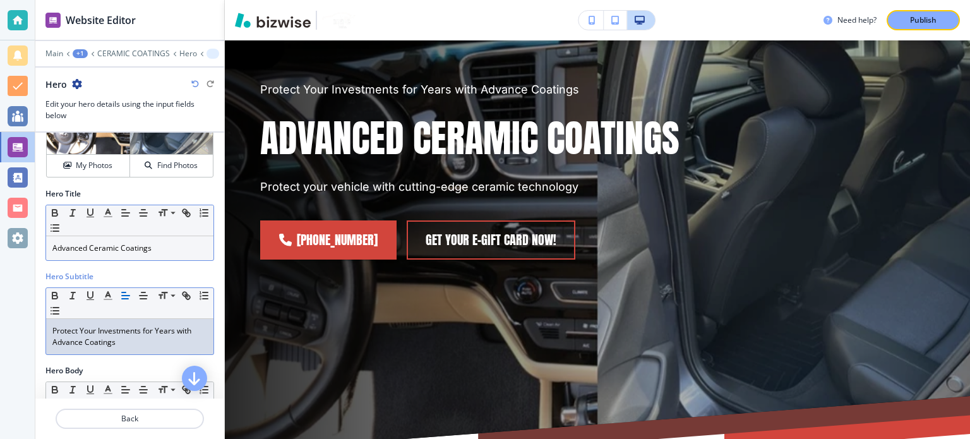
click at [106, 246] on p "Advanced Ceramic Coatings" at bounding box center [129, 248] width 155 height 11
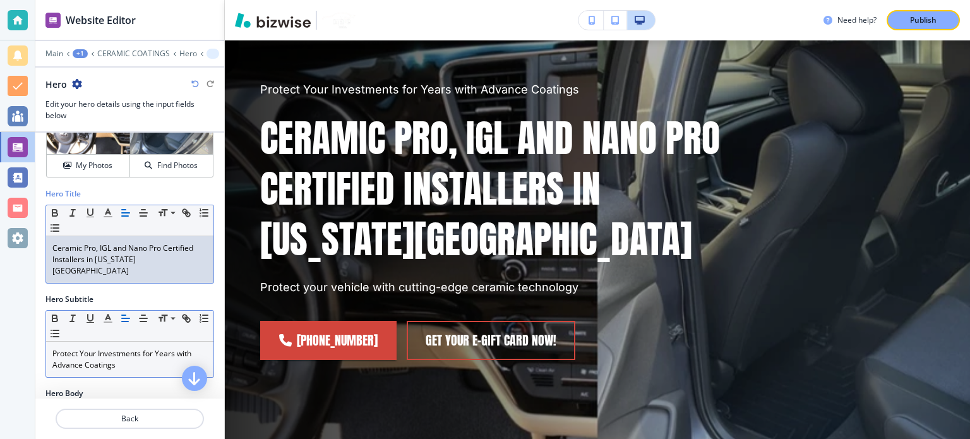
scroll to position [190, 0]
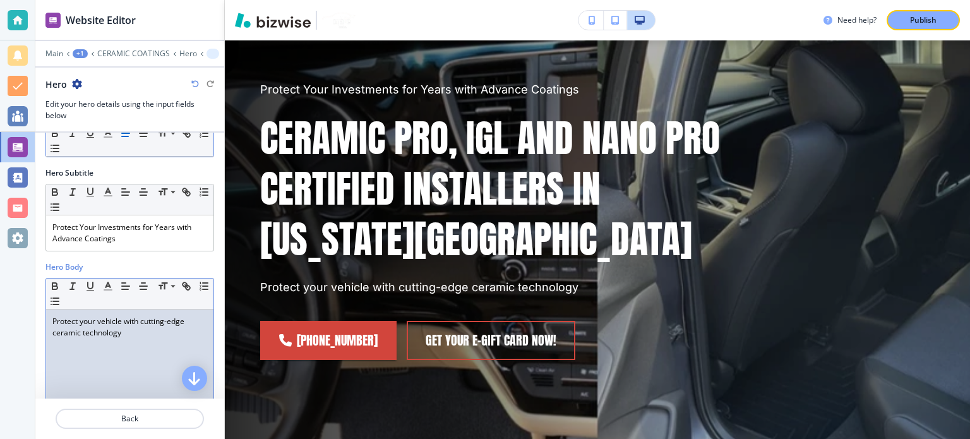
click at [114, 324] on p "Protect your vehicle with cutting-edge ceramic technology" at bounding box center [129, 327] width 155 height 23
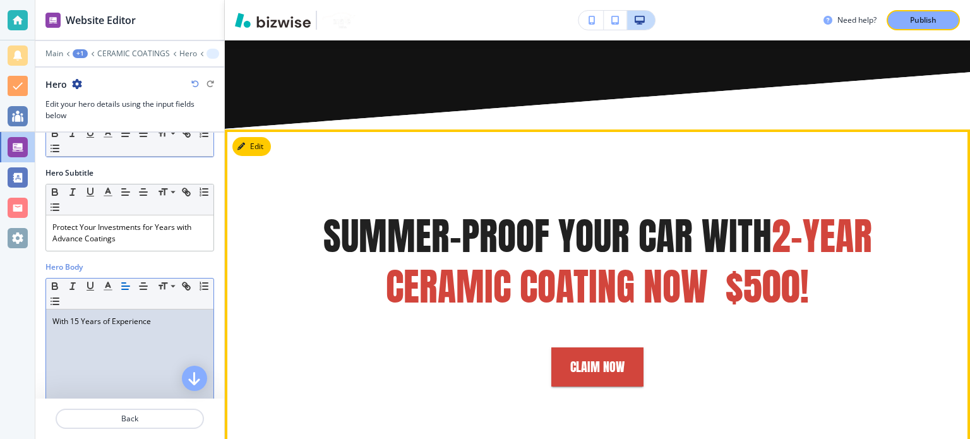
scroll to position [1390, 0]
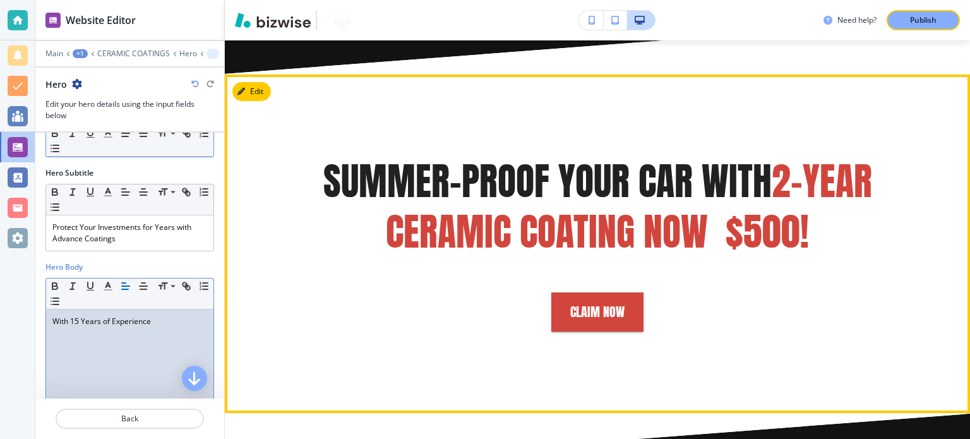
click at [534, 183] on p "SUMMER-Proof Your Car with 2-Year Ceramic Coating Now $500!" at bounding box center [597, 206] width 675 height 101
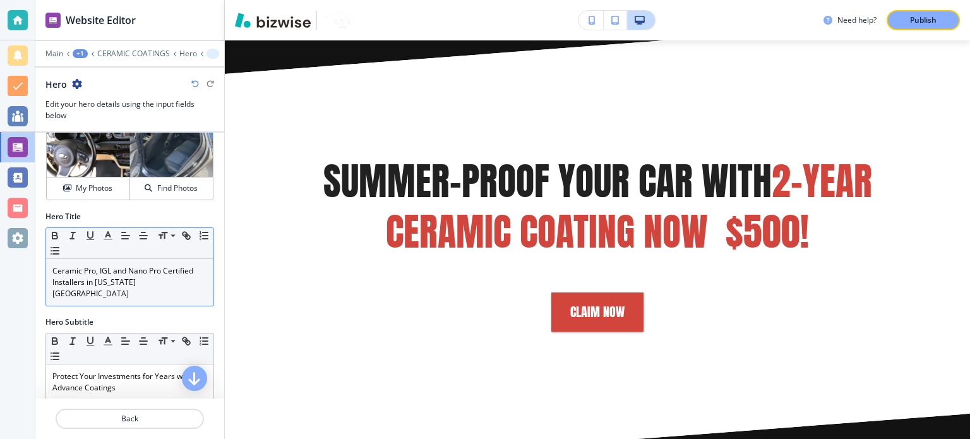
scroll to position [63, 0]
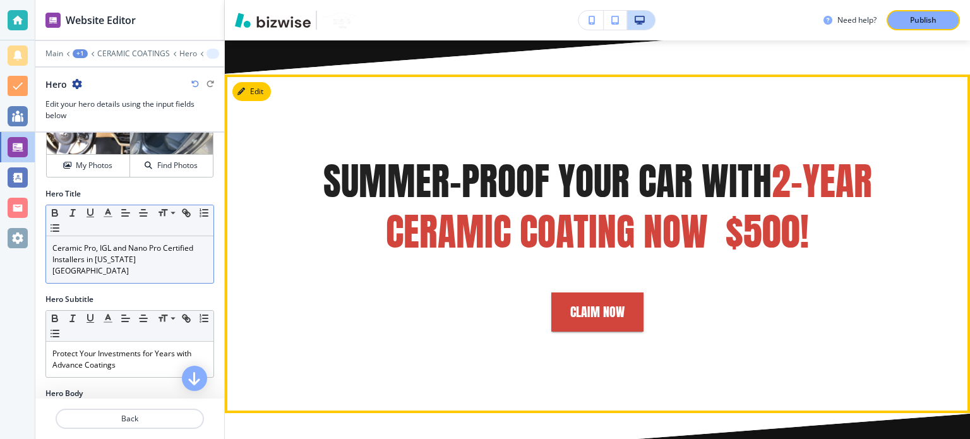
click at [248, 82] on button "Edit" at bounding box center [251, 91] width 39 height 19
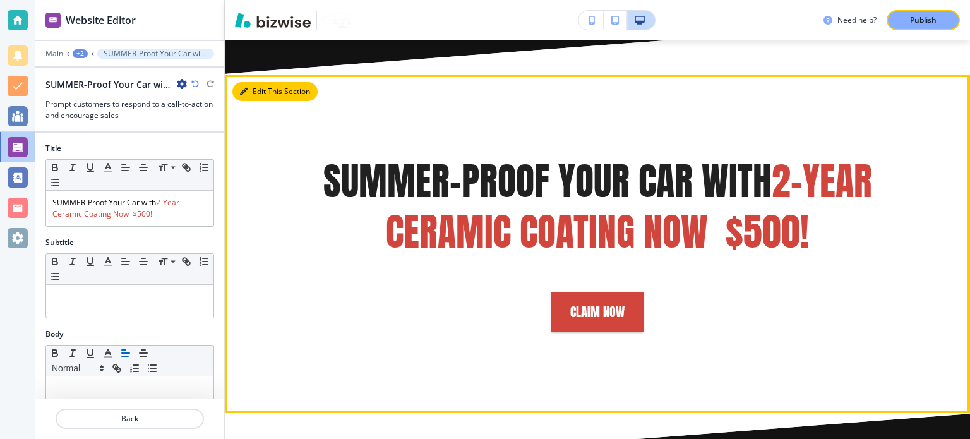
scroll to position [1423, 0]
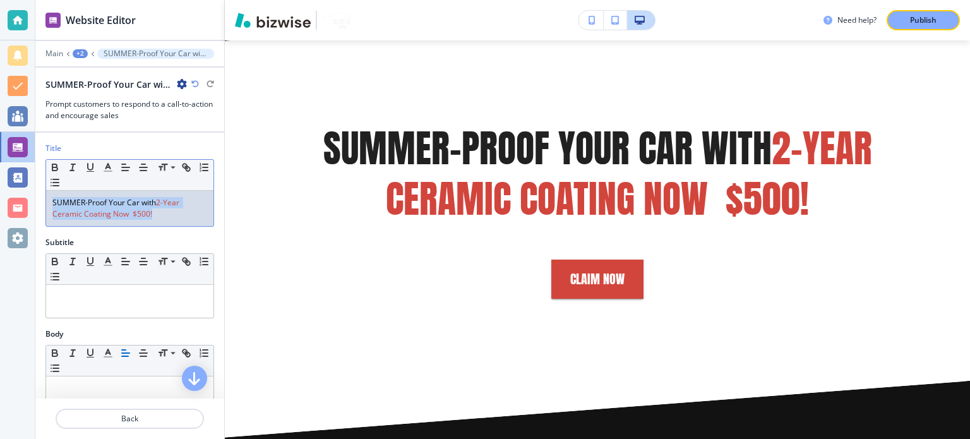
drag, startPoint x: 160, startPoint y: 212, endPoint x: 52, endPoint y: 195, distance: 109.3
click at [52, 195] on div "SUMMER-Proof Your Car with 2-Year Ceramic Coating Now $500!" at bounding box center [129, 208] width 167 height 35
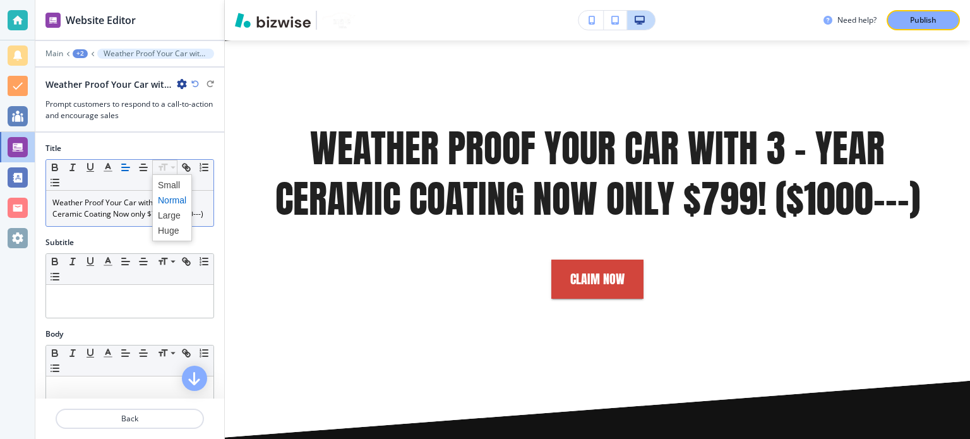
click at [171, 162] on icon at bounding box center [173, 167] width 15 height 11
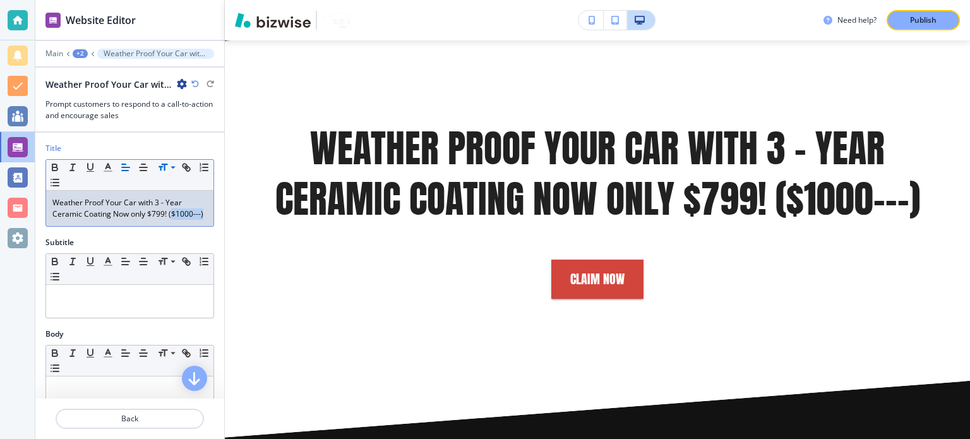
drag, startPoint x: 60, startPoint y: 224, endPoint x: 170, endPoint y: 217, distance: 110.1
click at [170, 217] on p "Weather Proof Your Car with 3 - Year Ceramic Coating Now only $799! ($1000---)" at bounding box center [129, 208] width 155 height 23
click at [128, 220] on p "Weather Proof Your Car with 3 - Year Ceramic Coating Now only $799! ($1000---)" at bounding box center [129, 208] width 155 height 23
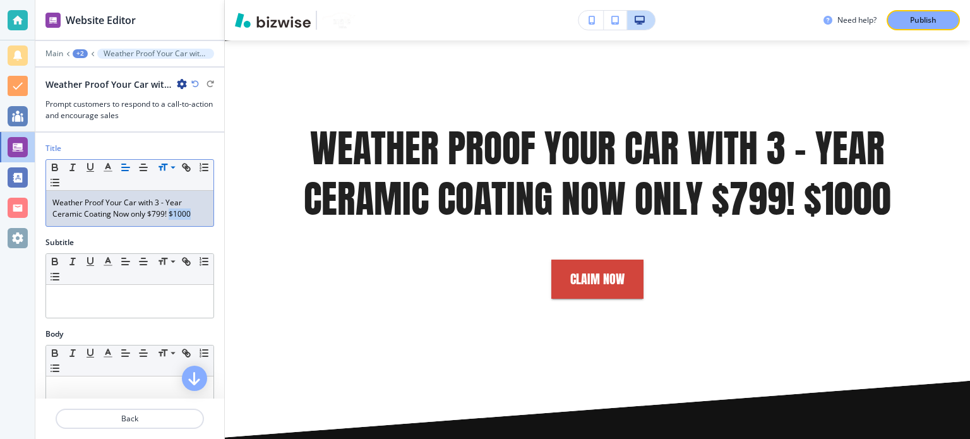
drag, startPoint x: 168, startPoint y: 215, endPoint x: 190, endPoint y: 215, distance: 22.1
click at [190, 215] on p "Weather Proof Your Car with 3 - Year Ceramic Coating Now only $799! $1000" at bounding box center [129, 208] width 155 height 23
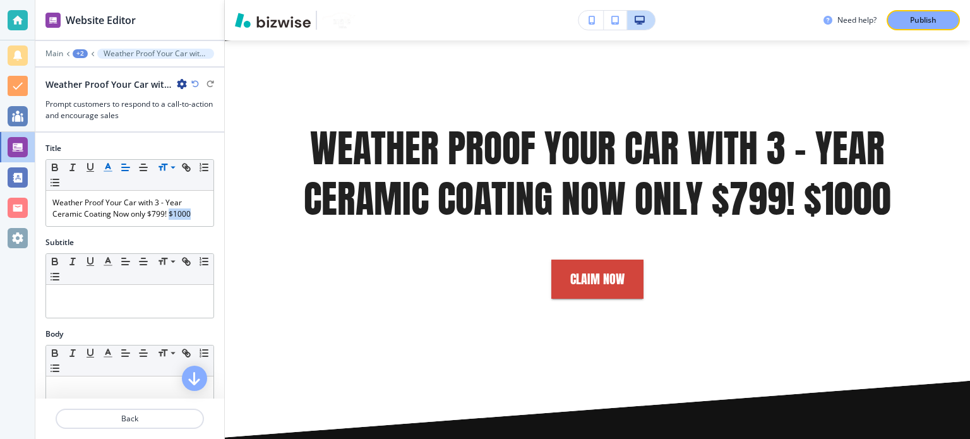
click at [109, 165] on polyline "button" at bounding box center [108, 166] width 4 height 5
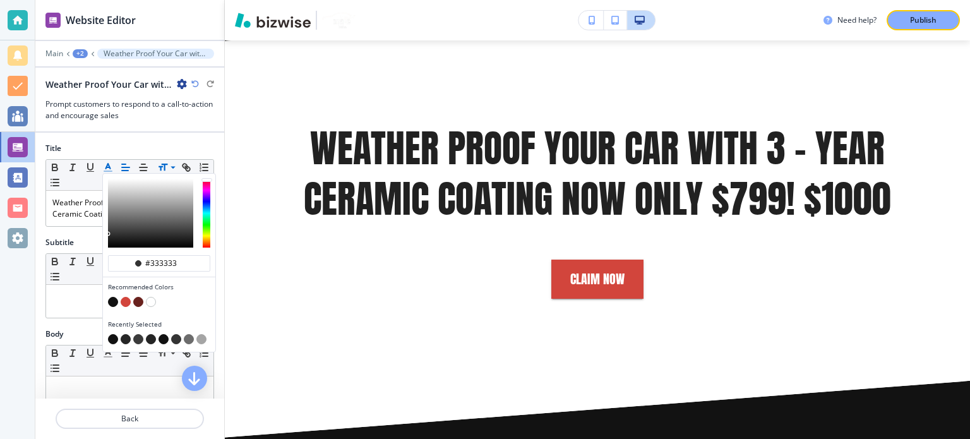
click at [108, 165] on icon "button" at bounding box center [107, 167] width 11 height 11
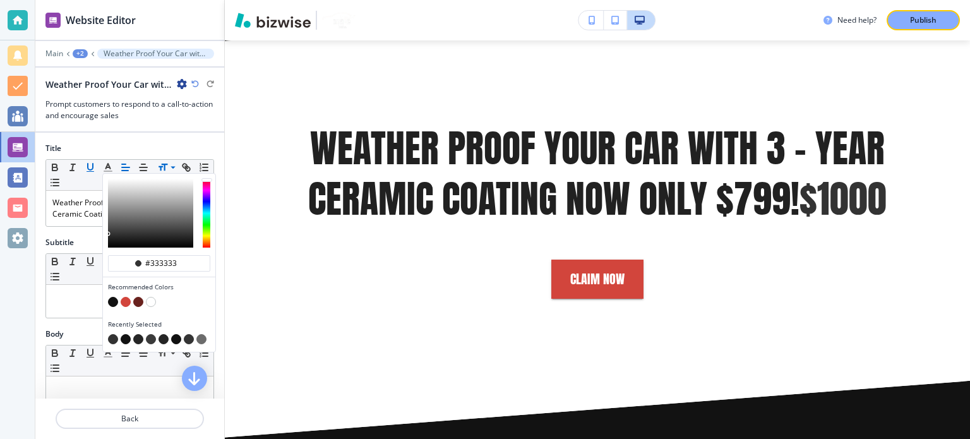
click at [86, 166] on icon "button" at bounding box center [90, 167] width 11 height 11
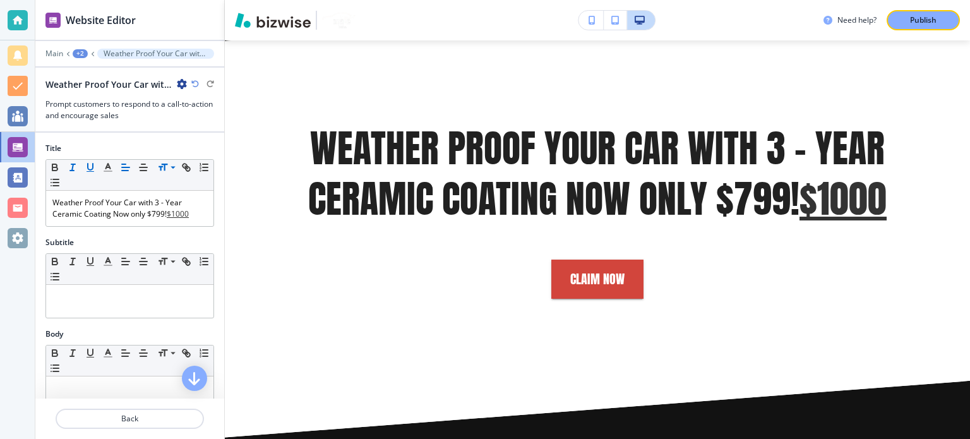
click at [71, 166] on icon "button" at bounding box center [72, 167] width 11 height 11
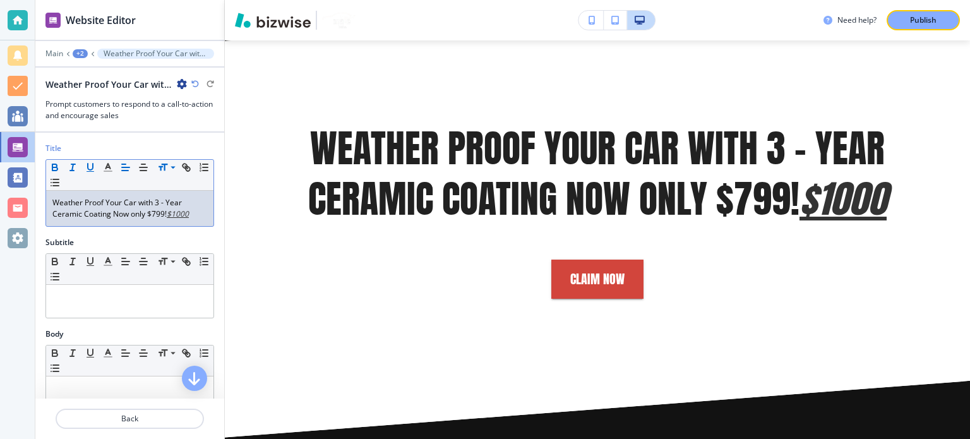
click at [58, 164] on icon "button" at bounding box center [54, 167] width 11 height 11
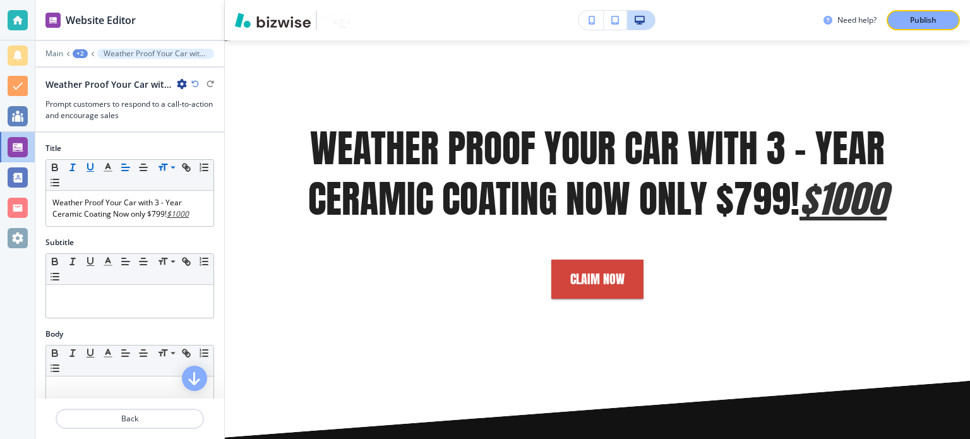
click at [75, 164] on icon "button" at bounding box center [72, 167] width 11 height 11
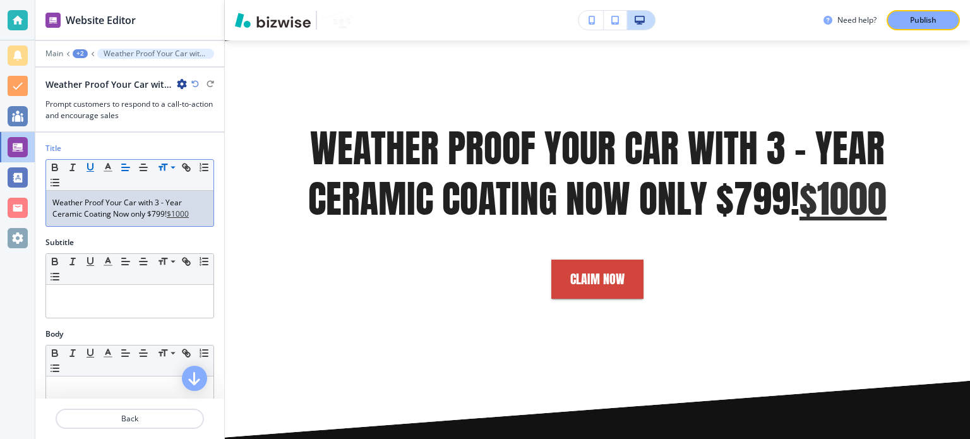
click at [85, 164] on icon "button" at bounding box center [90, 167] width 11 height 11
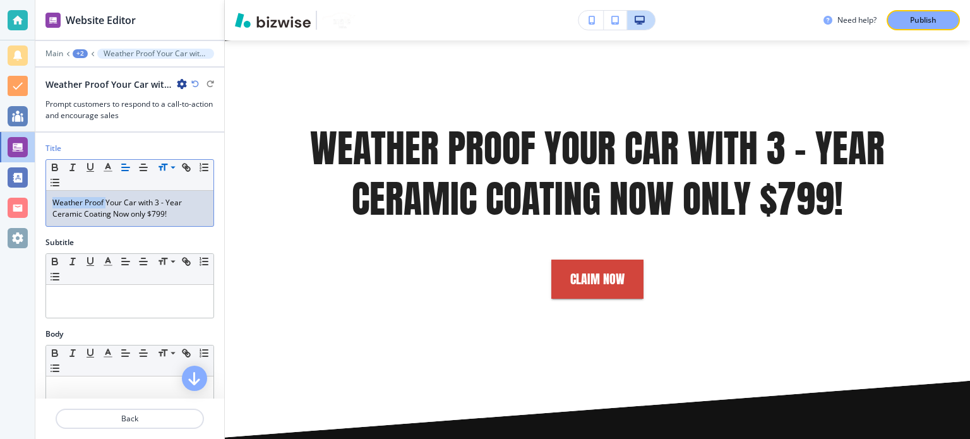
drag, startPoint x: 105, startPoint y: 202, endPoint x: 49, endPoint y: 202, distance: 55.6
click at [49, 202] on div "Weather Proof Your Car with 3 - Year Ceramic Coating Now only $799!" at bounding box center [129, 208] width 167 height 35
click at [106, 167] on line "button" at bounding box center [107, 167] width 3 height 0
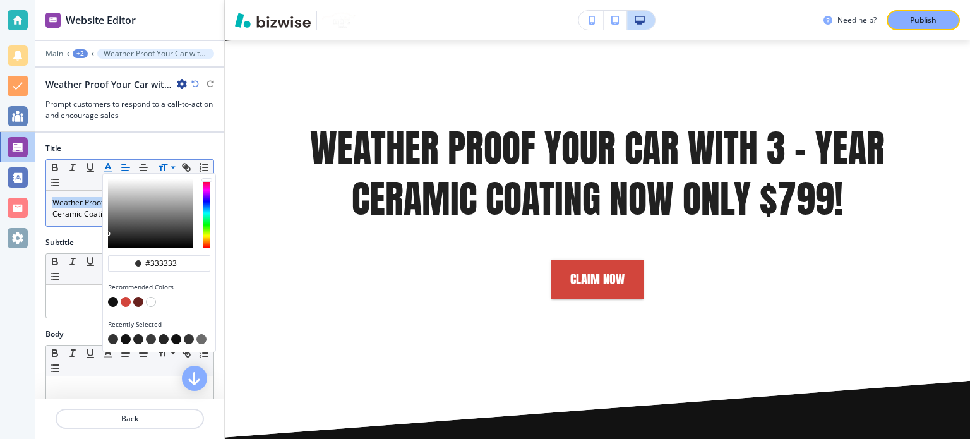
click at [126, 299] on button "button" at bounding box center [126, 302] width 10 height 10
type input "#d2453c"
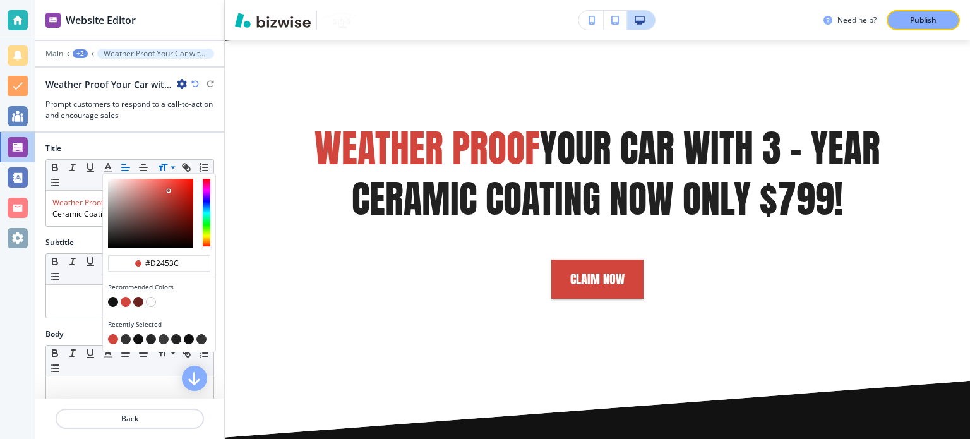
click at [78, 228] on div "Title #d2453c Recommended Colors Recently Selected Small Normal Large Huge Weat…" at bounding box center [129, 190] width 189 height 94
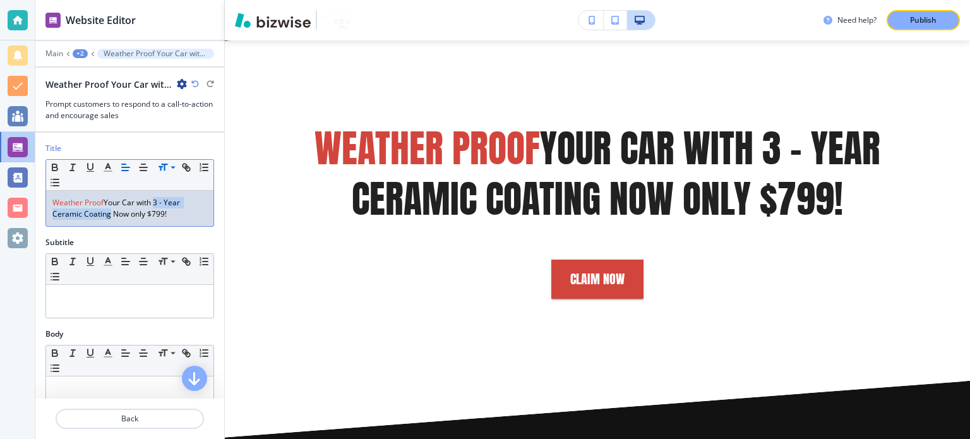
drag, startPoint x: 155, startPoint y: 206, endPoint x: 111, endPoint y: 219, distance: 46.2
click at [111, 219] on div "Weather Proof Your Car with 3 - Year Ceramic Coating Now only $799!" at bounding box center [129, 208] width 167 height 35
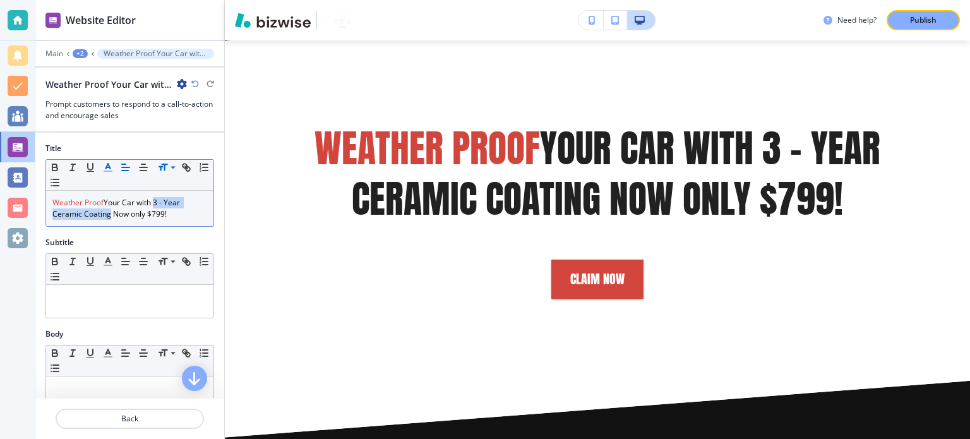
click at [108, 167] on line "button" at bounding box center [107, 167] width 3 height 0
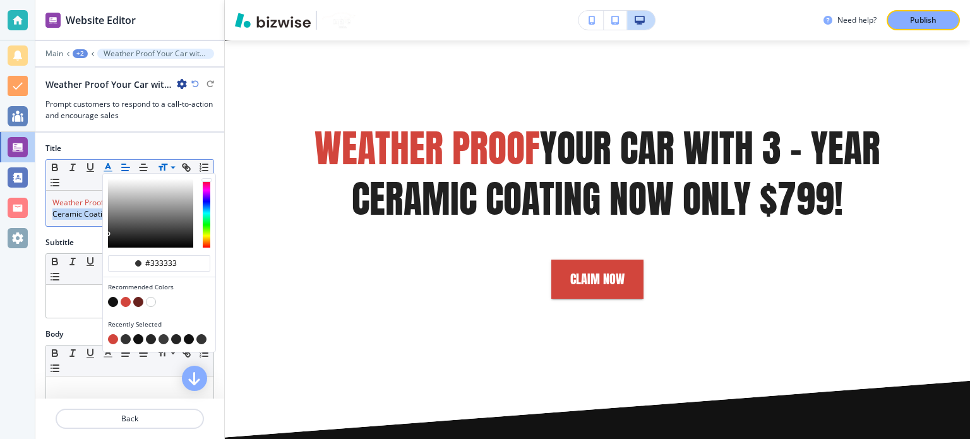
click at [126, 298] on button "button" at bounding box center [126, 302] width 10 height 10
type input "#d2453c"
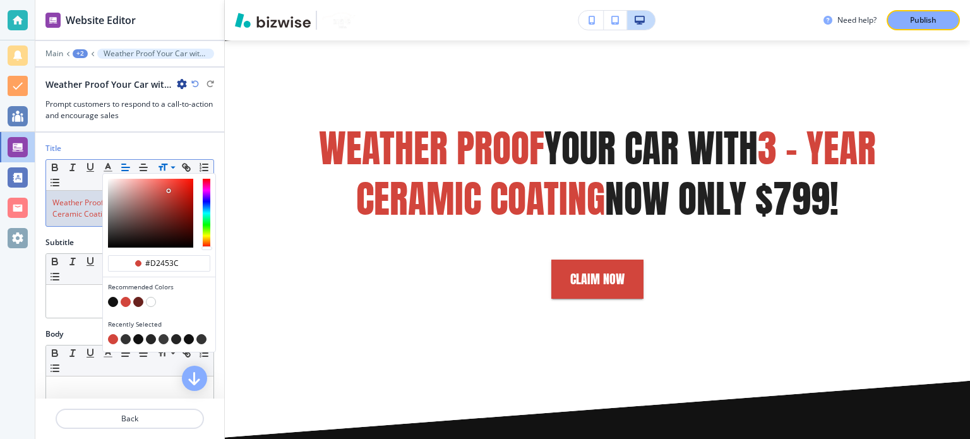
click at [86, 234] on div "Title #d2453c Recommended Colors Recently Selected Small Normal Large Huge Weat…" at bounding box center [129, 190] width 189 height 94
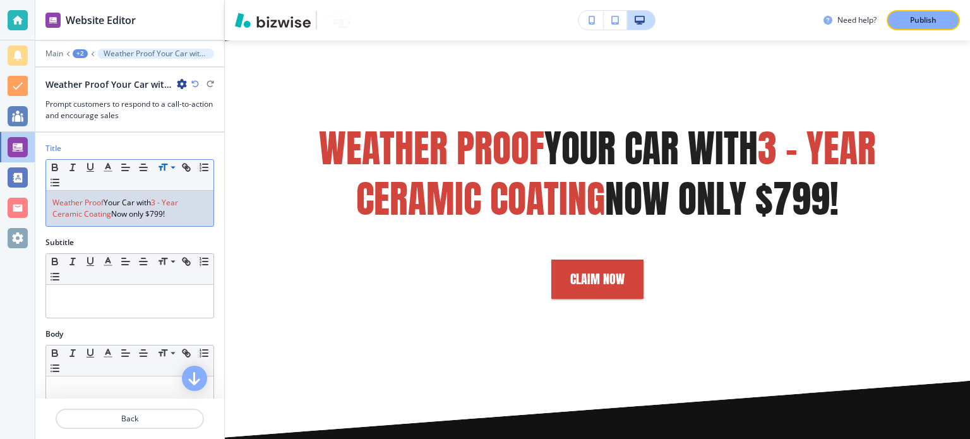
drag, startPoint x: 147, startPoint y: 212, endPoint x: 172, endPoint y: 214, distance: 25.3
click at [172, 214] on p "Weather Proof Your Car with 3 - Year Ceramic Coating Now only $799!" at bounding box center [129, 208] width 155 height 23
click at [109, 167] on line "button" at bounding box center [107, 167] width 3 height 0
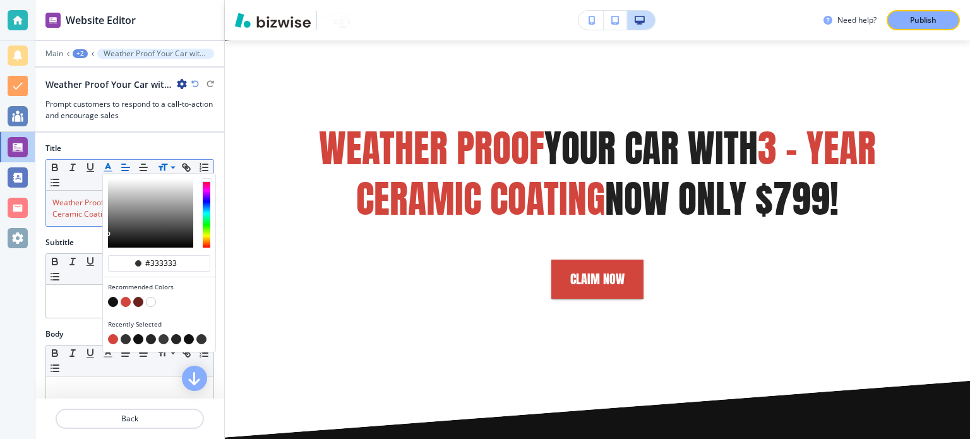
click at [125, 300] on button "button" at bounding box center [126, 302] width 10 height 10
type input "#d2453c"
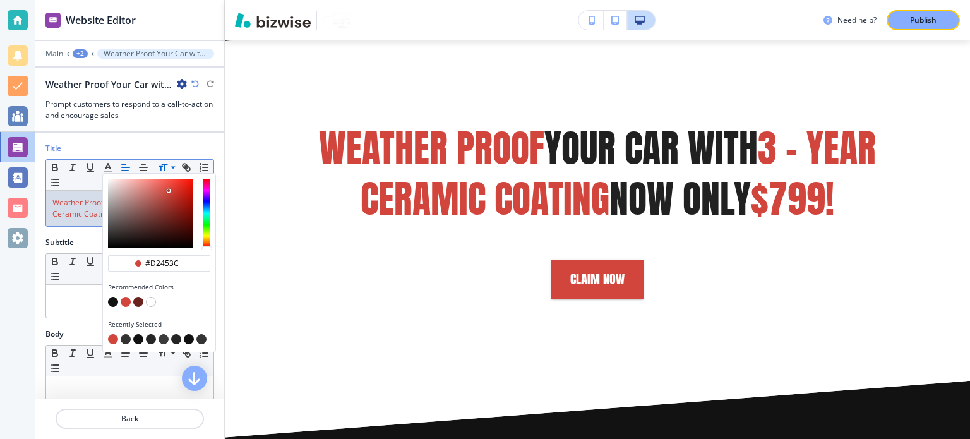
click at [90, 229] on div "Title #d2453c Recommended Colors Recently Selected Small Normal Large Huge Weat…" at bounding box center [129, 190] width 189 height 94
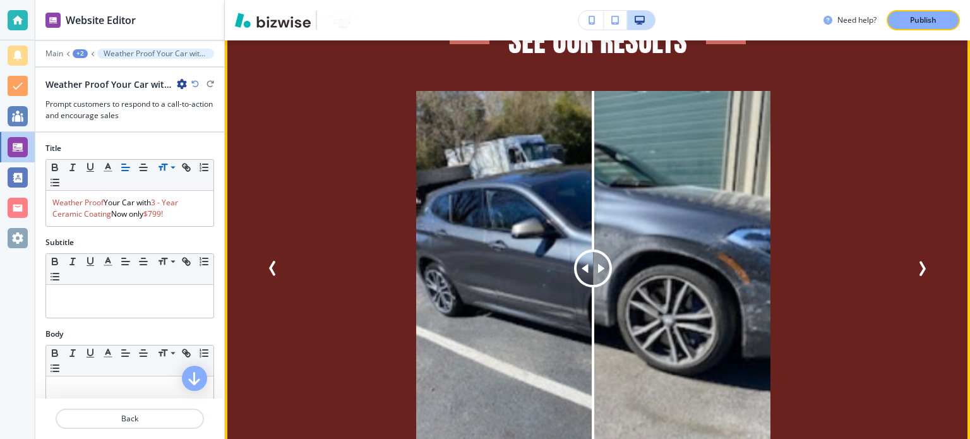
scroll to position [6477, 0]
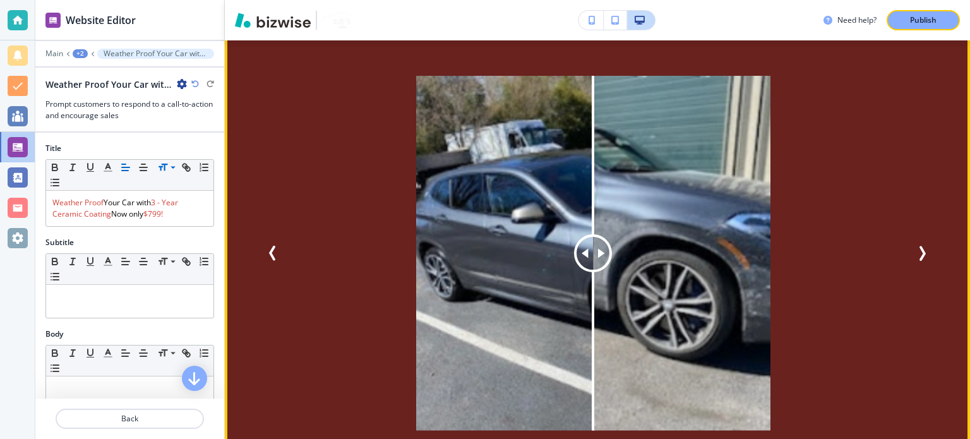
click at [713, 214] on img at bounding box center [593, 253] width 355 height 355
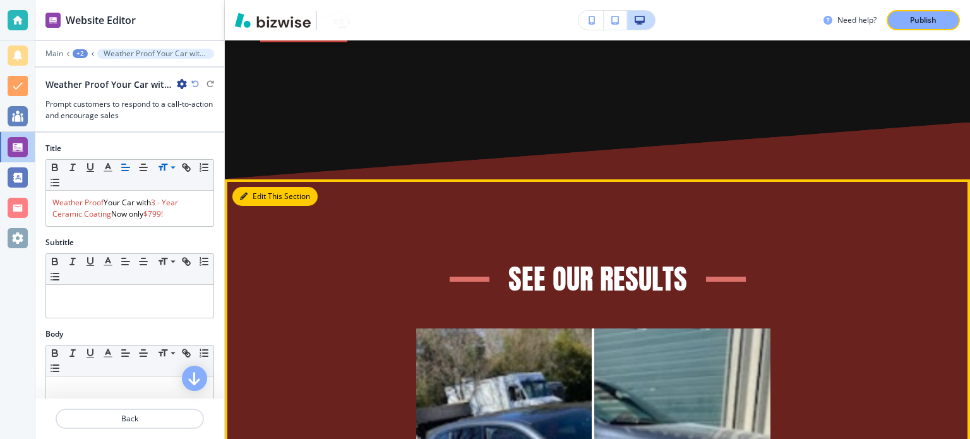
click at [255, 187] on button "Edit This Section" at bounding box center [274, 196] width 85 height 19
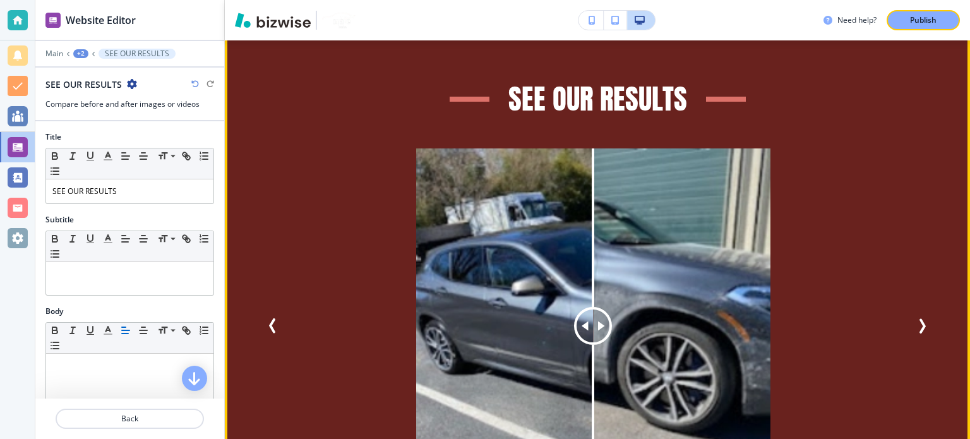
scroll to position [6518, 0]
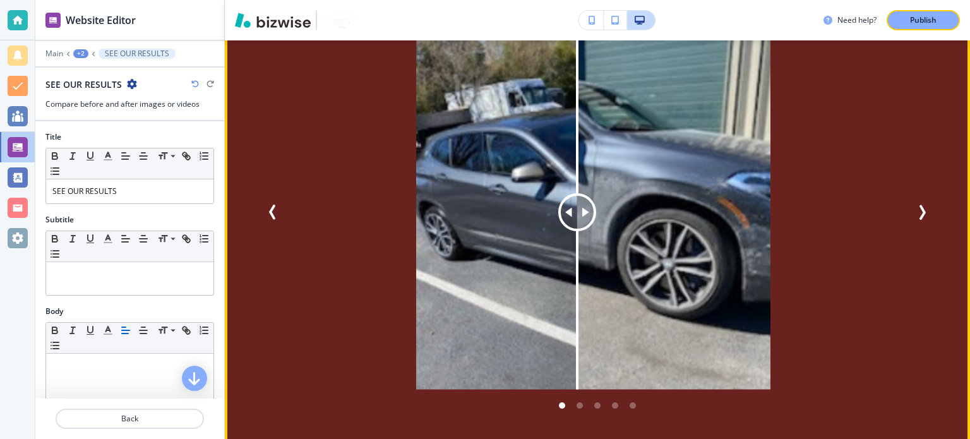
drag, startPoint x: 601, startPoint y: 176, endPoint x: 499, endPoint y: 143, distance: 107.5
click at [577, 191] on div at bounding box center [577, 212] width 0 height 355
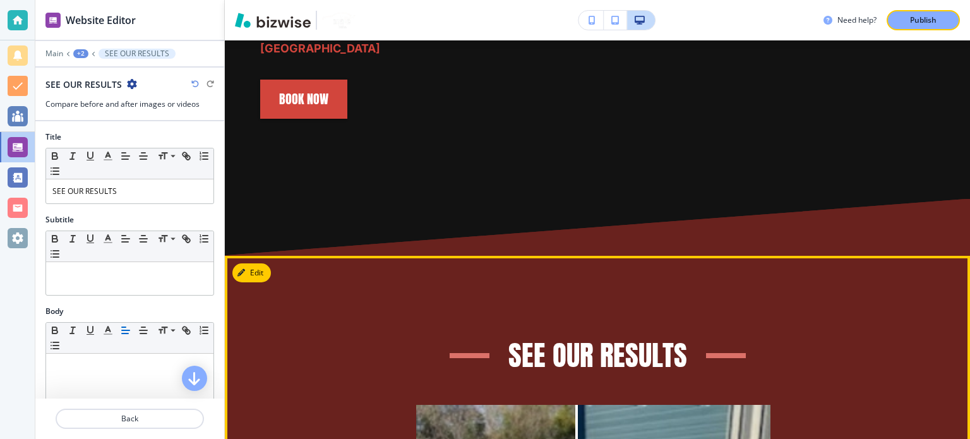
scroll to position [6139, 0]
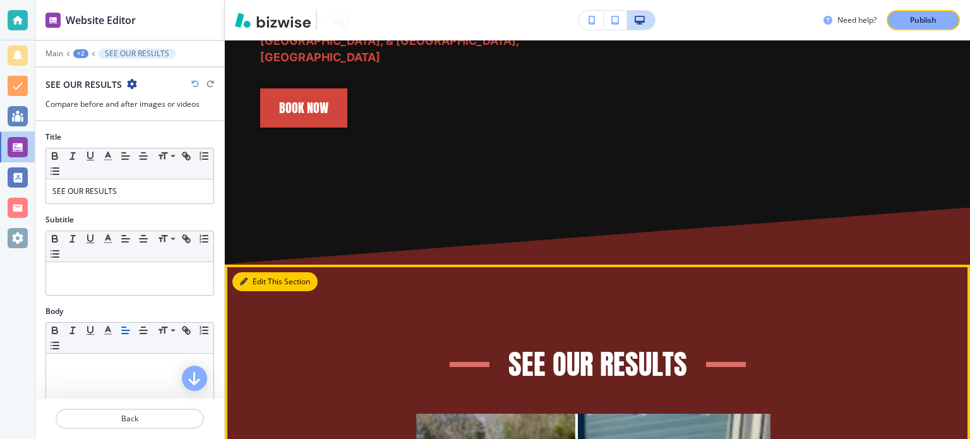
click at [253, 272] on button "Edit This Section" at bounding box center [274, 281] width 85 height 19
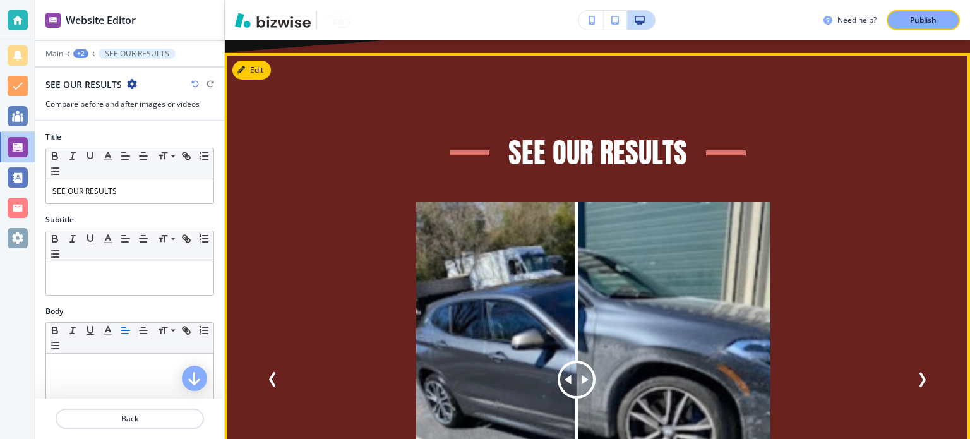
scroll to position [6328, 0]
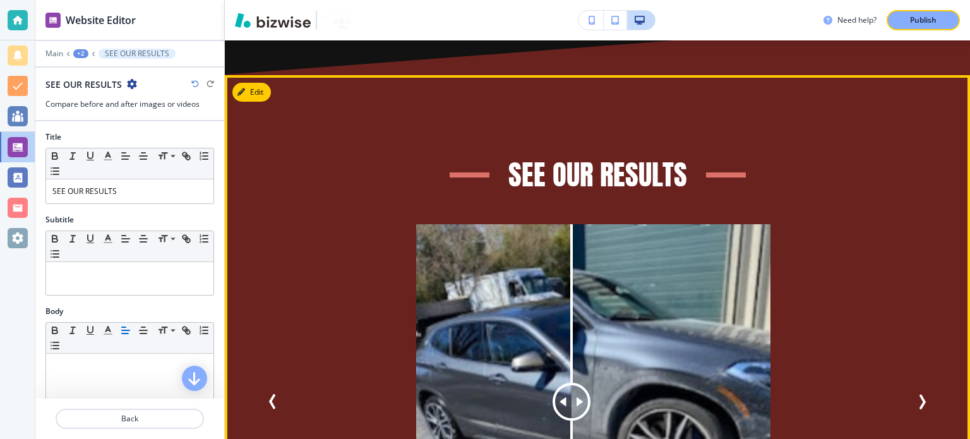
drag, startPoint x: 579, startPoint y: 363, endPoint x: 429, endPoint y: 315, distance: 157.8
click at [568, 383] on div at bounding box center [572, 402] width 38 height 38
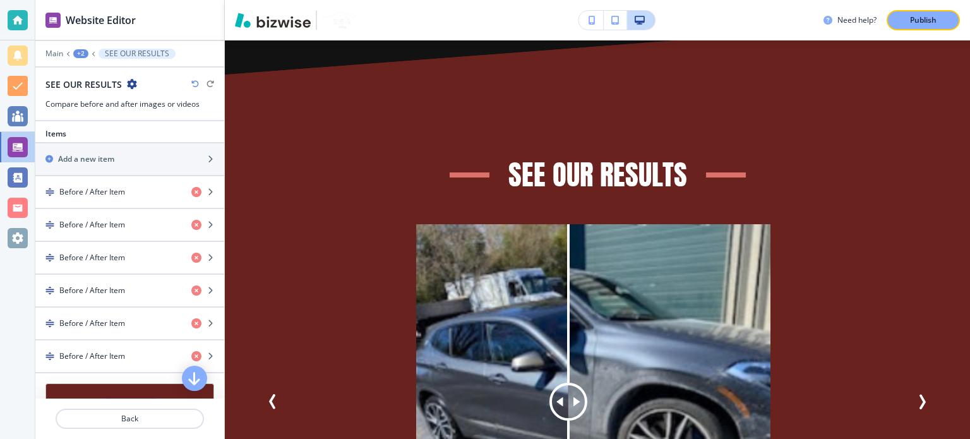
scroll to position [442, 0]
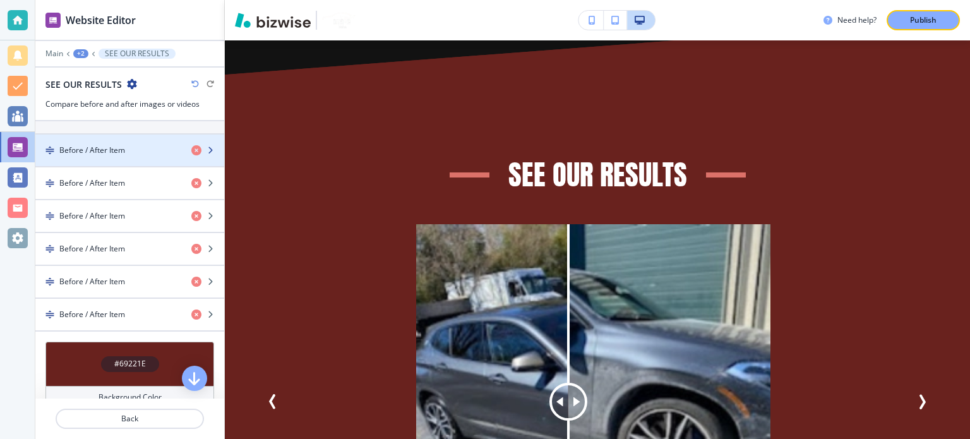
click at [115, 145] on h4 "Before / After Item" at bounding box center [92, 150] width 66 height 11
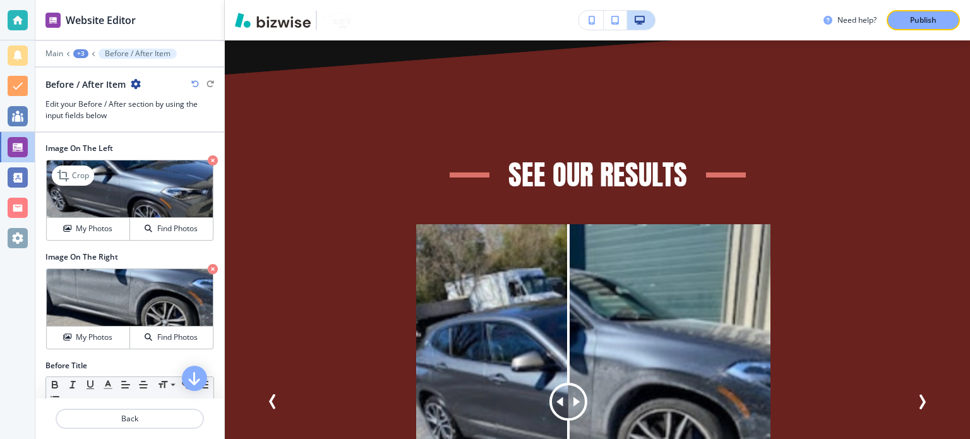
click at [126, 181] on img at bounding box center [130, 188] width 166 height 57
click at [91, 222] on button "My Photos" at bounding box center [88, 229] width 83 height 22
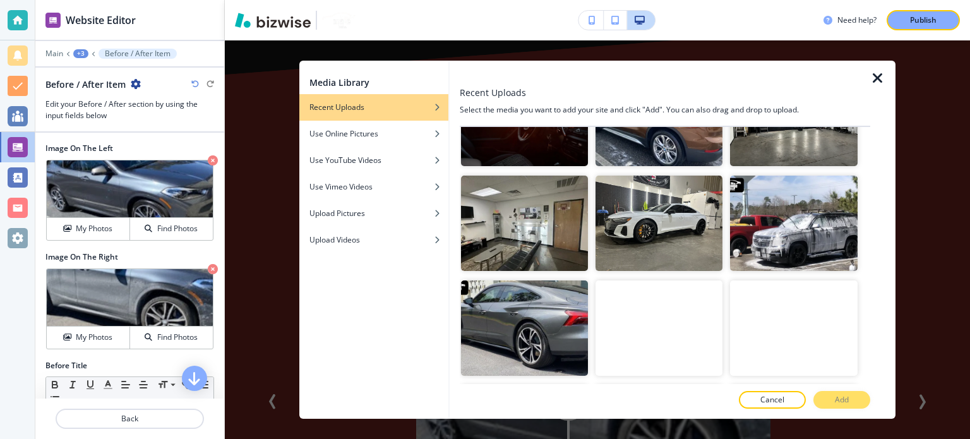
scroll to position [0, 0]
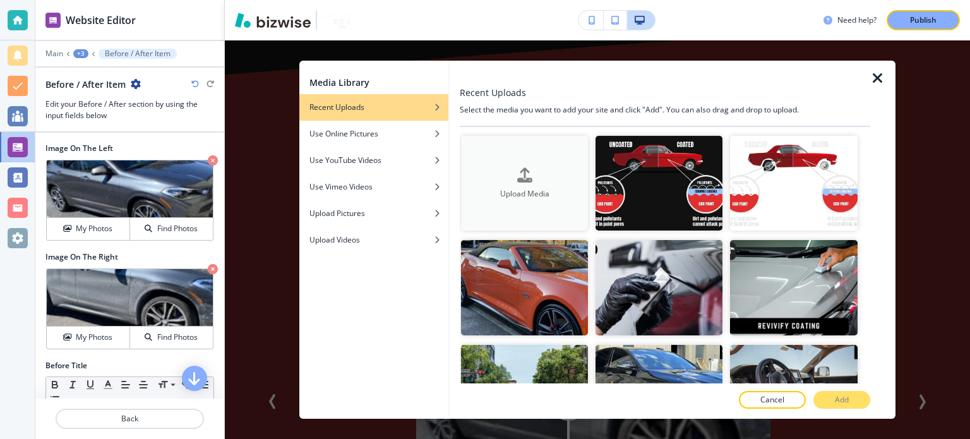
click at [514, 176] on div "Upload Media" at bounding box center [524, 183] width 127 height 32
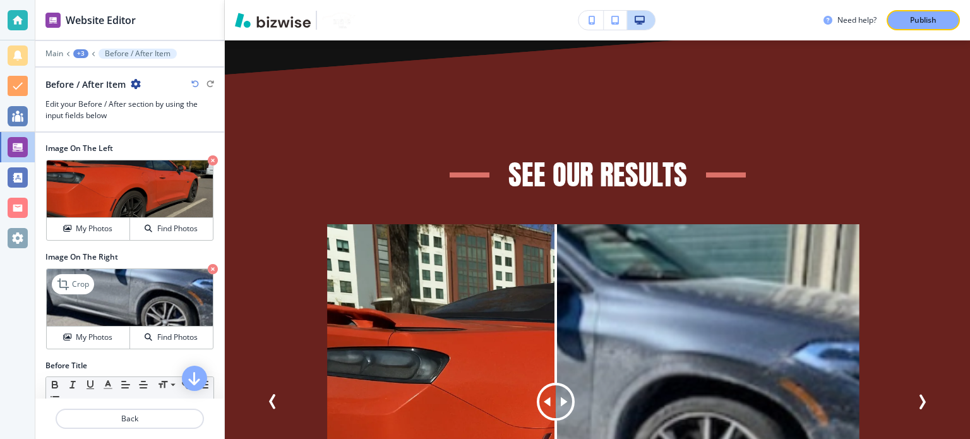
click at [149, 294] on img at bounding box center [130, 297] width 166 height 57
click at [100, 332] on h4 "My Photos" at bounding box center [94, 337] width 37 height 11
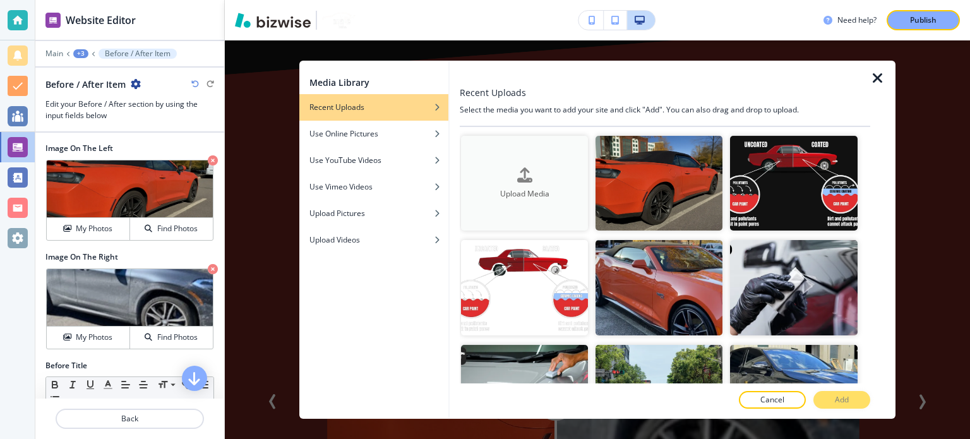
click at [535, 158] on button "Upload Media" at bounding box center [524, 183] width 127 height 95
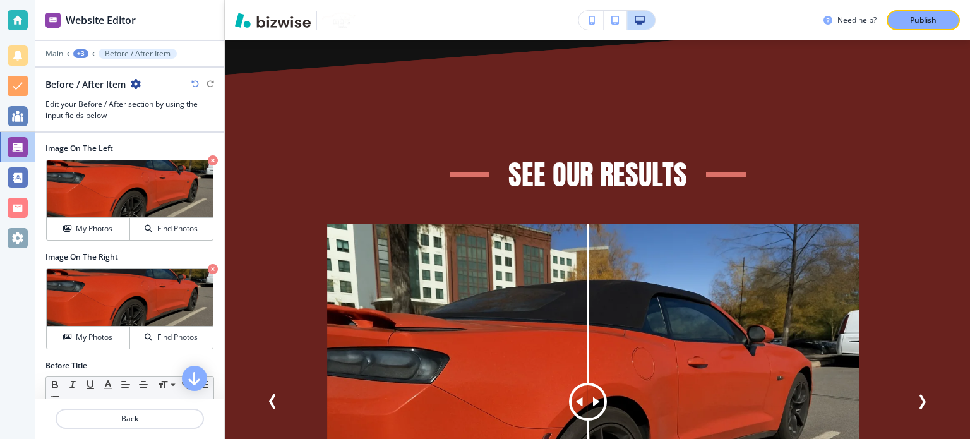
drag, startPoint x: 558, startPoint y: 361, endPoint x: 588, endPoint y: 333, distance: 40.7
click at [588, 333] on div at bounding box center [588, 401] width 0 height 355
click at [154, 184] on img at bounding box center [130, 188] width 166 height 57
click at [95, 229] on h4 "My Photos" at bounding box center [94, 228] width 37 height 11
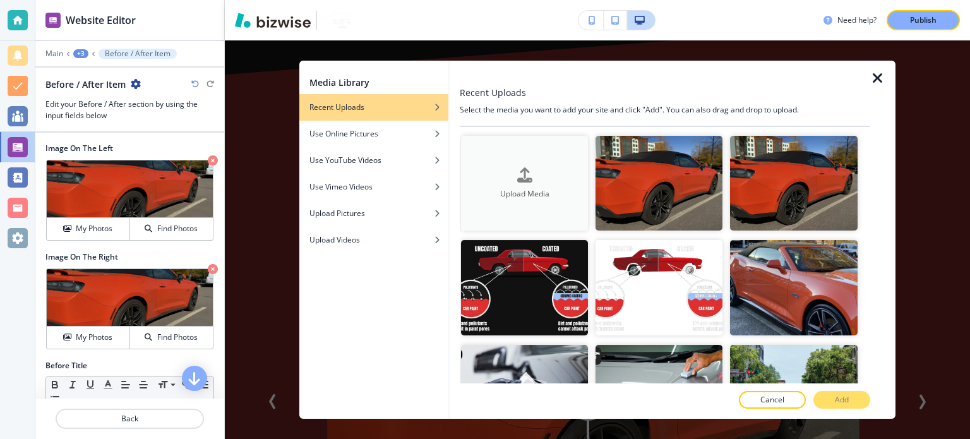
click at [533, 188] on h4 "Upload Media" at bounding box center [524, 193] width 127 height 11
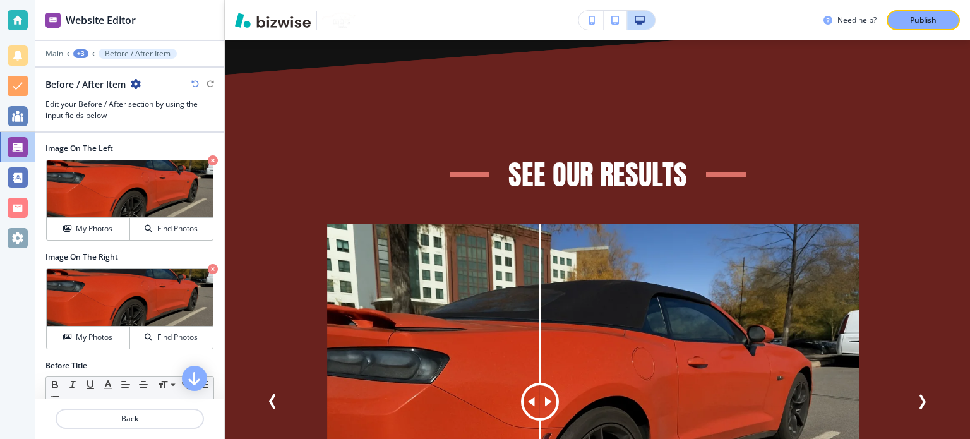
drag, startPoint x: 581, startPoint y: 370, endPoint x: 540, endPoint y: 406, distance: 55.1
click at [540, 406] on div at bounding box center [540, 401] width 0 height 355
click at [109, 336] on h4 "My Photos" at bounding box center [94, 337] width 37 height 11
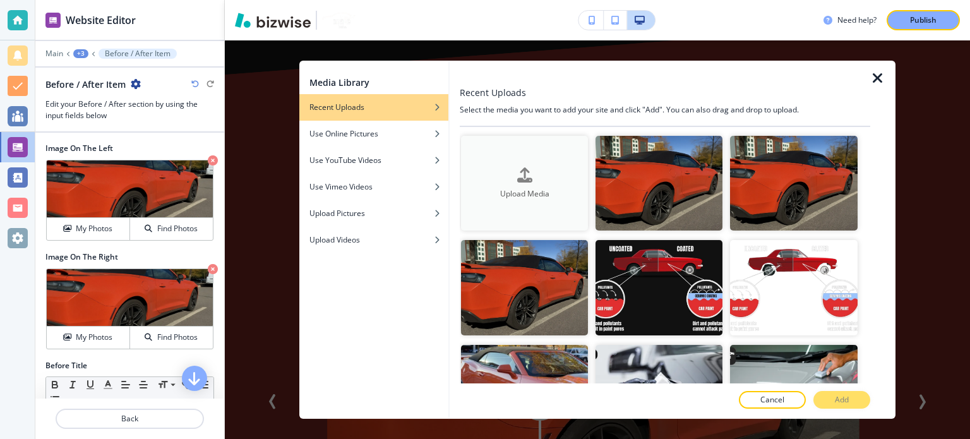
click at [518, 195] on h4 "Upload Media" at bounding box center [524, 193] width 127 height 11
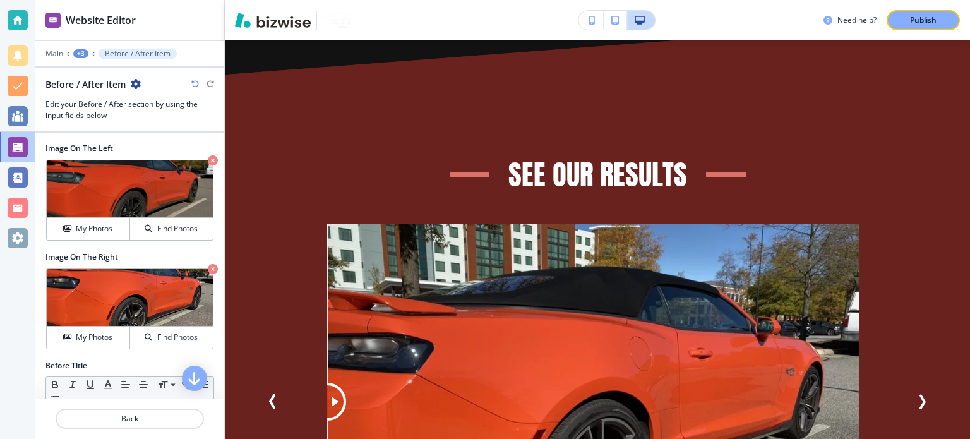
drag, startPoint x: 538, startPoint y: 363, endPoint x: 289, endPoint y: 344, distance: 250.3
click at [289, 344] on div at bounding box center [597, 401] width 675 height 355
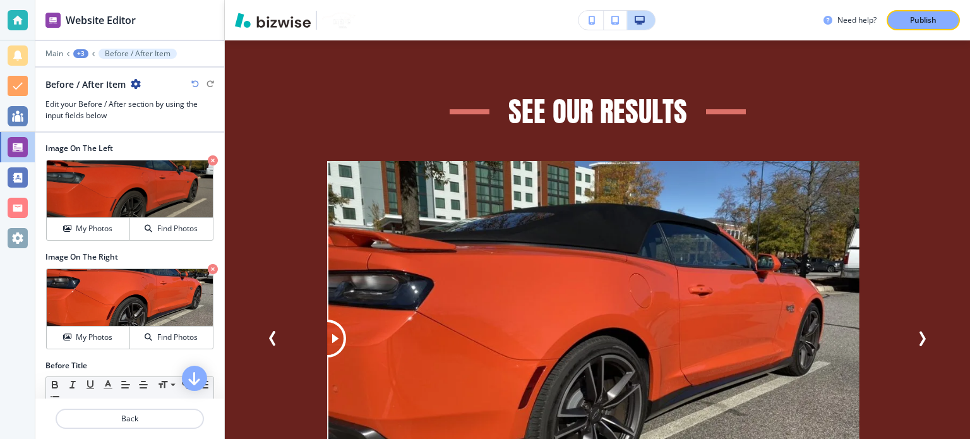
click at [81, 52] on div "+3" at bounding box center [80, 53] width 15 height 9
click at [102, 127] on button "SEE OUR RESULTS" at bounding box center [113, 118] width 81 height 23
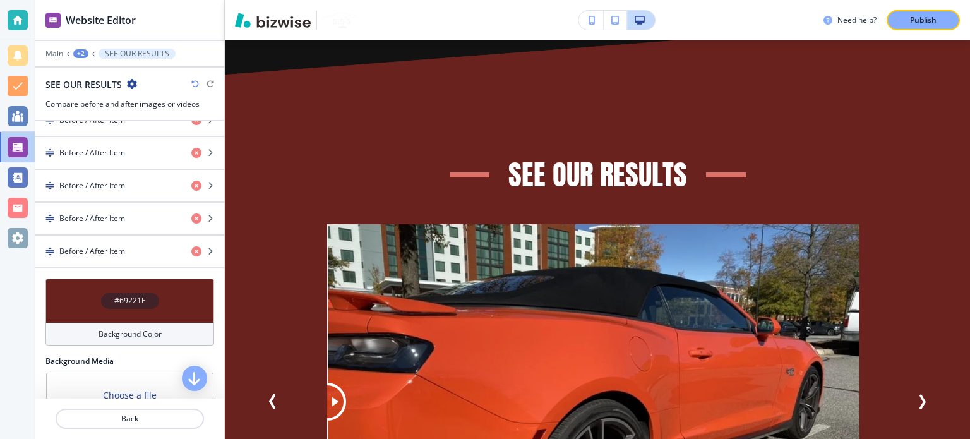
scroll to position [379, 0]
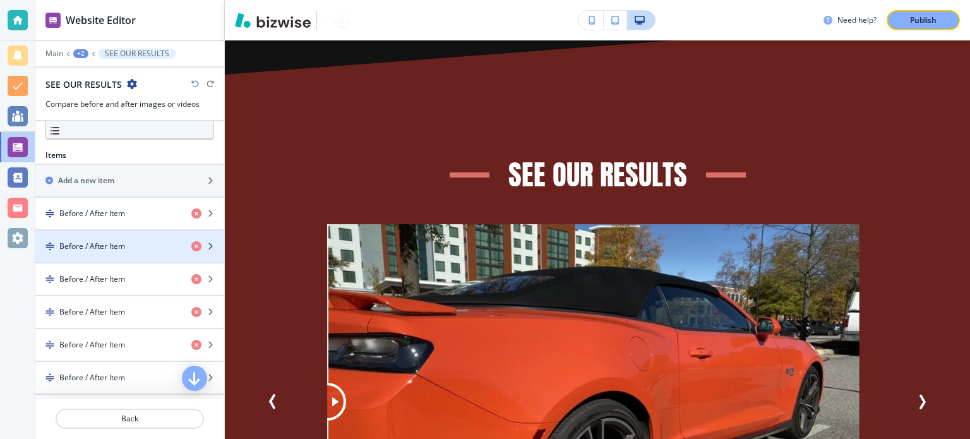
click at [114, 242] on h4 "Before / After Item" at bounding box center [92, 246] width 66 height 11
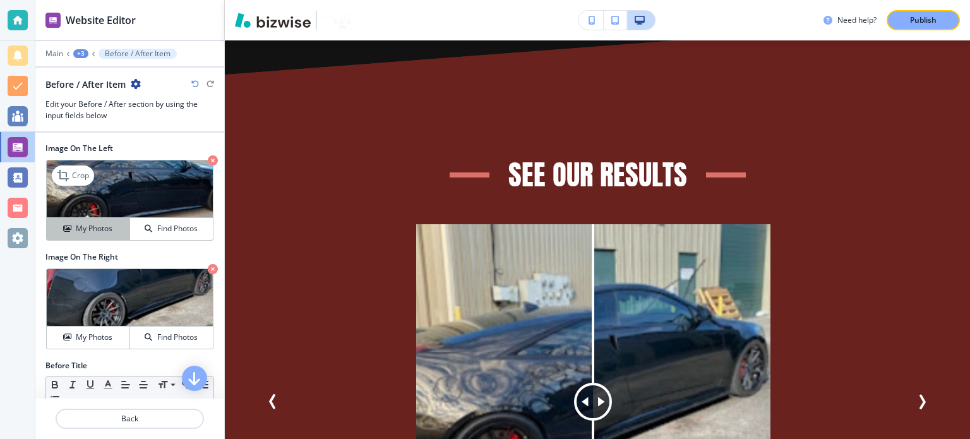
click at [99, 226] on h4 "My Photos" at bounding box center [94, 228] width 37 height 11
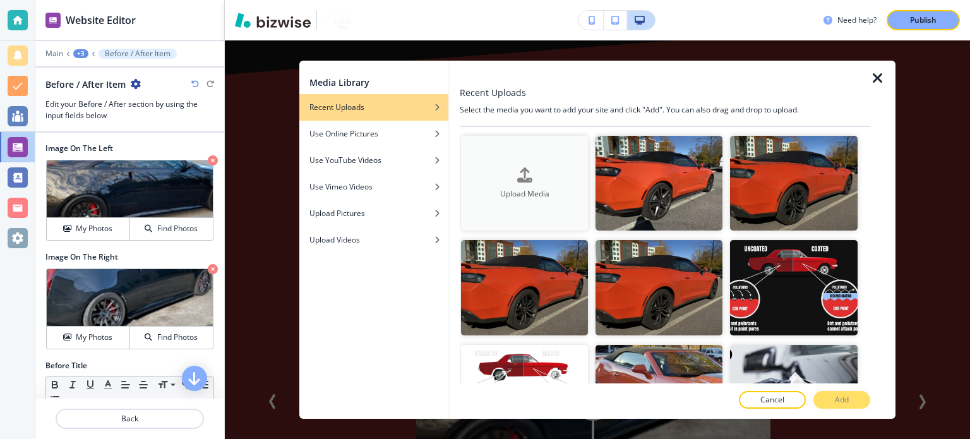
click at [539, 183] on div "button" at bounding box center [524, 185] width 127 height 5
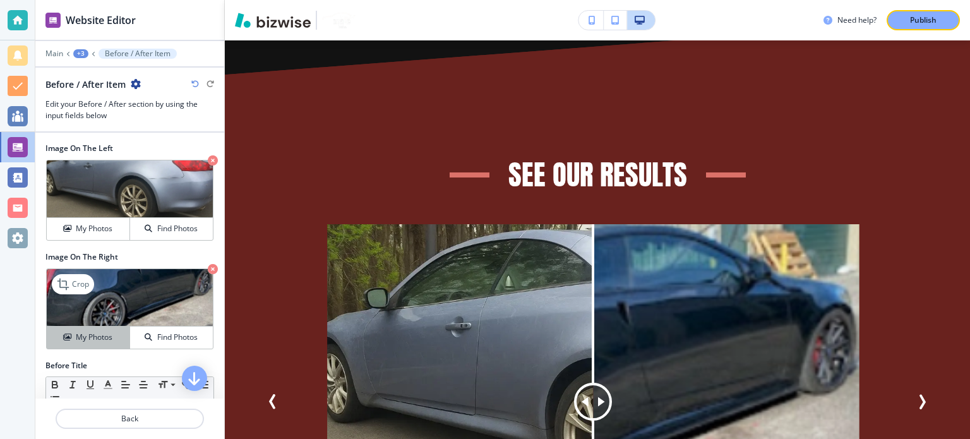
click at [81, 330] on button "My Photos" at bounding box center [88, 338] width 83 height 22
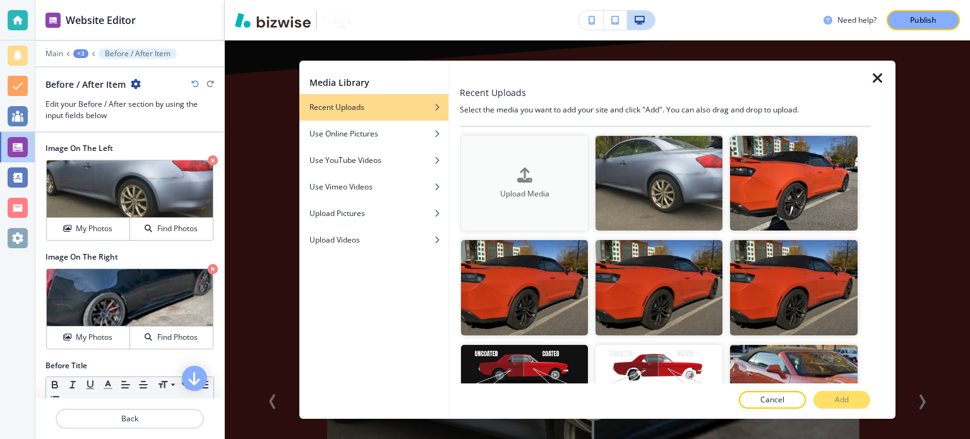
click at [510, 167] on div "Upload Media" at bounding box center [524, 183] width 127 height 32
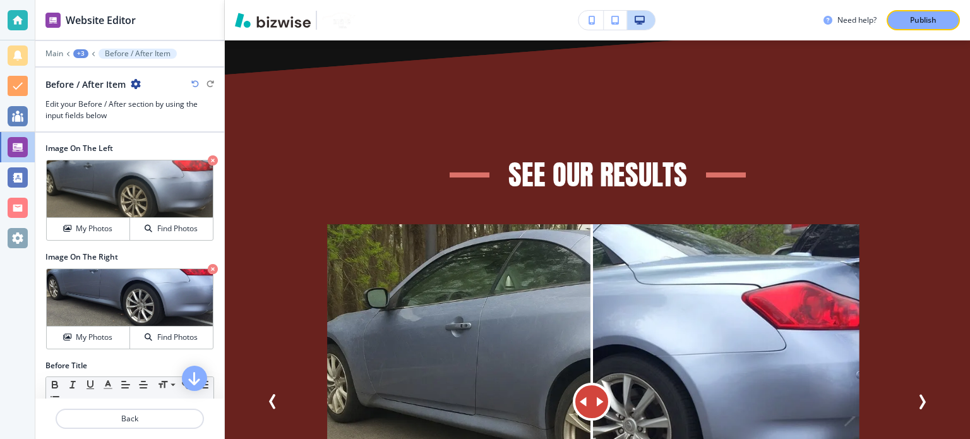
drag, startPoint x: 596, startPoint y: 366, endPoint x: 591, endPoint y: 354, distance: 13.4
click at [591, 383] on div at bounding box center [592, 402] width 38 height 38
click at [86, 52] on div "+3" at bounding box center [80, 53] width 15 height 9
click at [111, 126] on button "SEE OUR RESULTS" at bounding box center [113, 118] width 81 height 23
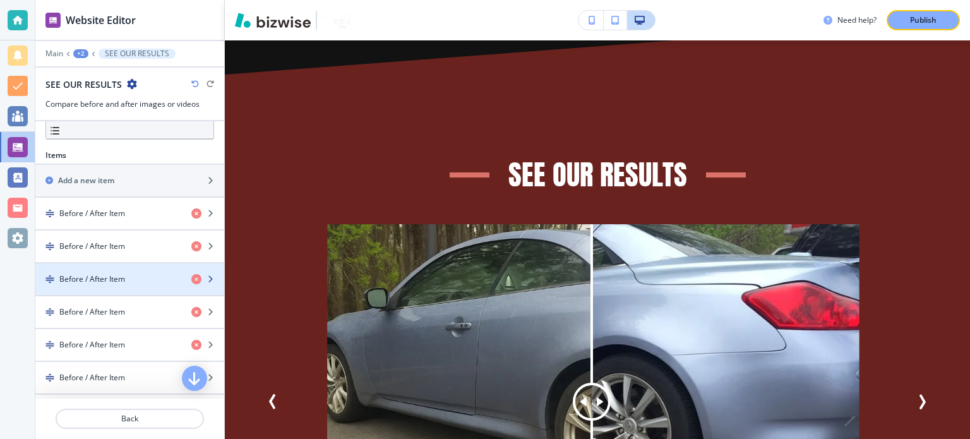
click at [88, 286] on div "button" at bounding box center [129, 290] width 189 height 10
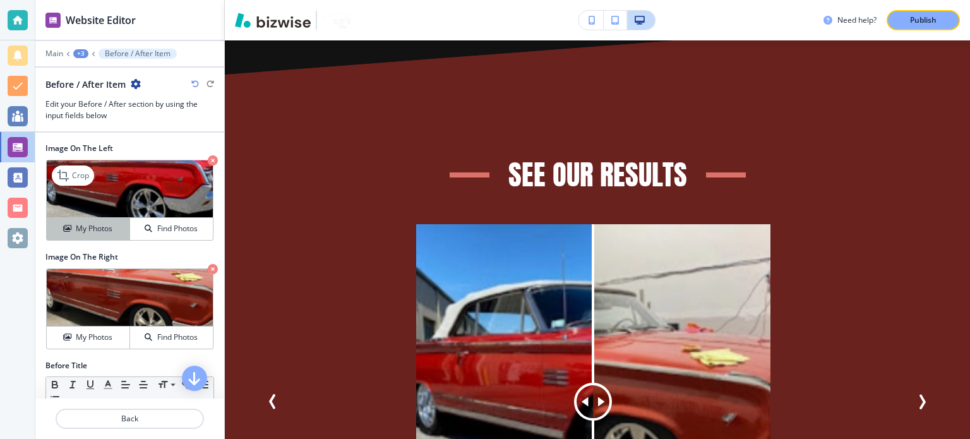
click at [93, 219] on button "My Photos" at bounding box center [88, 229] width 83 height 22
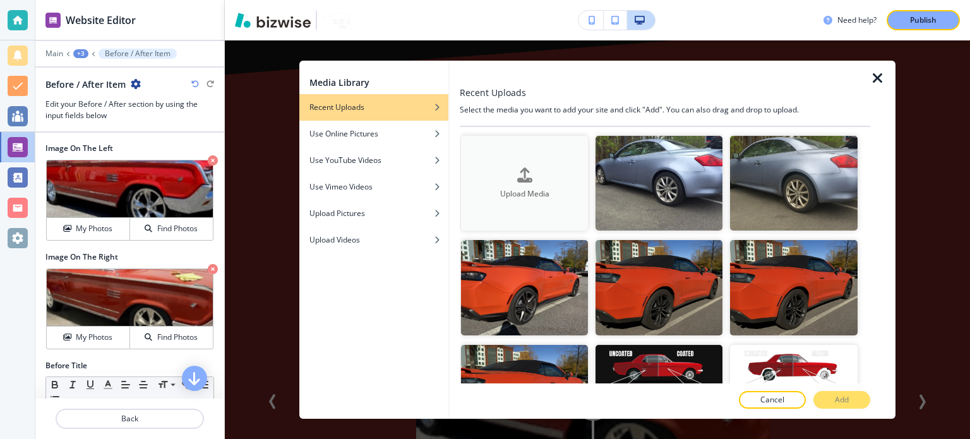
click at [517, 172] on icon "button" at bounding box center [524, 174] width 15 height 15
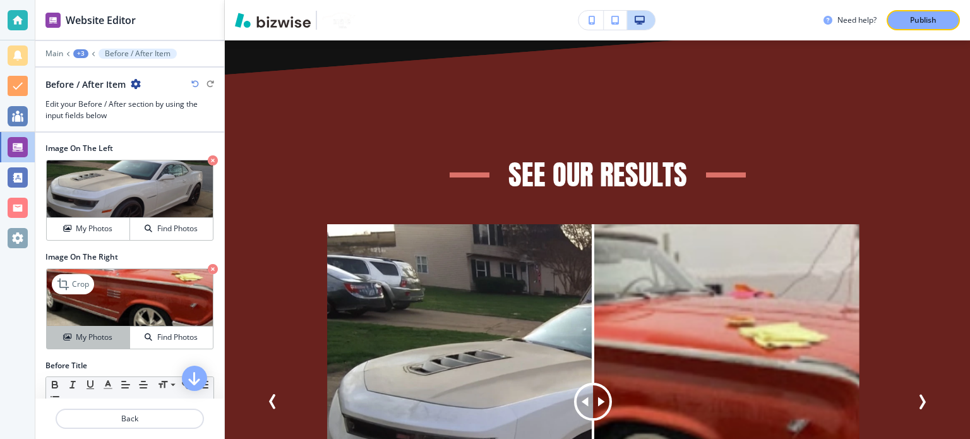
click at [99, 337] on h4 "My Photos" at bounding box center [94, 337] width 37 height 11
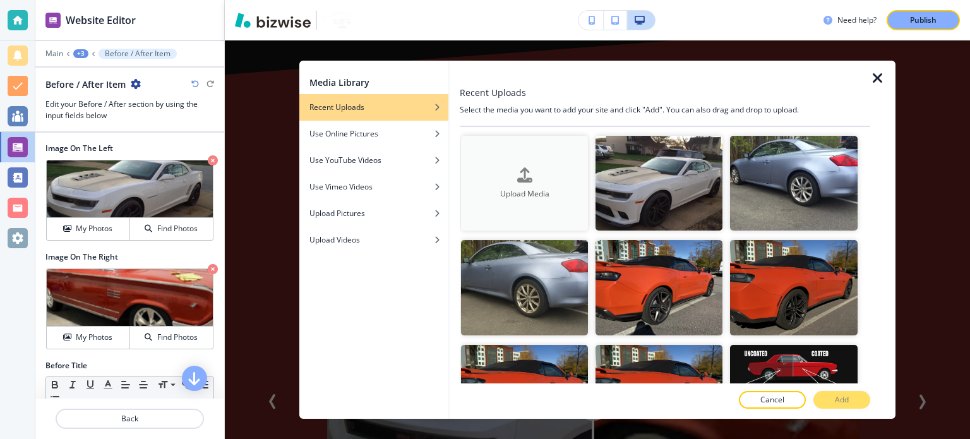
click at [536, 188] on h4 "Upload Media" at bounding box center [524, 193] width 127 height 11
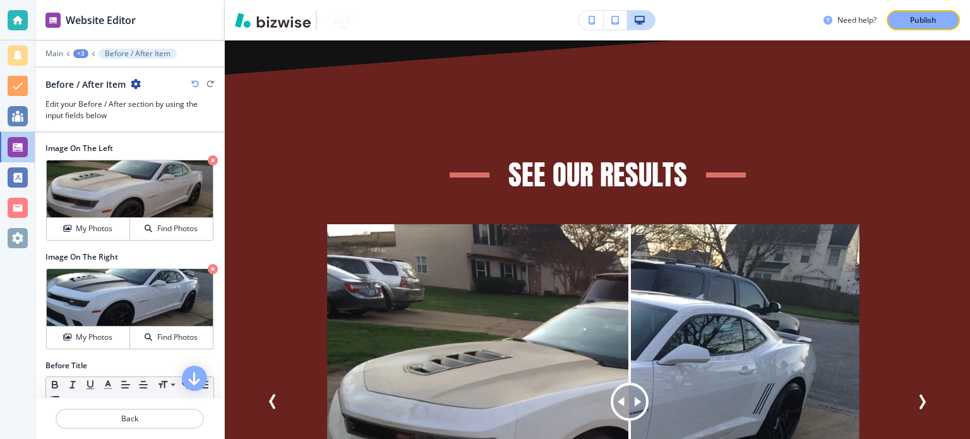
drag, startPoint x: 594, startPoint y: 371, endPoint x: 629, endPoint y: 320, distance: 61.7
click at [630, 320] on div at bounding box center [630, 401] width 0 height 355
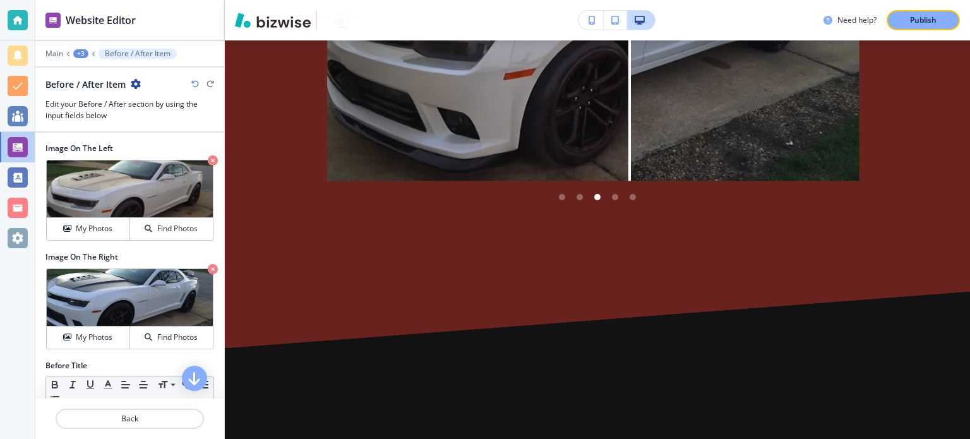
scroll to position [6707, 0]
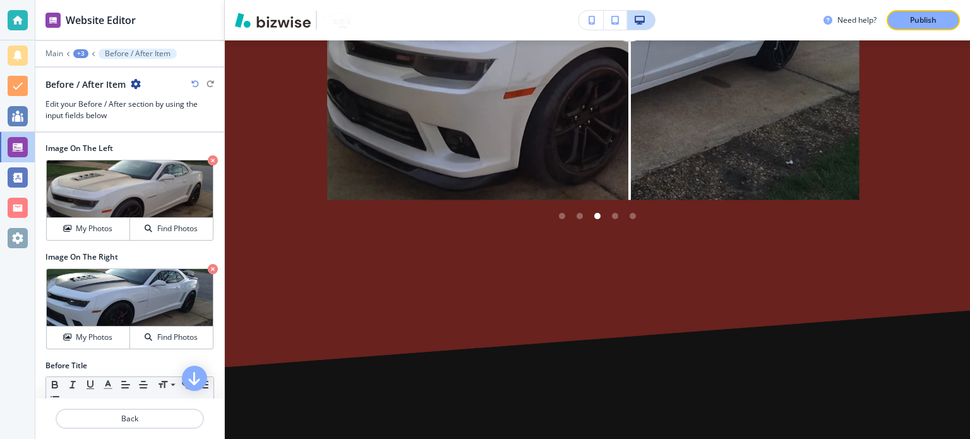
click at [78, 53] on div "+3" at bounding box center [80, 53] width 15 height 9
click at [115, 115] on p "SEE OUR RESULTS" at bounding box center [113, 117] width 64 height 11
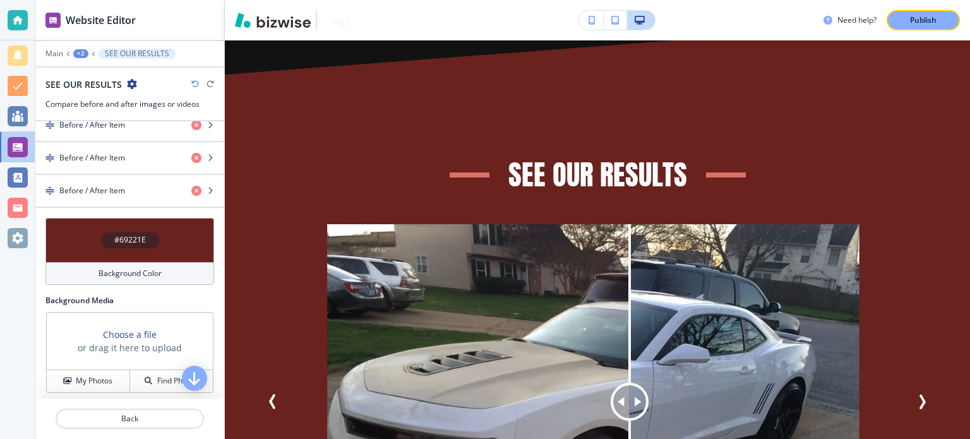
scroll to position [503, 0]
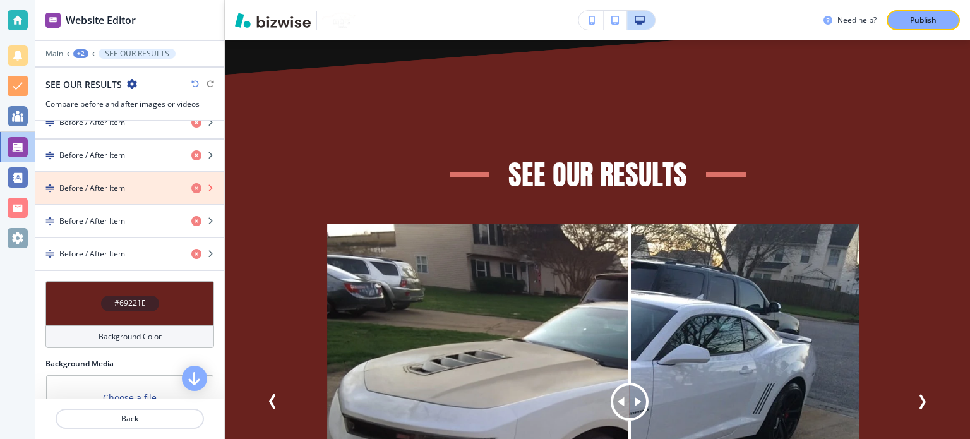
click at [191, 185] on icon "button" at bounding box center [196, 188] width 10 height 10
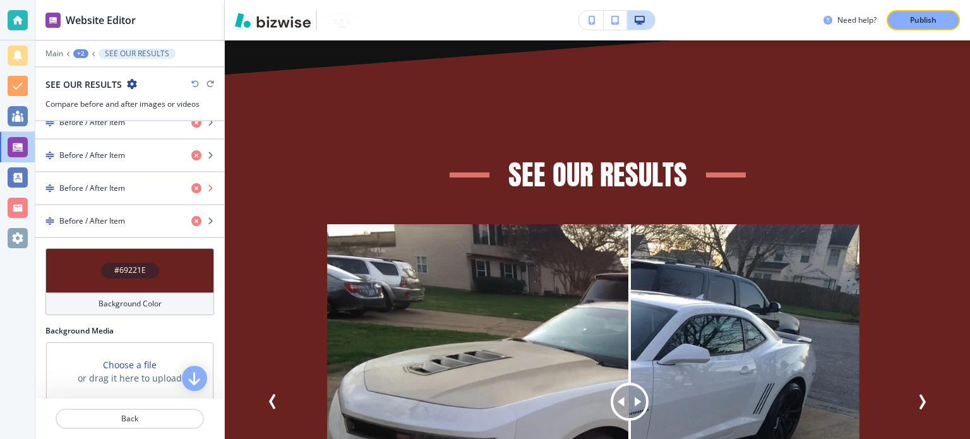
click at [191, 185] on icon "button" at bounding box center [196, 188] width 10 height 10
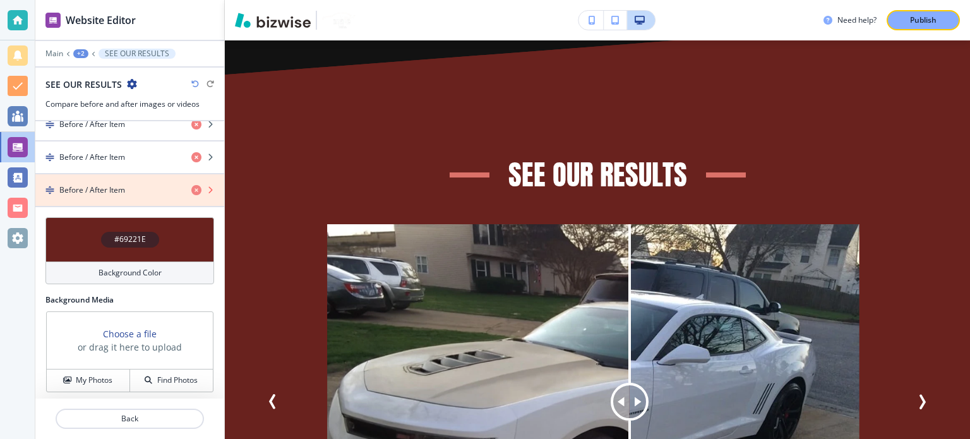
click at [191, 185] on icon "button" at bounding box center [196, 190] width 10 height 10
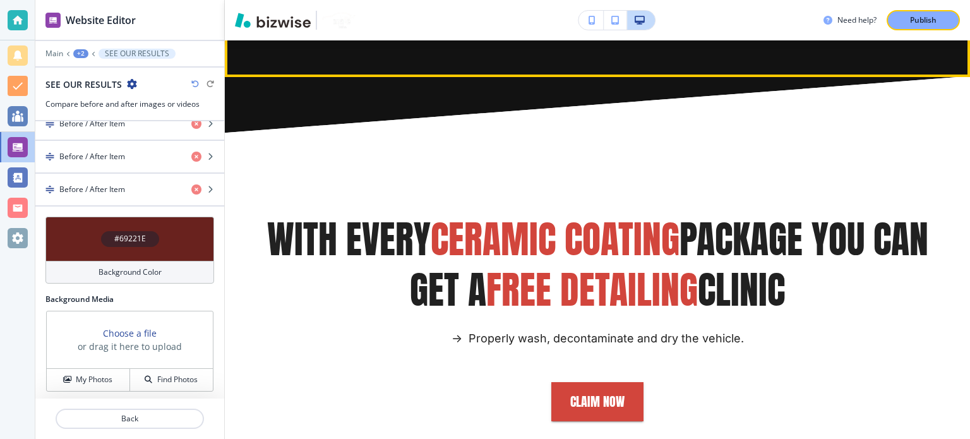
scroll to position [3296, 0]
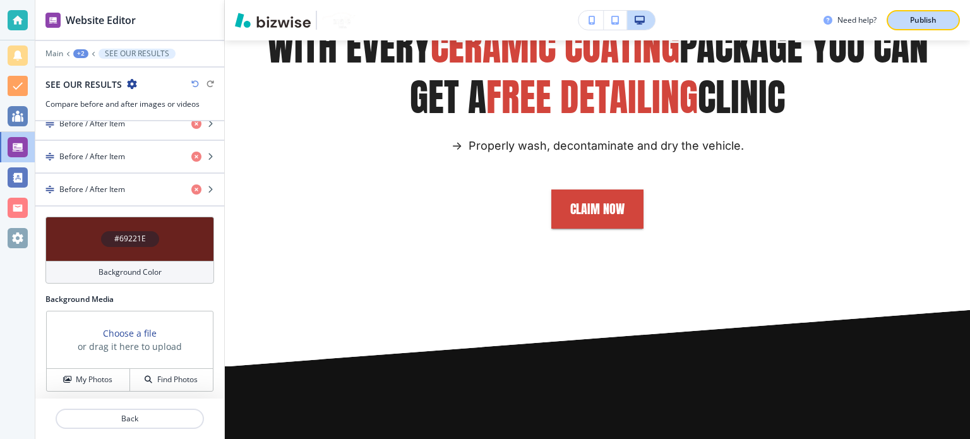
click at [922, 23] on p "Publish" at bounding box center [923, 20] width 27 height 11
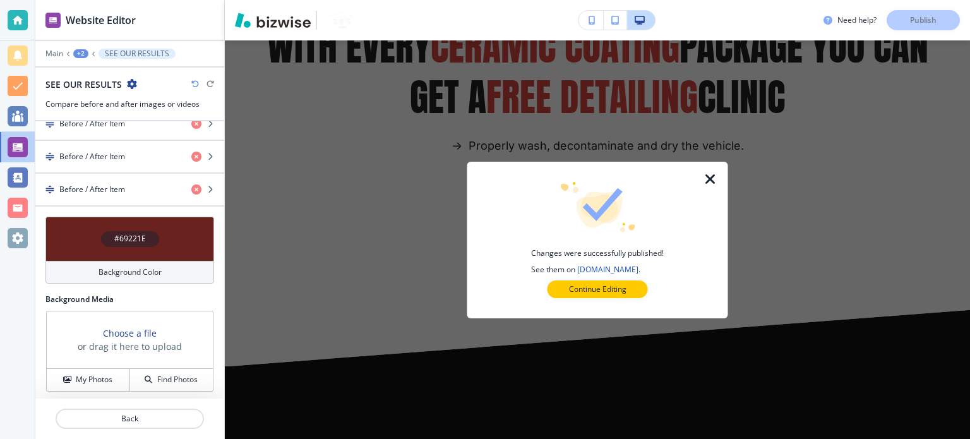
click at [714, 179] on icon "button" at bounding box center [710, 179] width 15 height 15
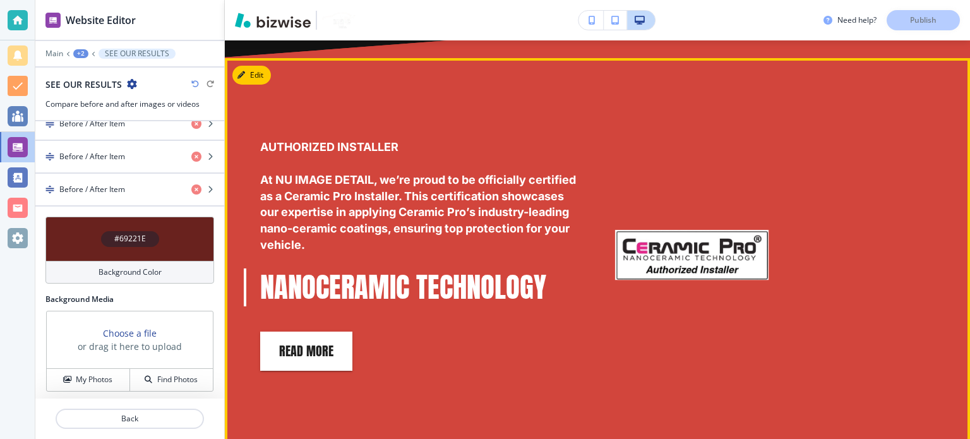
scroll to position [4875, 0]
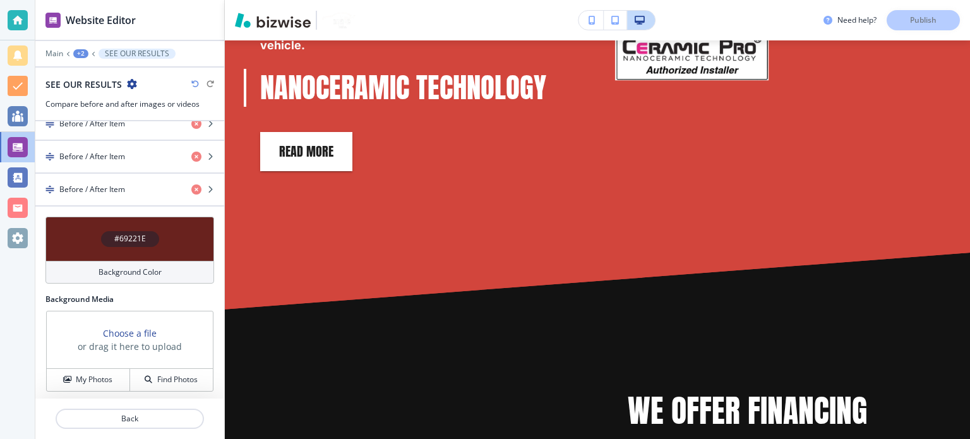
click at [81, 57] on div "+2" at bounding box center [80, 53] width 15 height 9
click at [93, 101] on p "CERAMIC COATINGS" at bounding box center [113, 95] width 64 height 11
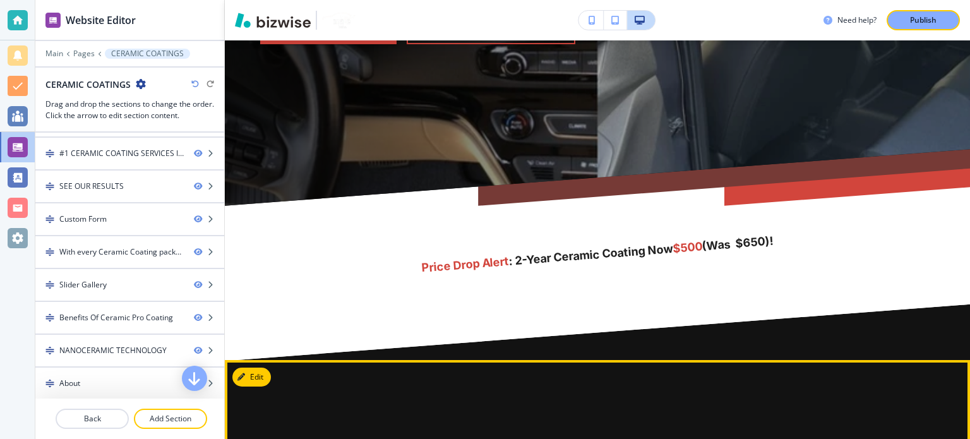
scroll to position [0, 0]
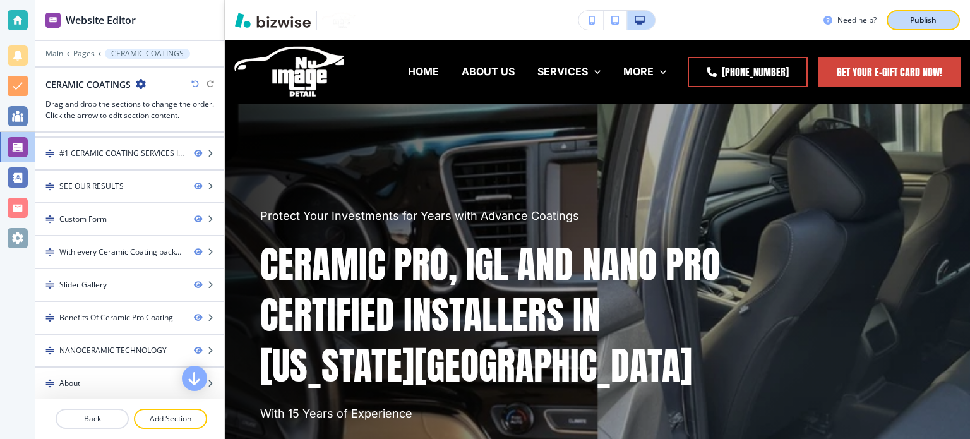
click at [921, 16] on p "Publish" at bounding box center [923, 20] width 27 height 11
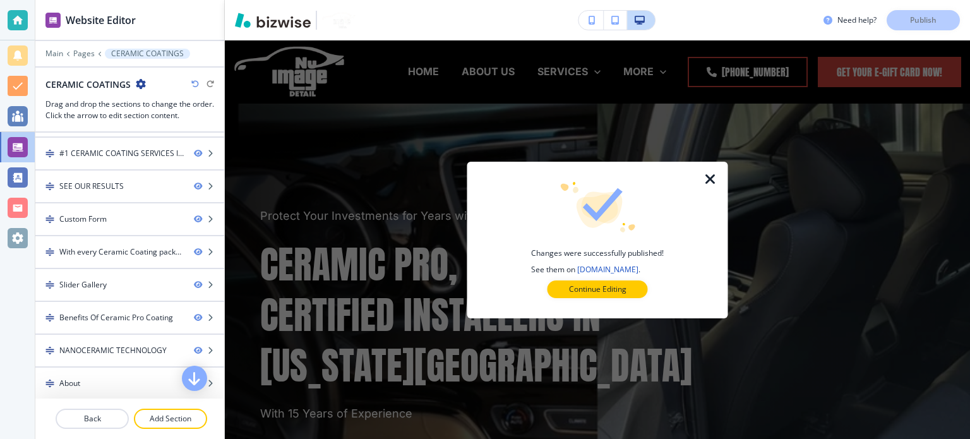
click at [710, 178] on icon "button" at bounding box center [710, 179] width 15 height 15
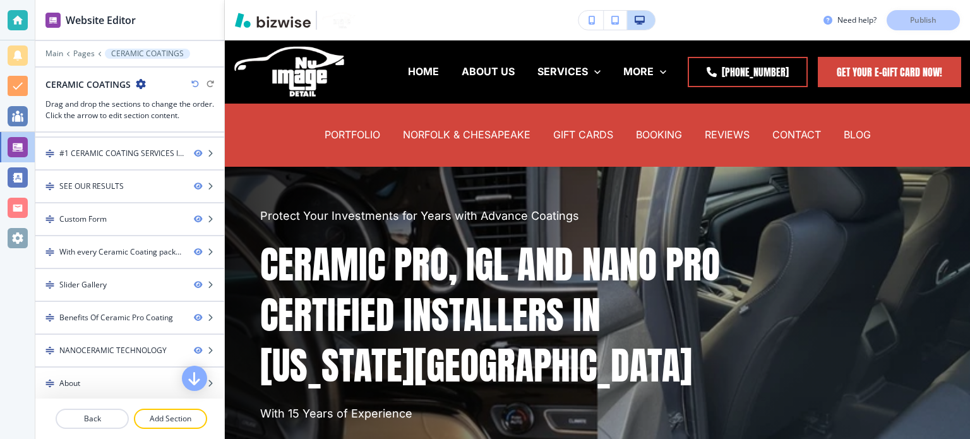
click at [586, 15] on button "button" at bounding box center [591, 20] width 25 height 19
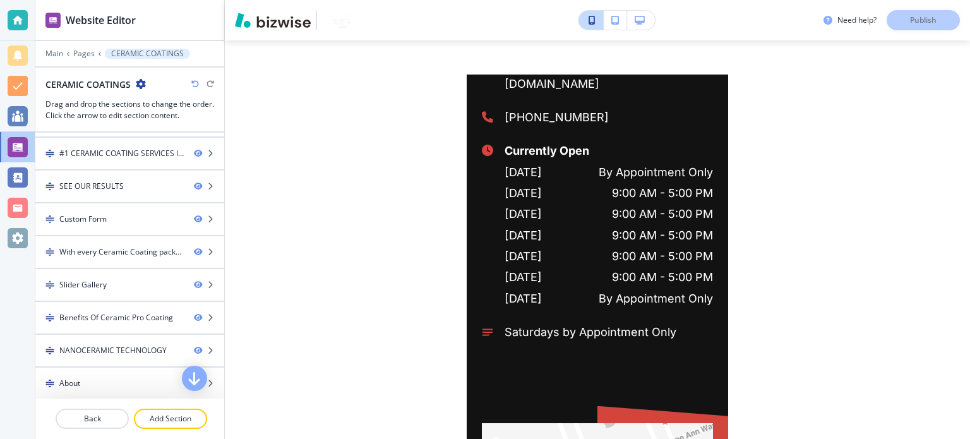
scroll to position [9556, 0]
